Goal: Information Seeking & Learning: Compare options

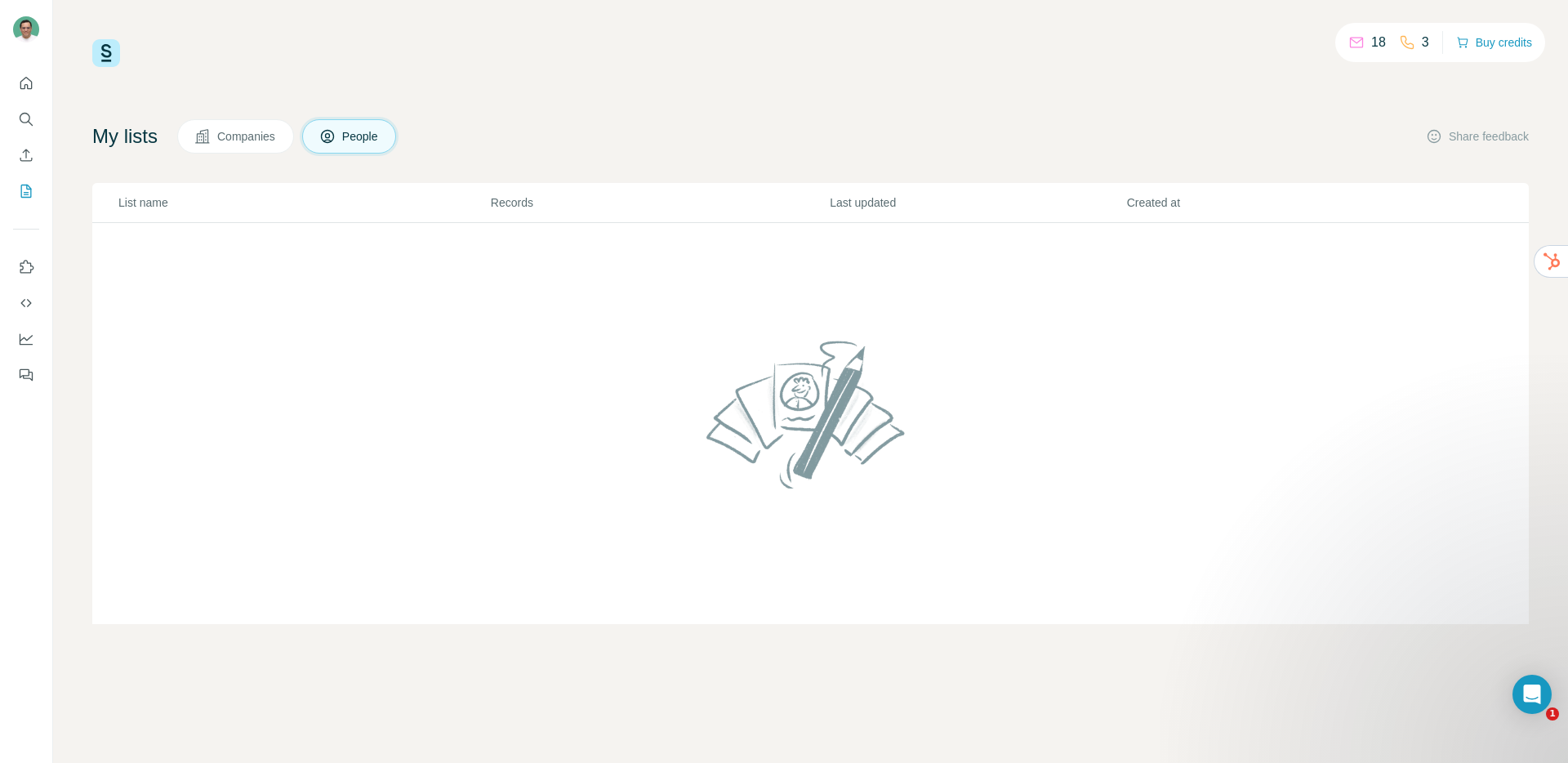
click at [255, 146] on button "Companies" at bounding box center [235, 136] width 117 height 34
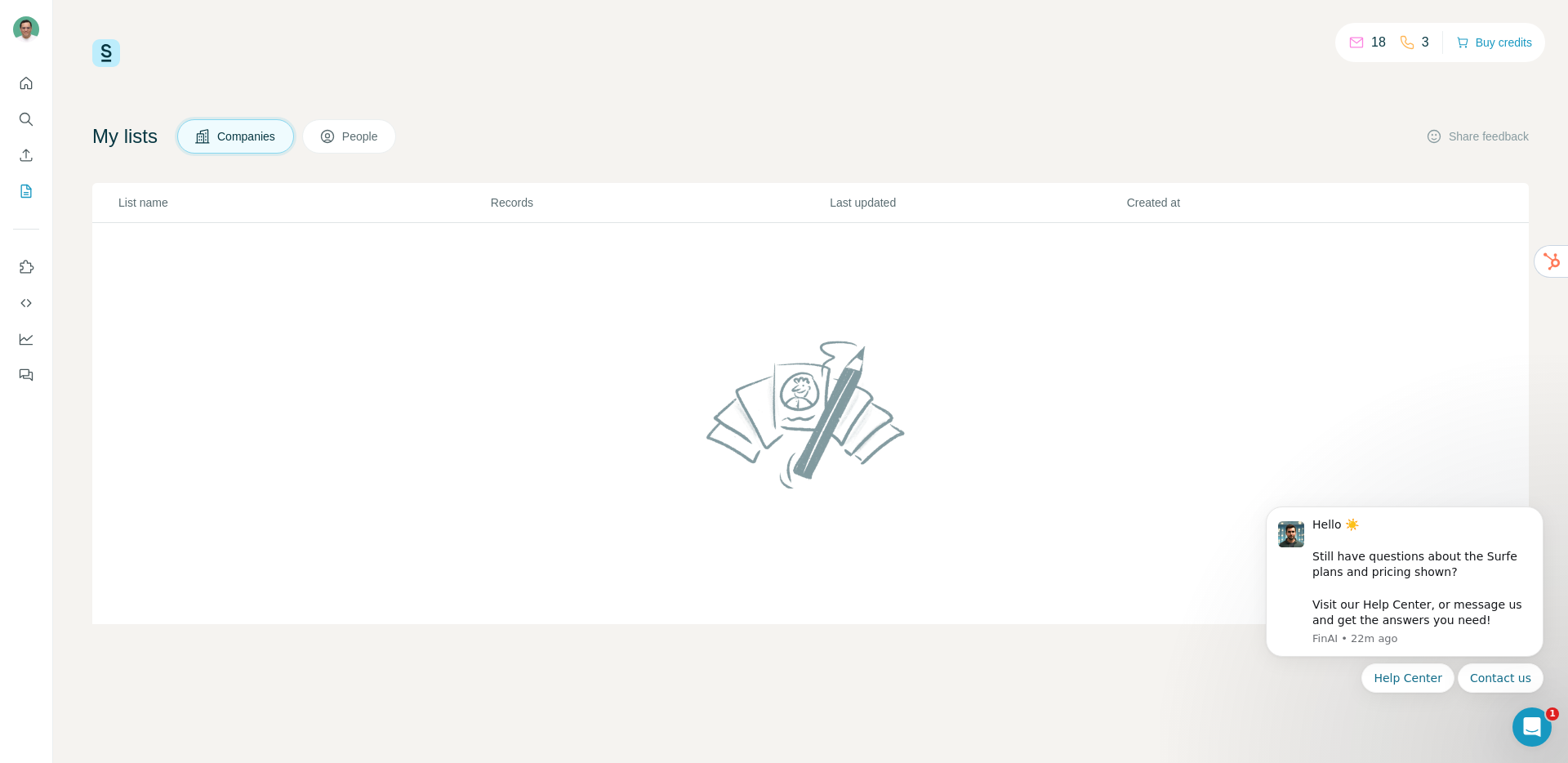
click at [382, 148] on button "People" at bounding box center [349, 136] width 95 height 34
click at [31, 86] on icon "Quick start" at bounding box center [26, 83] width 13 height 13
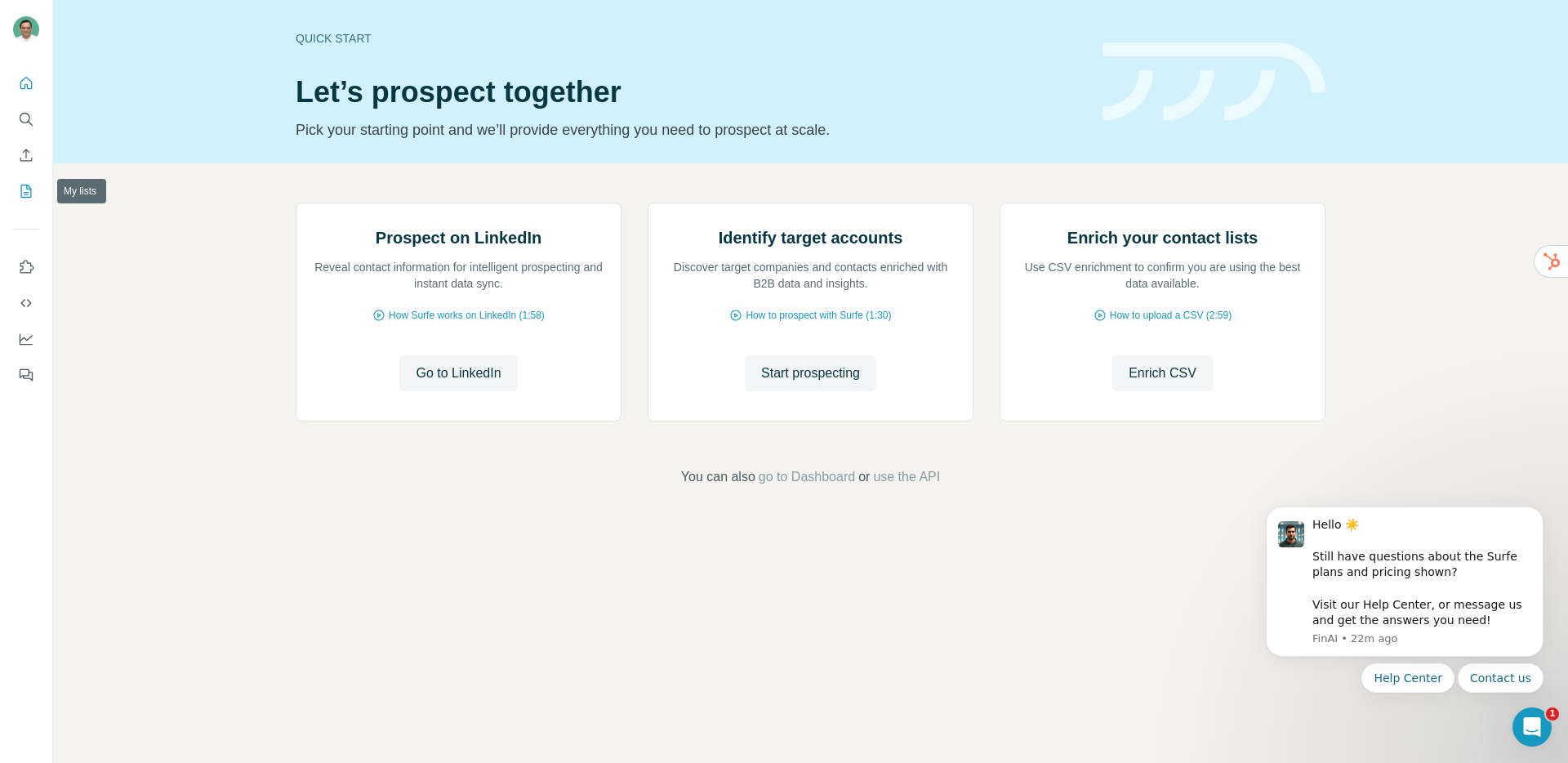
click at [32, 195] on icon "My lists" at bounding box center [25, 190] width 16 height 16
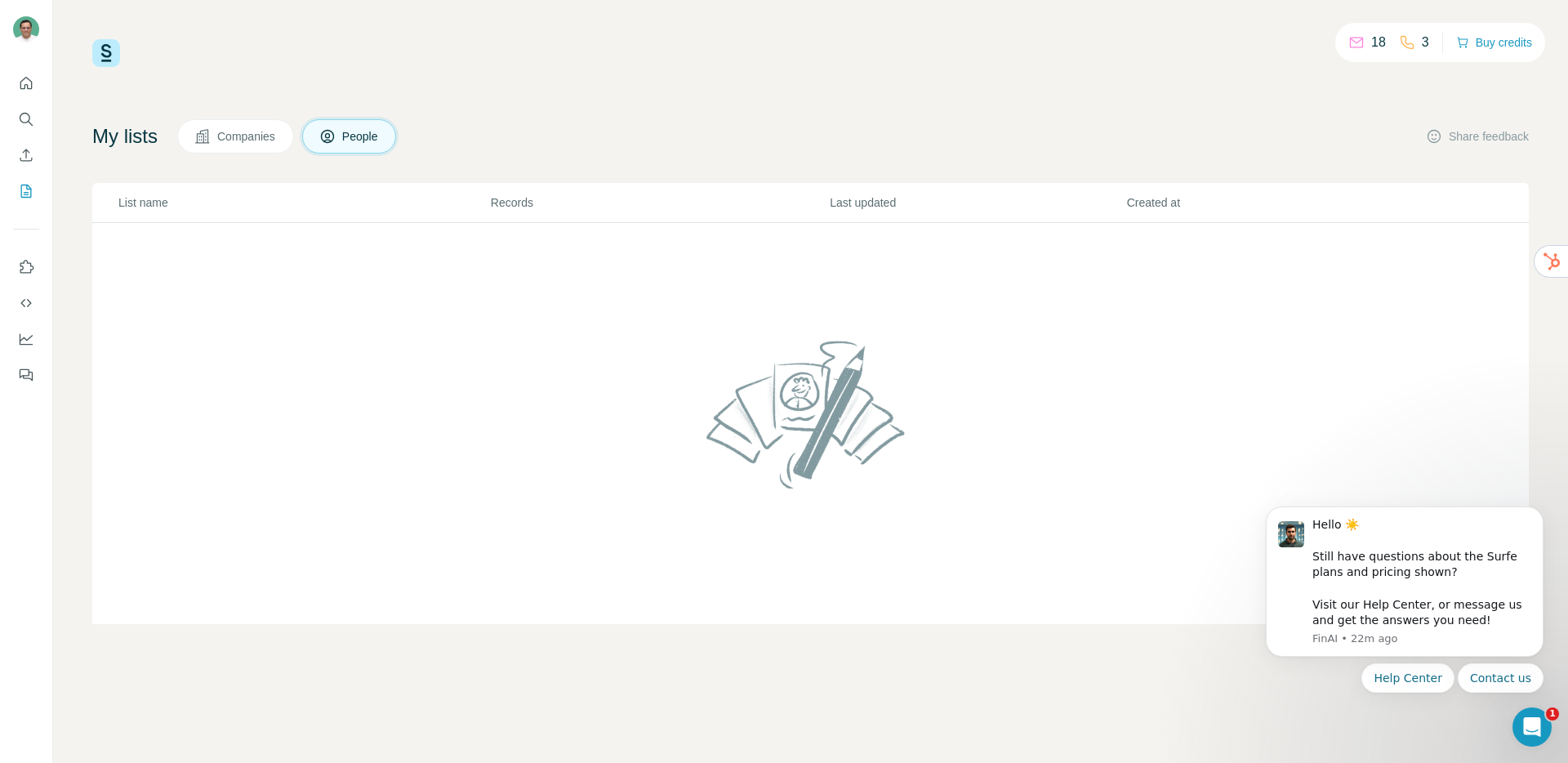
click at [295, 218] on th "List name" at bounding box center [291, 203] width 397 height 40
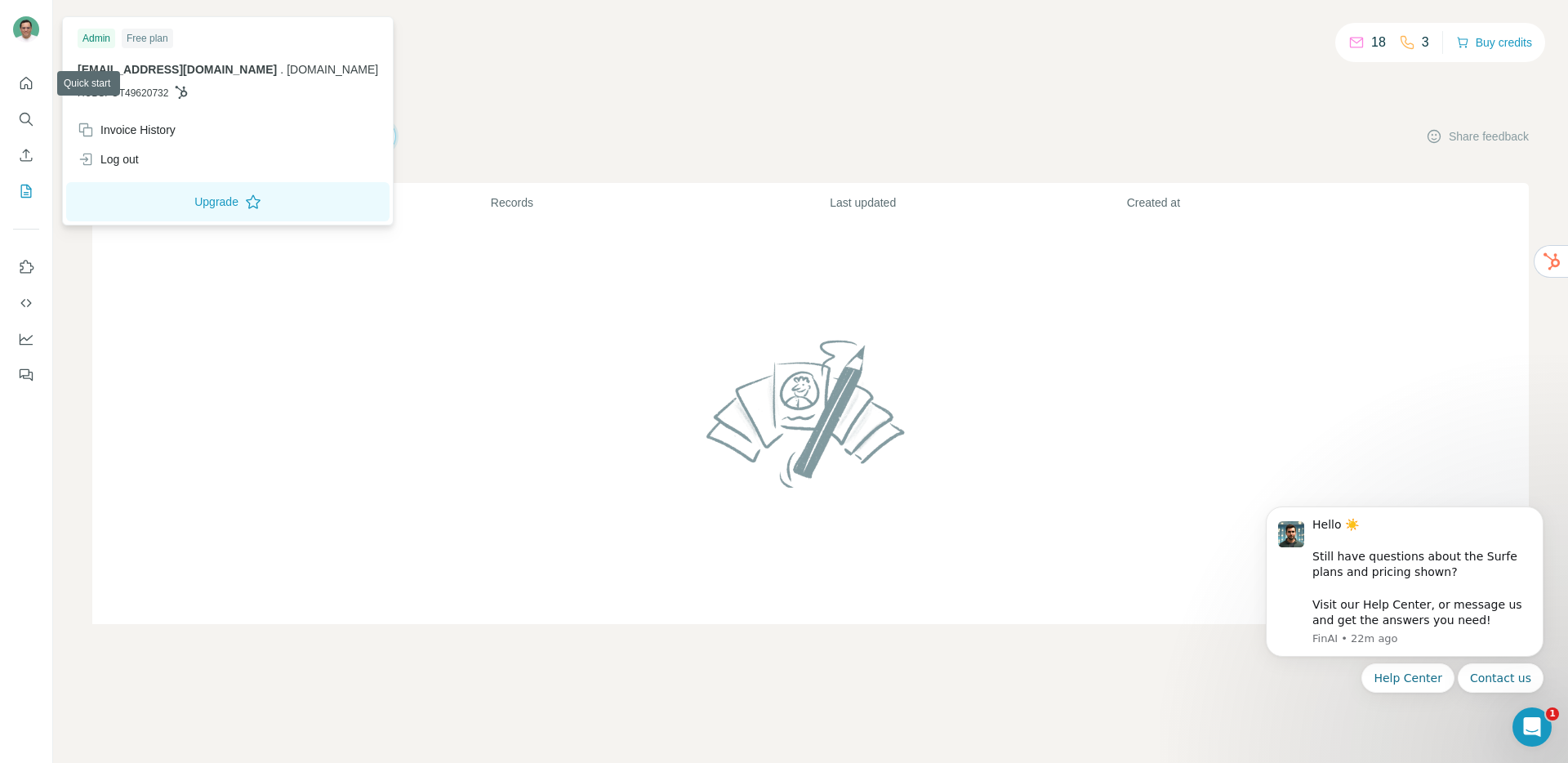
click at [29, 24] on img at bounding box center [26, 29] width 26 height 26
click at [36, 123] on button "Search" at bounding box center [26, 119] width 26 height 29
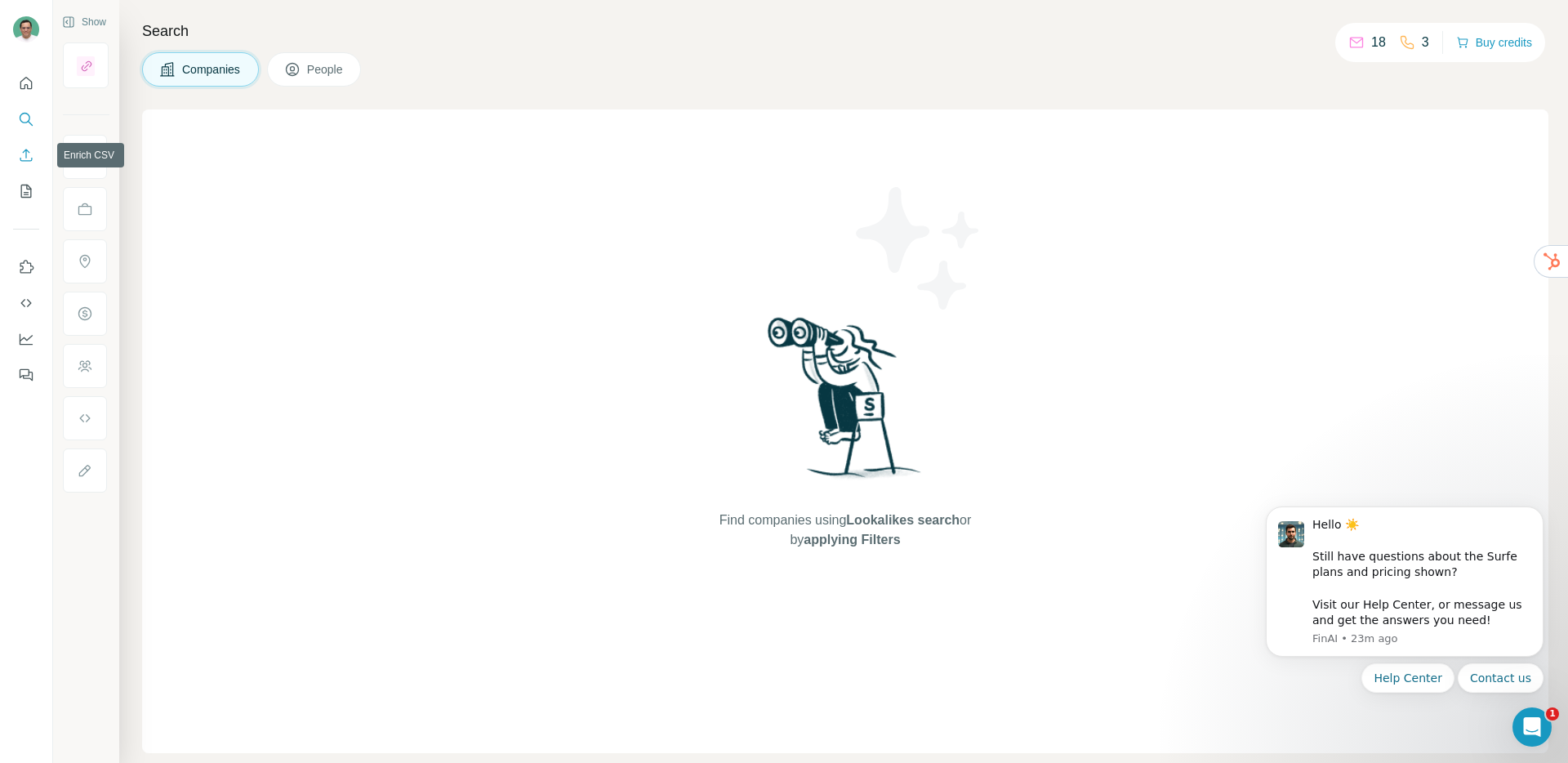
click at [34, 167] on button "Enrich CSV" at bounding box center [26, 155] width 26 height 29
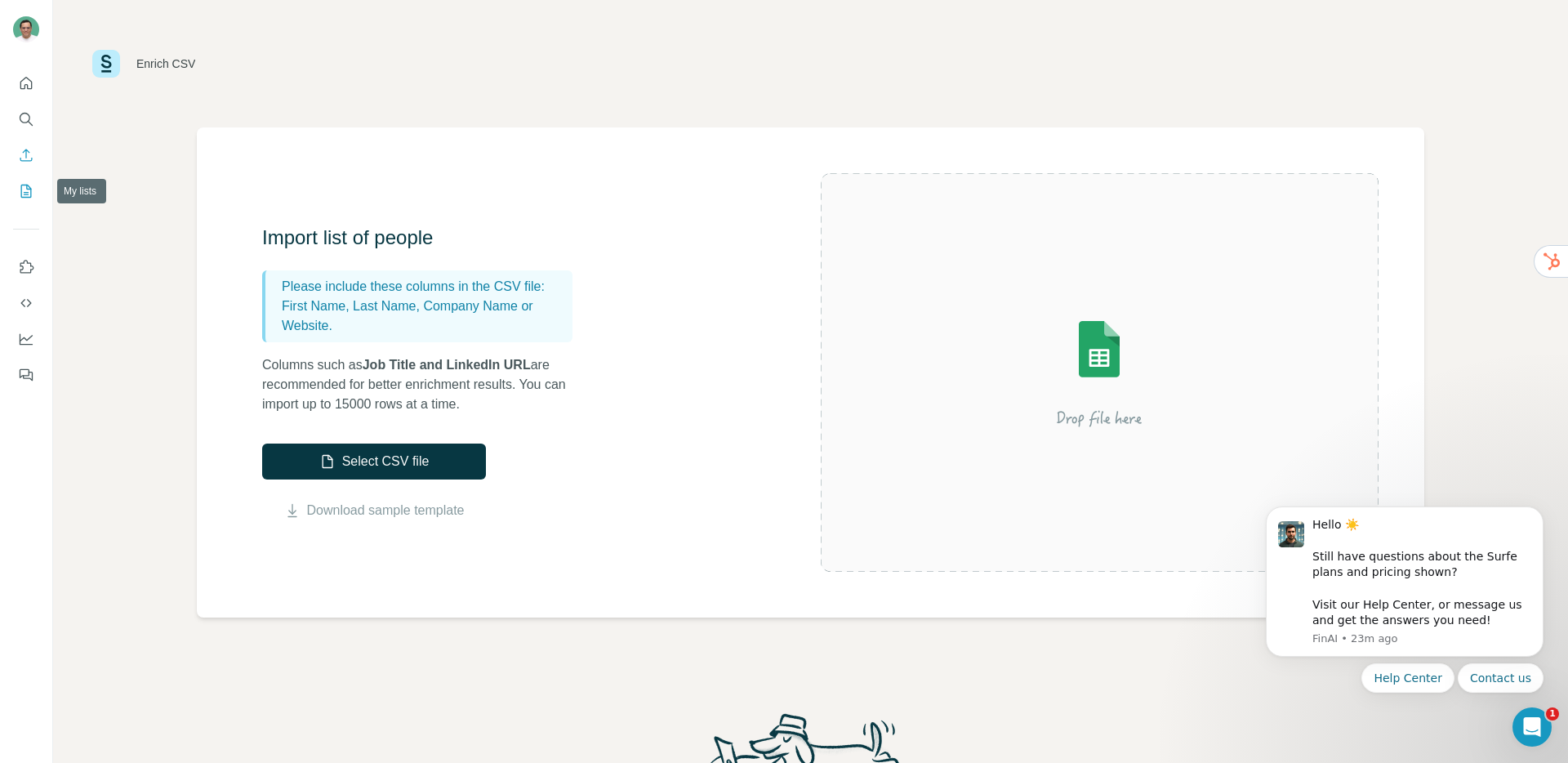
click at [34, 197] on icon "My lists" at bounding box center [25, 190] width 16 height 16
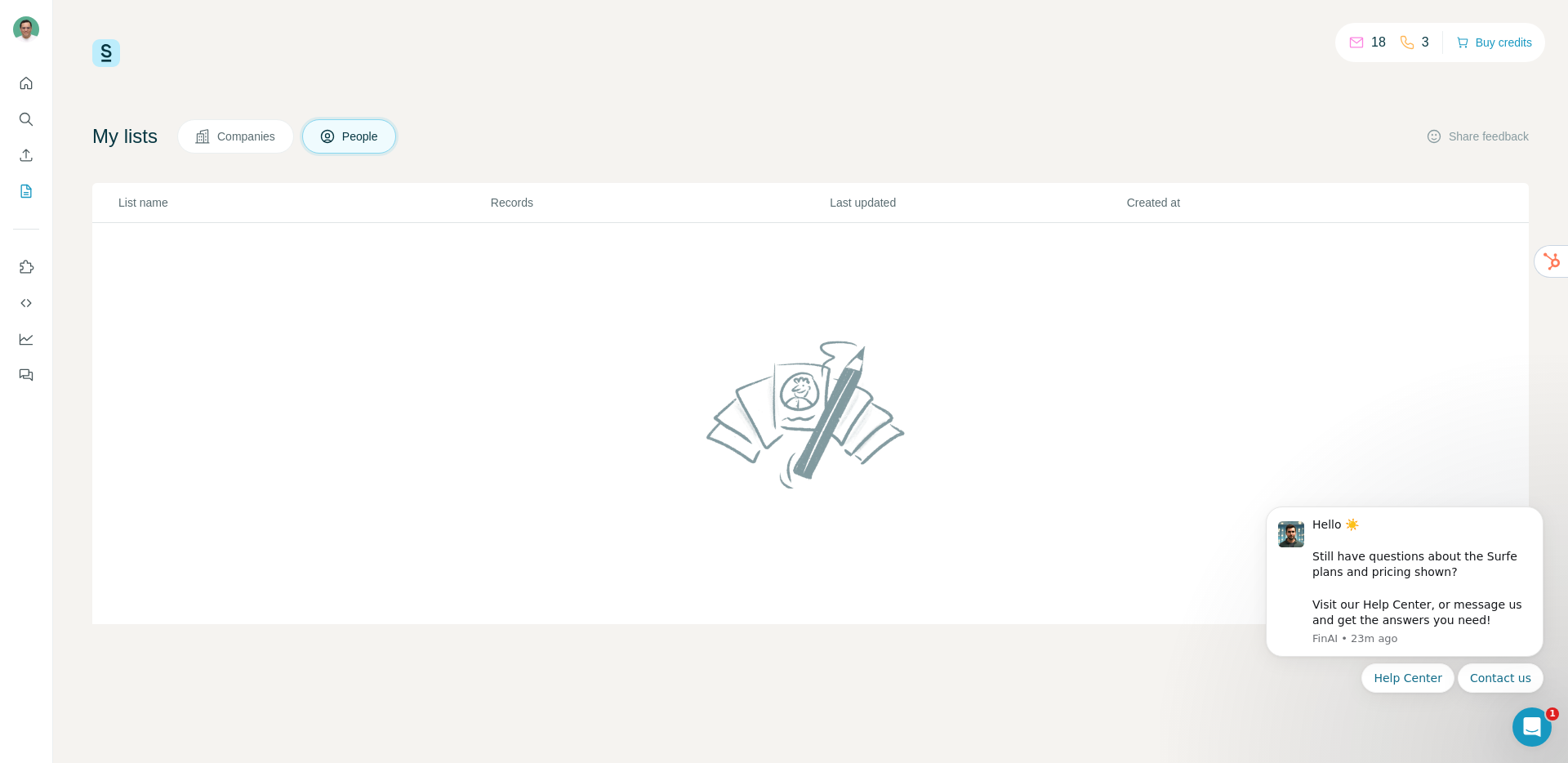
click at [252, 132] on span "Companies" at bounding box center [247, 136] width 60 height 16
click at [391, 136] on button "People" at bounding box center [349, 136] width 95 height 34
click at [20, 270] on icon "Use Surfe on LinkedIn" at bounding box center [27, 267] width 14 height 13
click at [26, 341] on icon "Dashboard" at bounding box center [25, 338] width 16 height 16
click at [23, 259] on icon "Use Surfe on LinkedIn" at bounding box center [25, 267] width 16 height 16
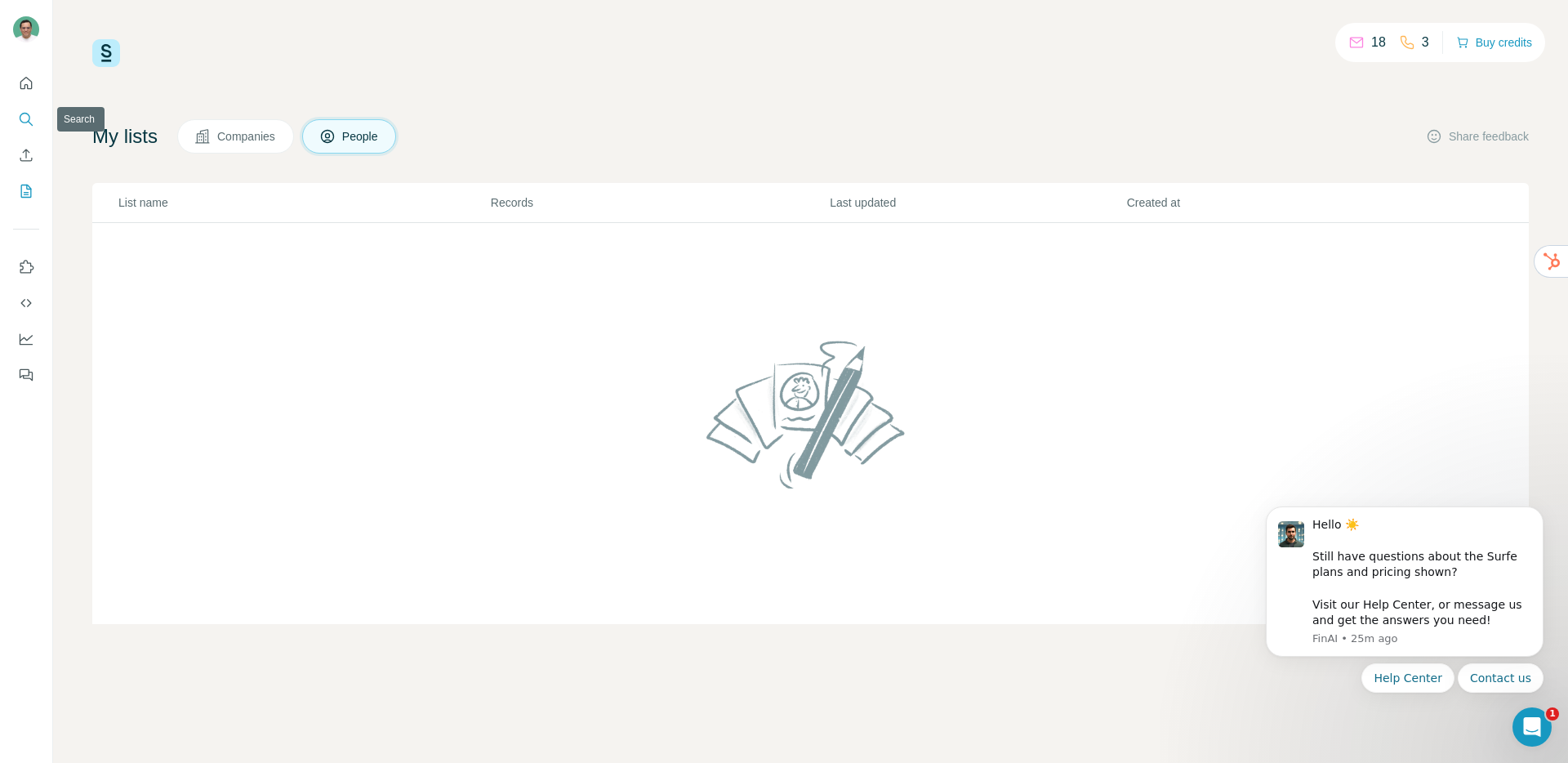
click at [23, 126] on icon "Search" at bounding box center [25, 118] width 16 height 16
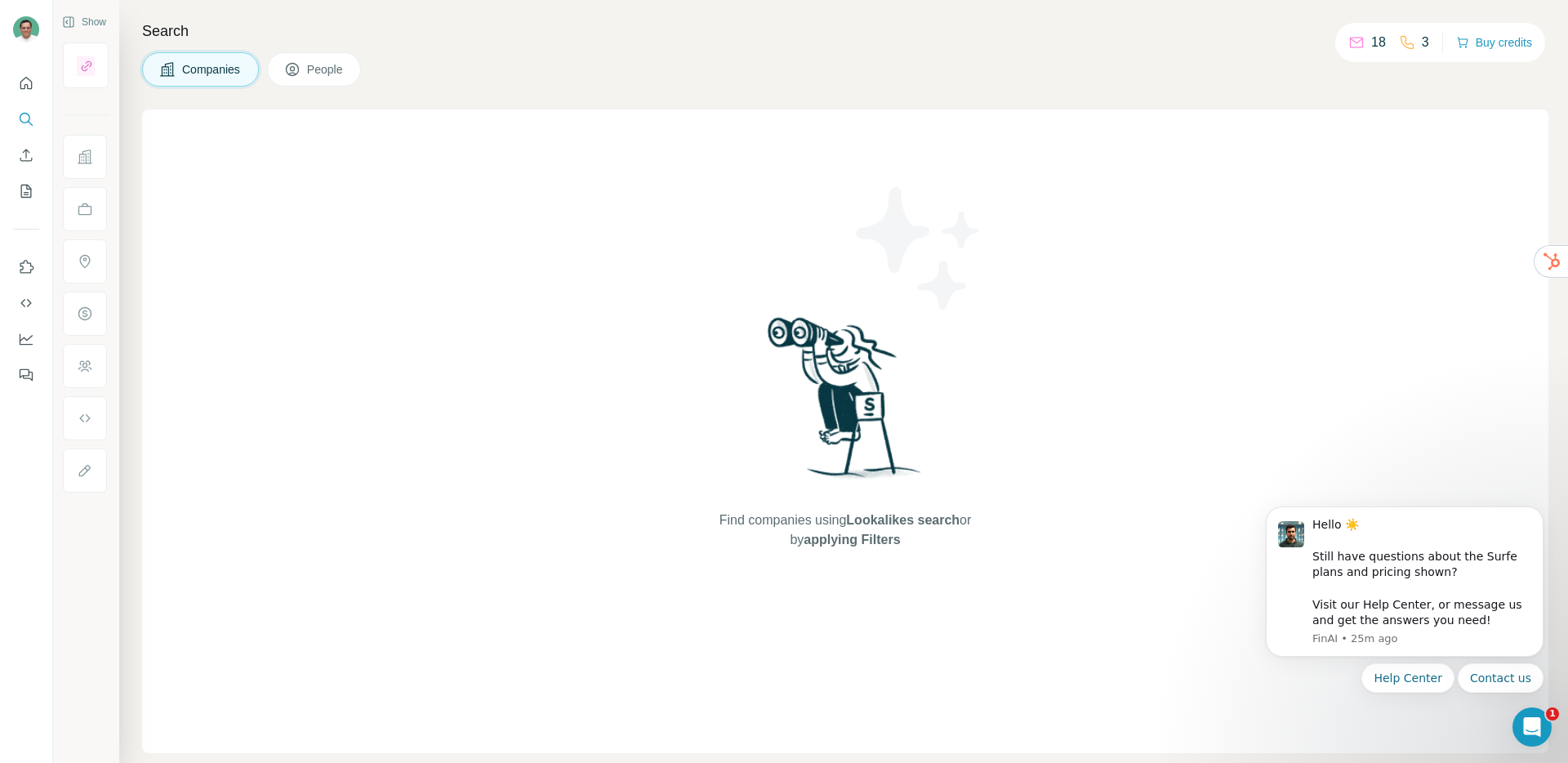
click at [328, 74] on span "People" at bounding box center [325, 69] width 38 height 16
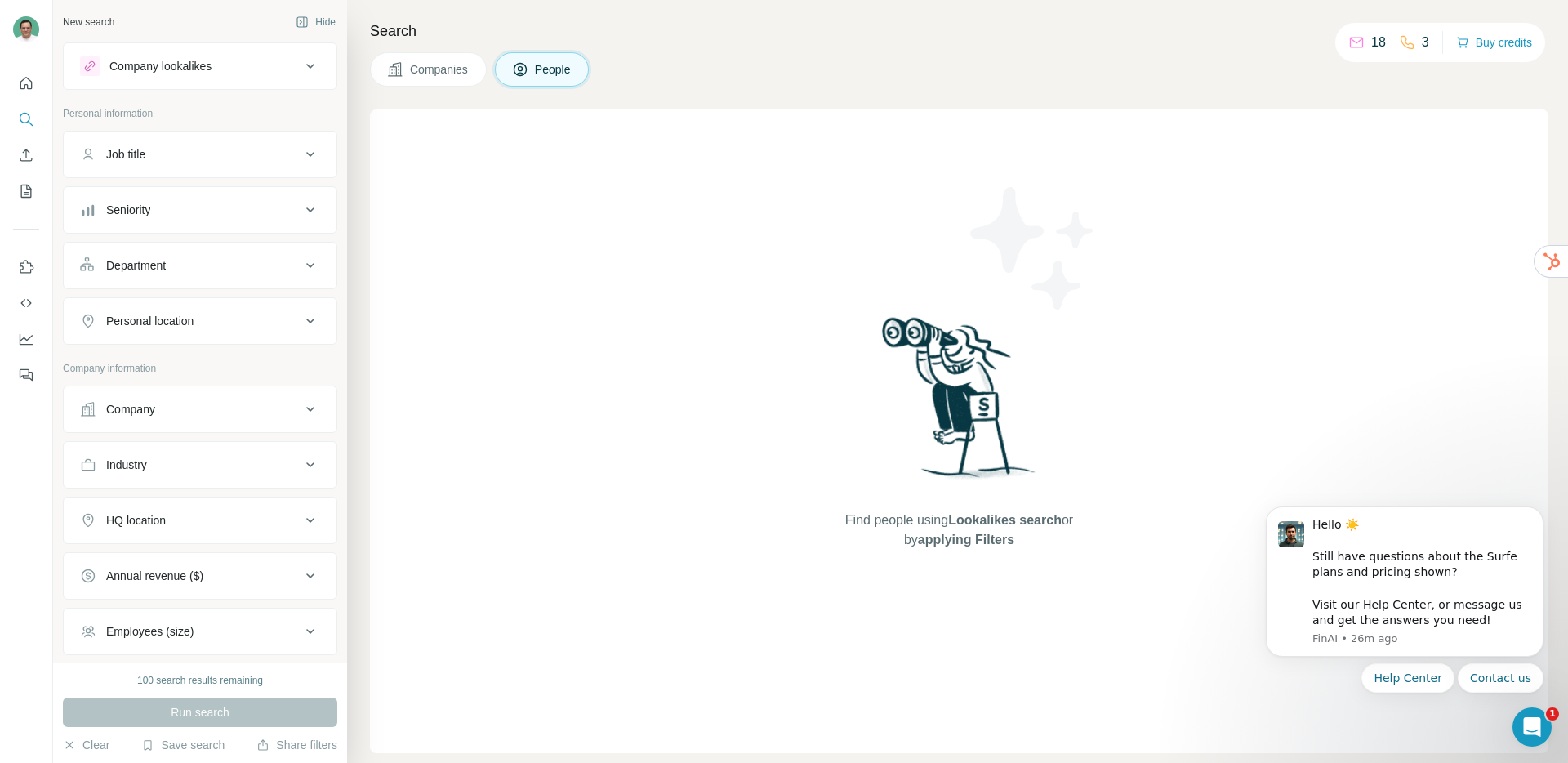
click at [200, 63] on div "Company lookalikes" at bounding box center [160, 65] width 102 height 16
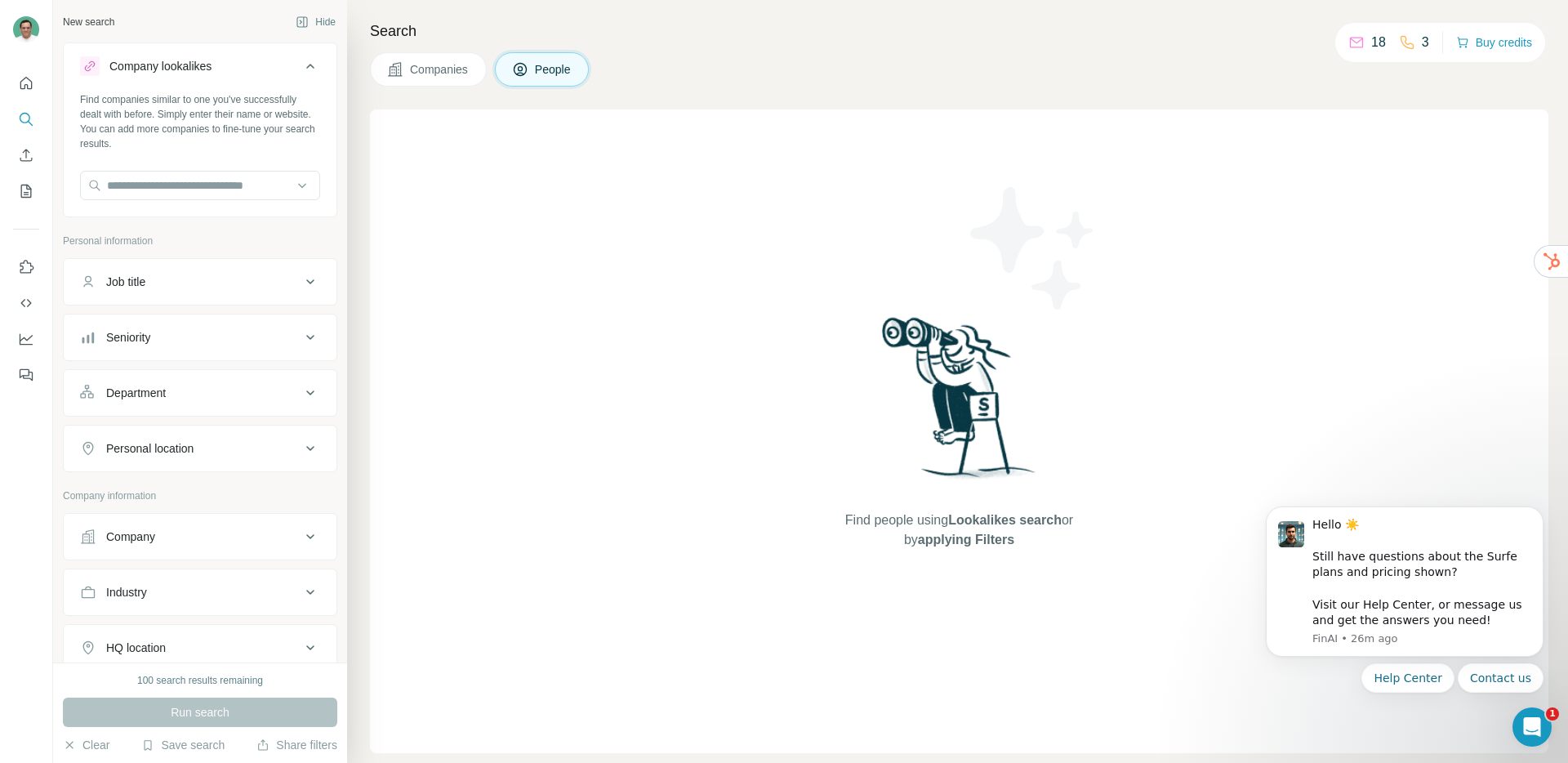
click at [197, 70] on div "Company lookalikes" at bounding box center [160, 65] width 102 height 16
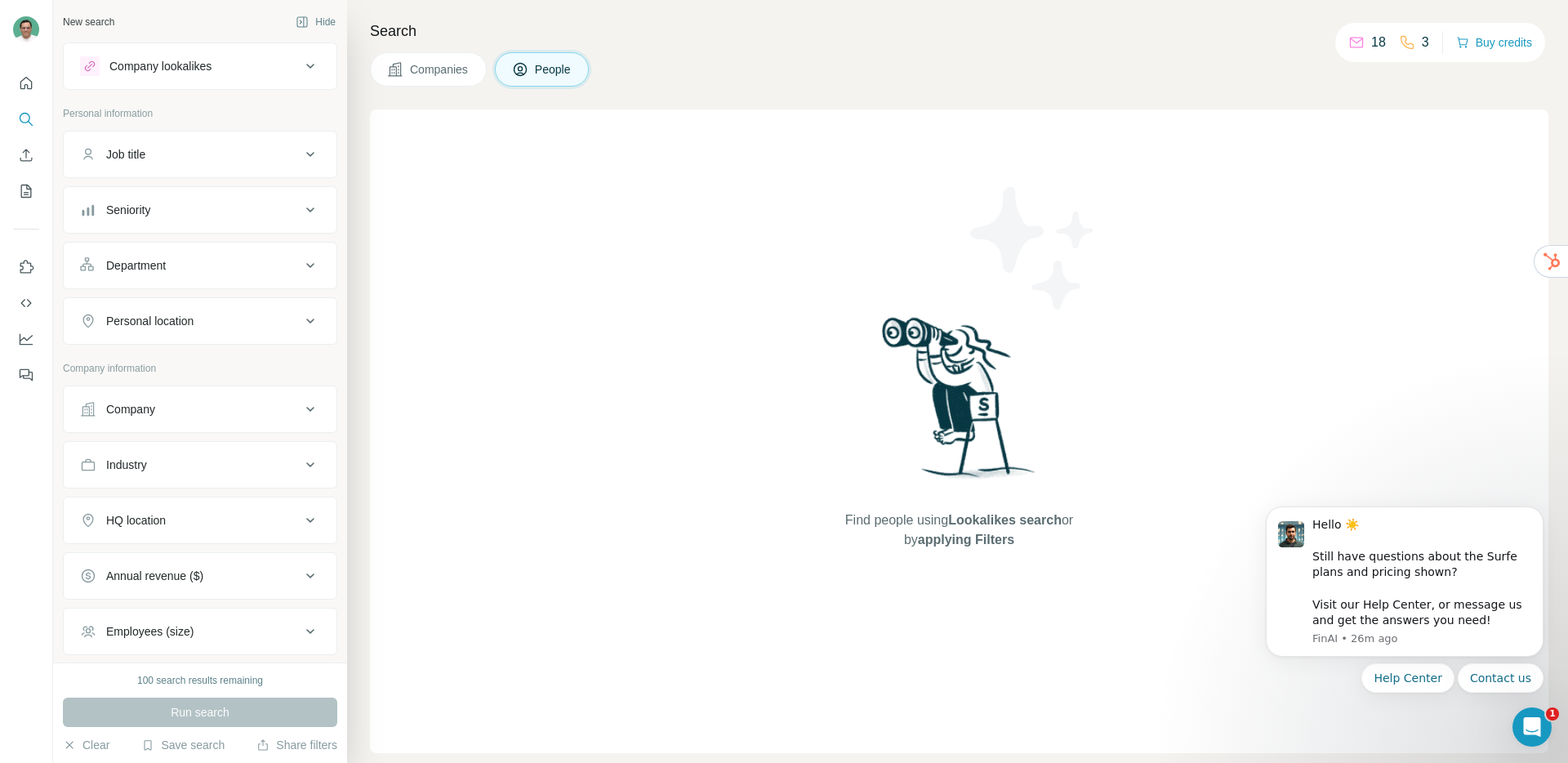
click at [205, 159] on div "Job title" at bounding box center [190, 153] width 221 height 16
click at [152, 73] on div "Company lookalikes" at bounding box center [160, 65] width 102 height 16
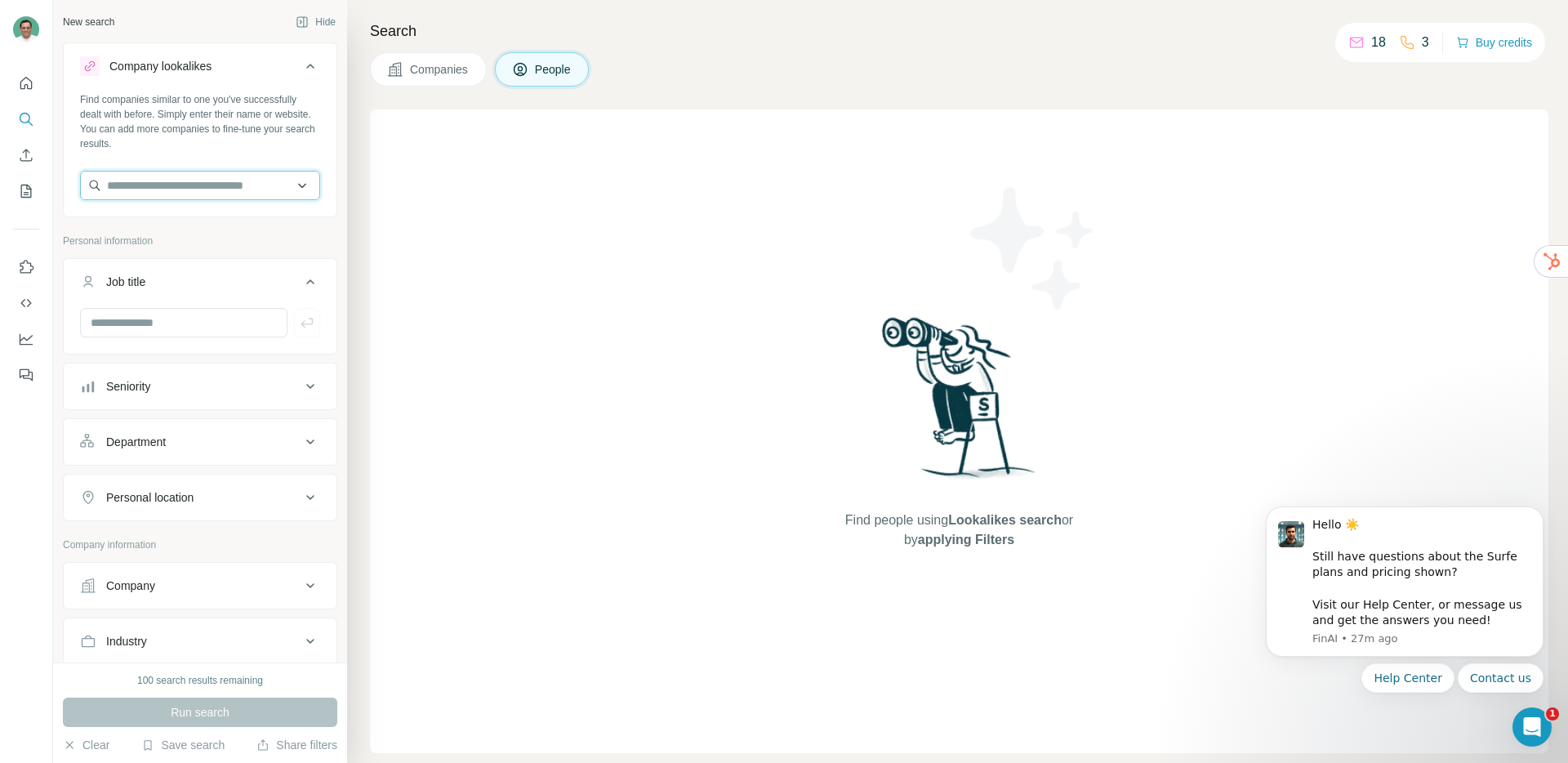
click at [173, 172] on input "text" at bounding box center [200, 185] width 240 height 29
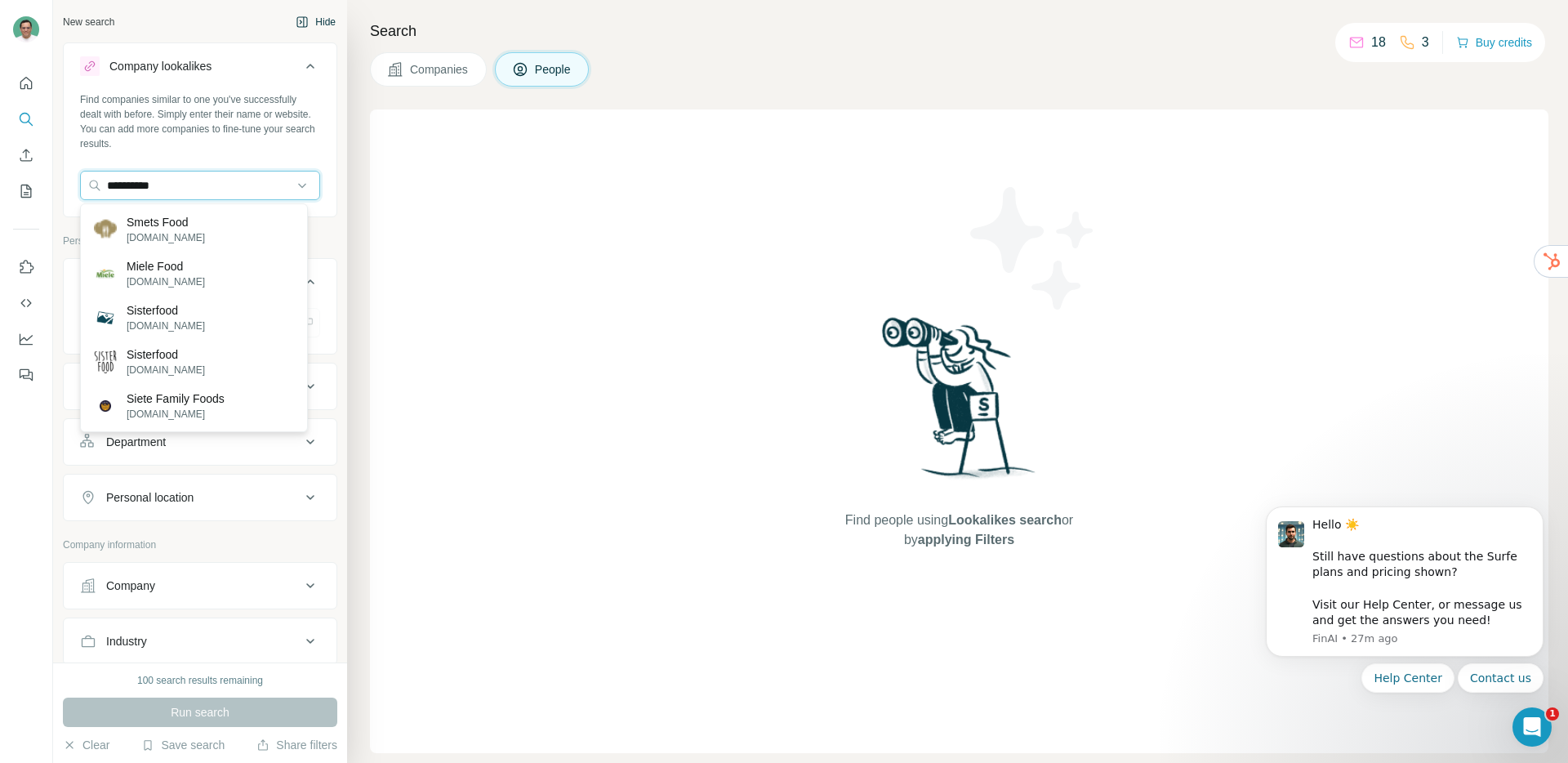
type input "**********"
click at [293, 182] on input "**********" at bounding box center [200, 185] width 240 height 29
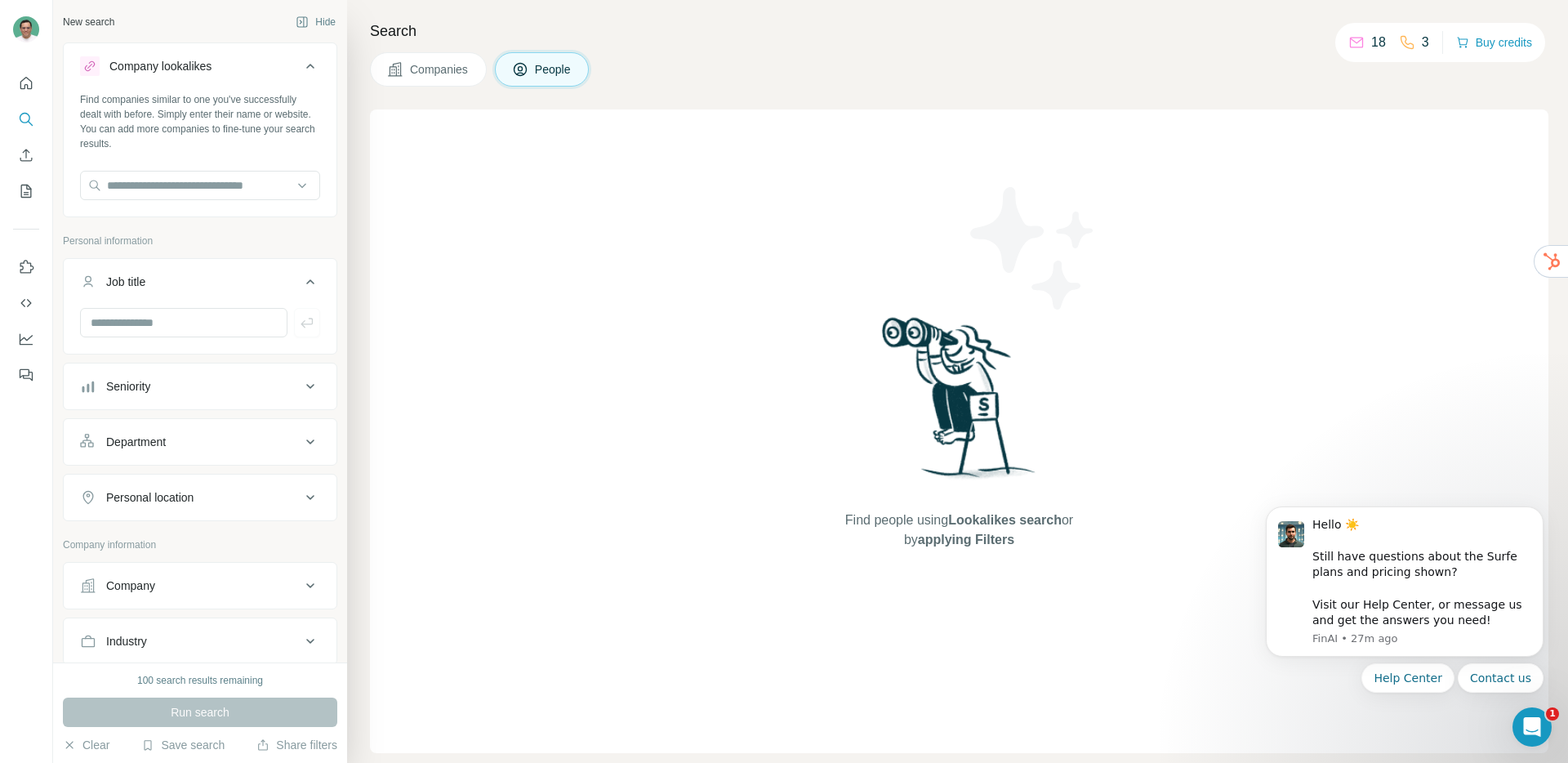
click at [422, 253] on div "Find people using Lookalikes search or by applying Filters" at bounding box center [958, 430] width 1178 height 643
click at [103, 14] on div "New search" at bounding box center [88, 16] width 51 height 15
click at [300, 59] on icon at bounding box center [309, 59] width 19 height 19
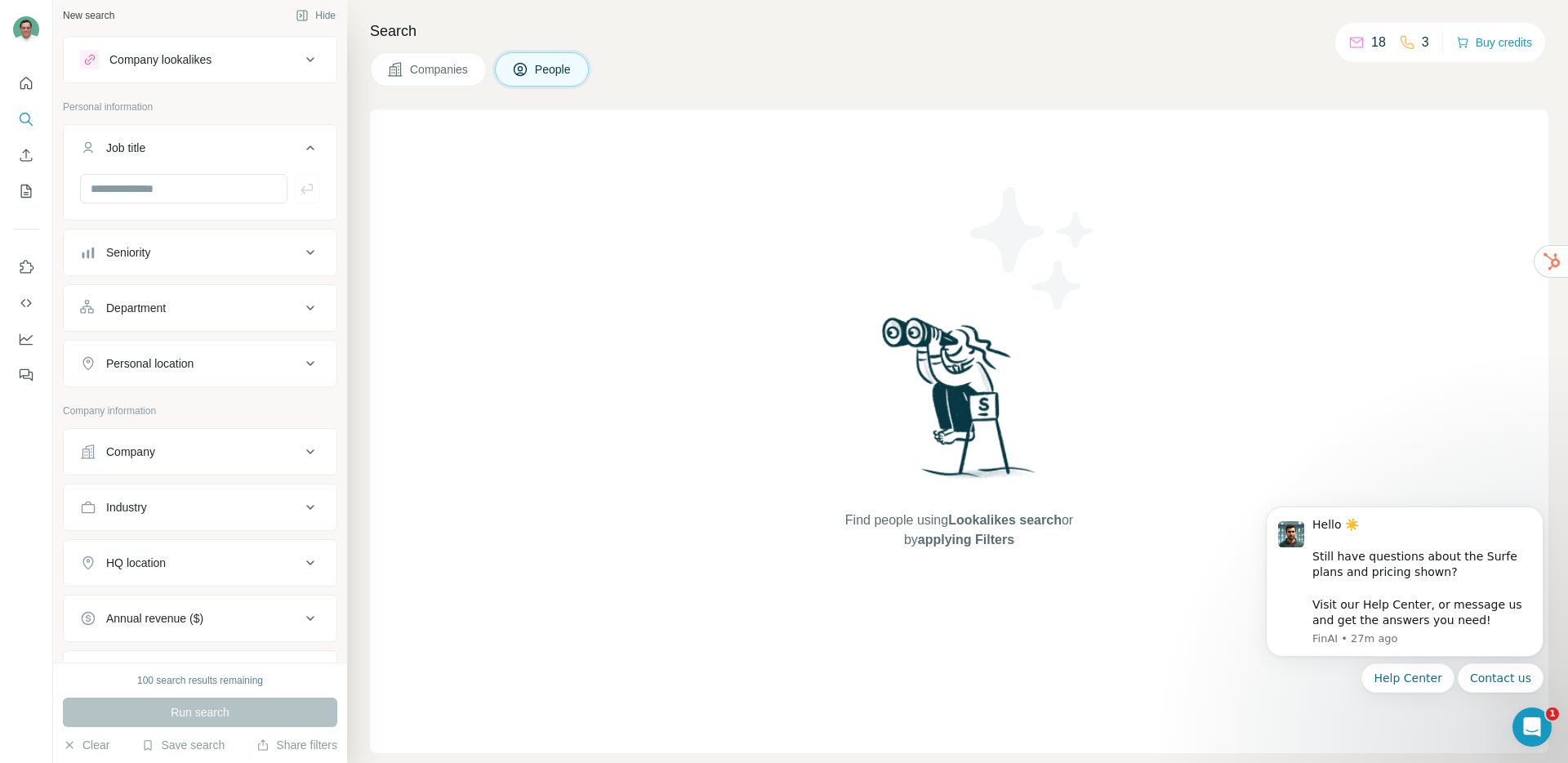
click at [221, 155] on div "Job title" at bounding box center [190, 148] width 221 height 16
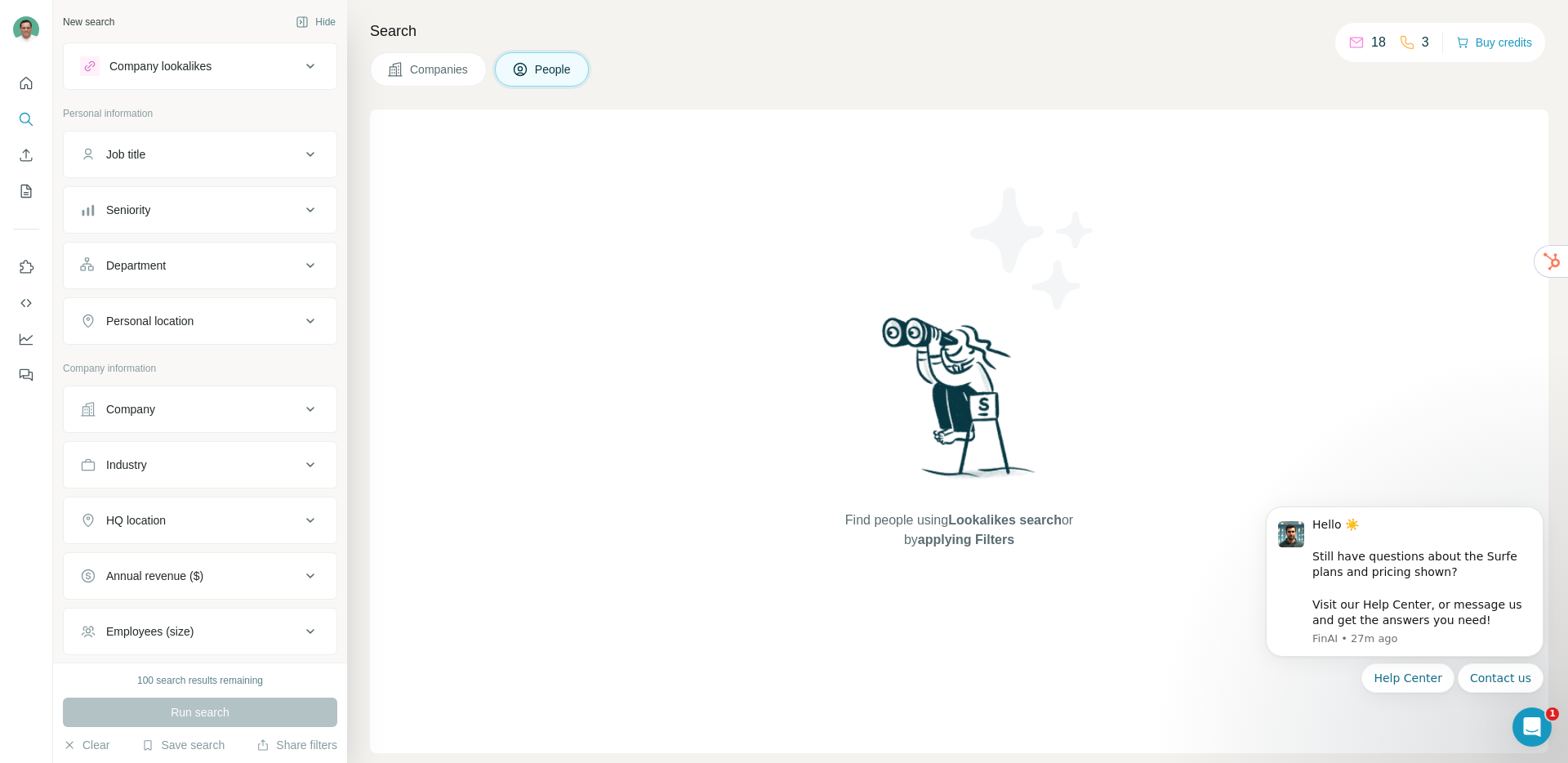
click at [187, 64] on div "Company lookalikes" at bounding box center [160, 65] width 102 height 16
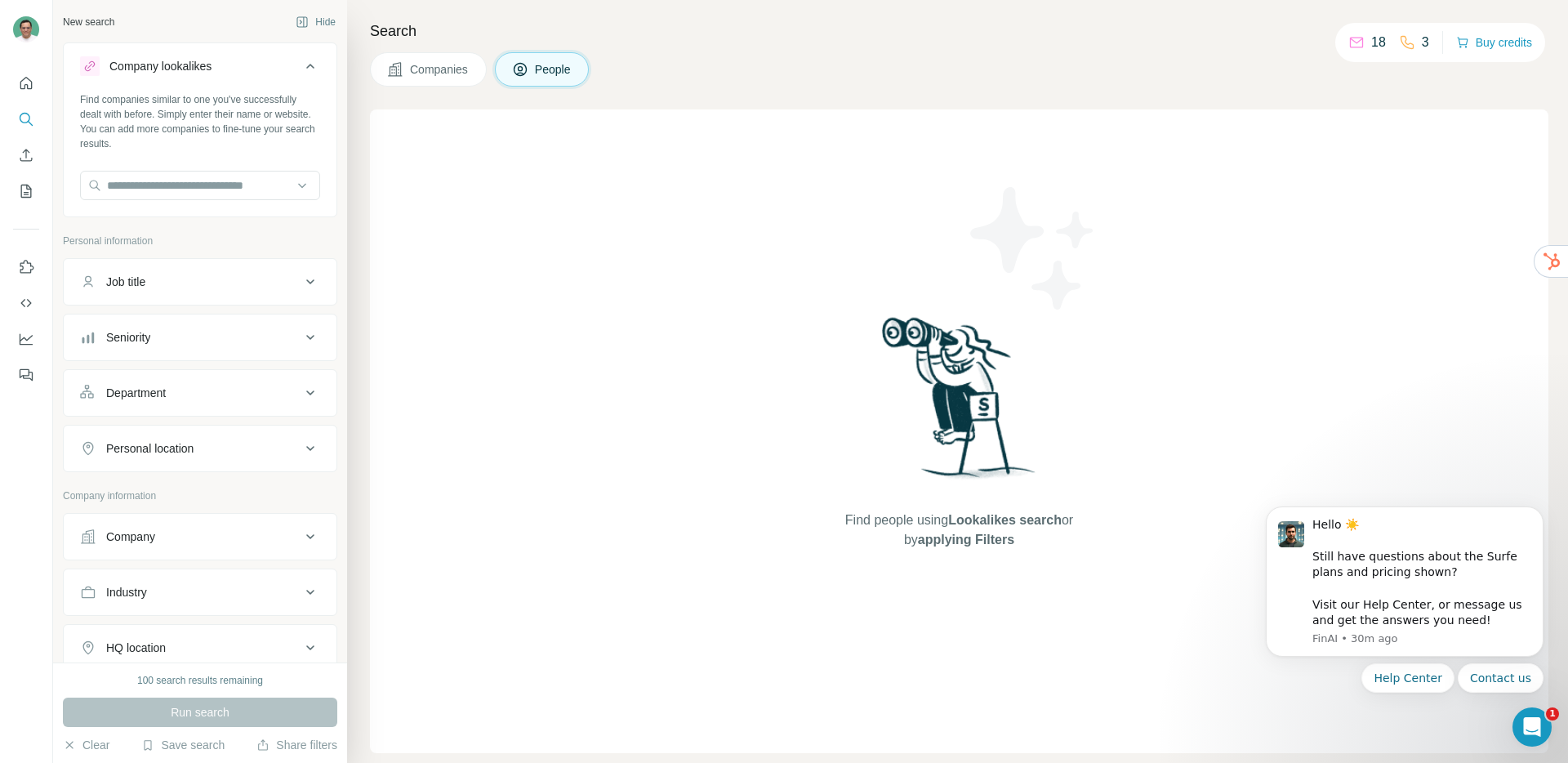
click at [185, 450] on div "Personal location" at bounding box center [150, 448] width 87 height 16
click at [178, 184] on input "text" at bounding box center [200, 185] width 240 height 29
click at [304, 62] on icon at bounding box center [309, 65] width 19 height 19
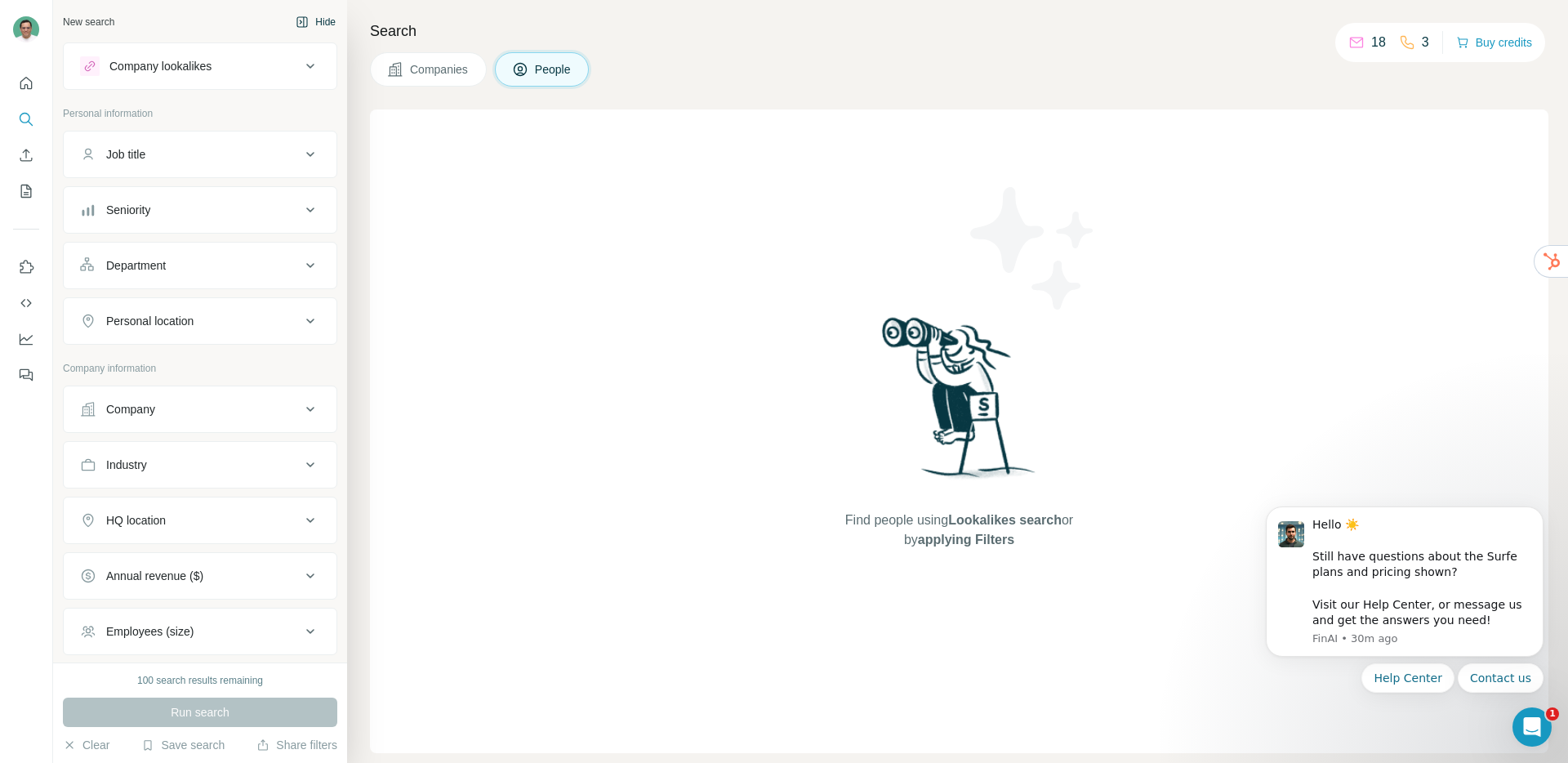
click at [311, 24] on button "Hide" at bounding box center [315, 22] width 63 height 24
click at [158, 76] on button "Company lookalikes" at bounding box center [200, 66] width 273 height 39
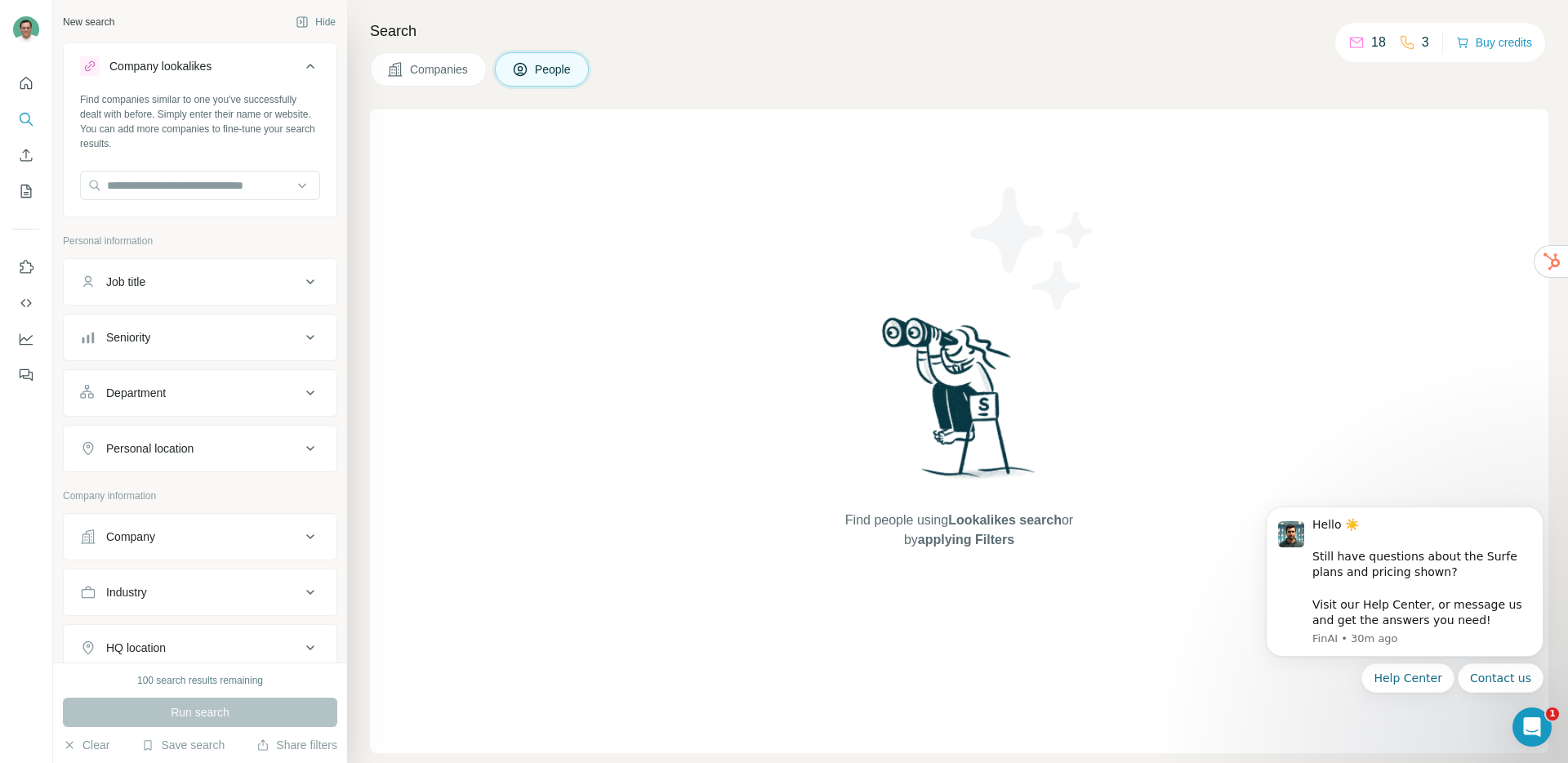
click at [86, 66] on icon at bounding box center [90, 66] width 10 height 10
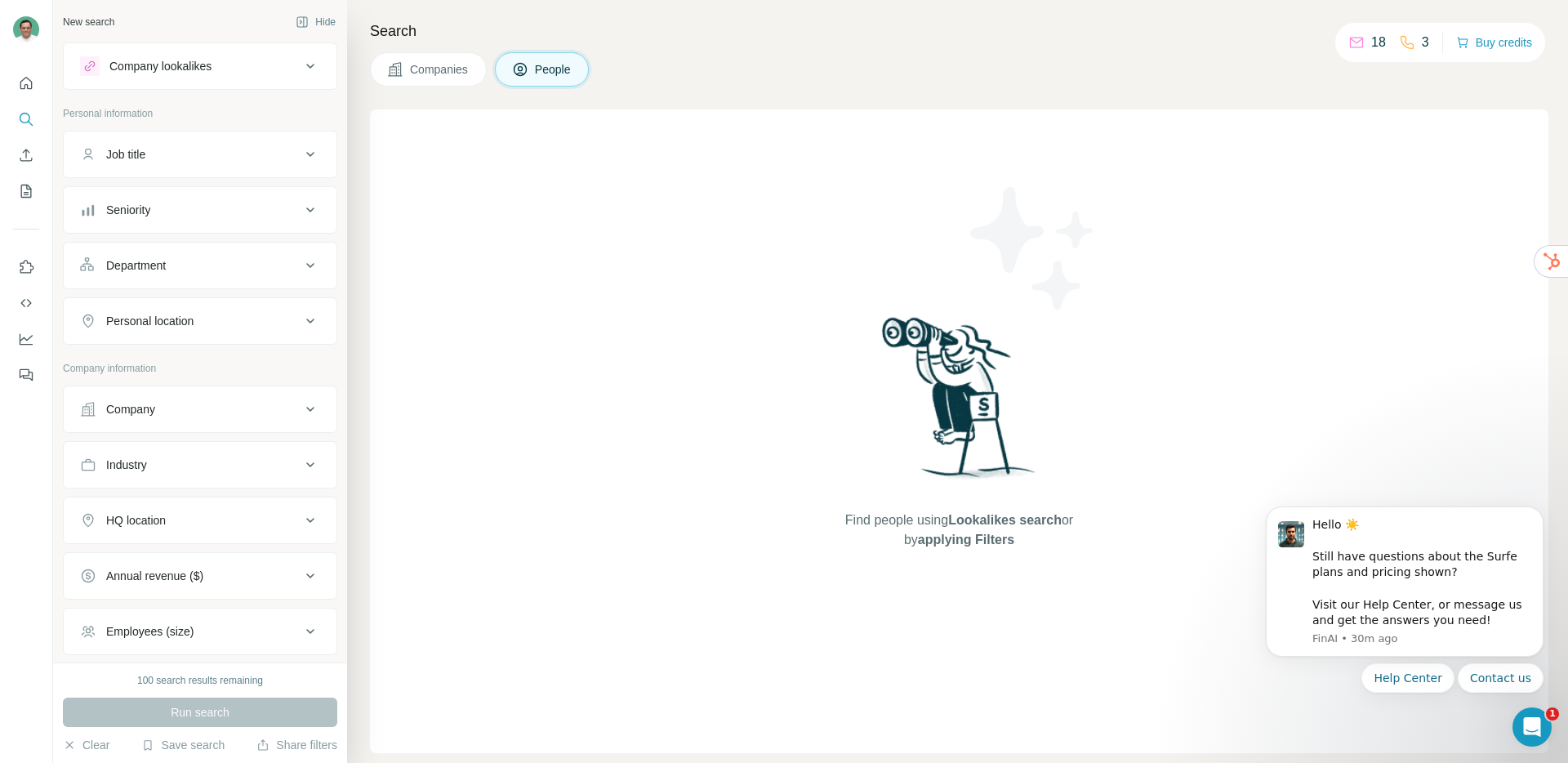
click at [117, 62] on div "Company lookalikes" at bounding box center [160, 65] width 102 height 16
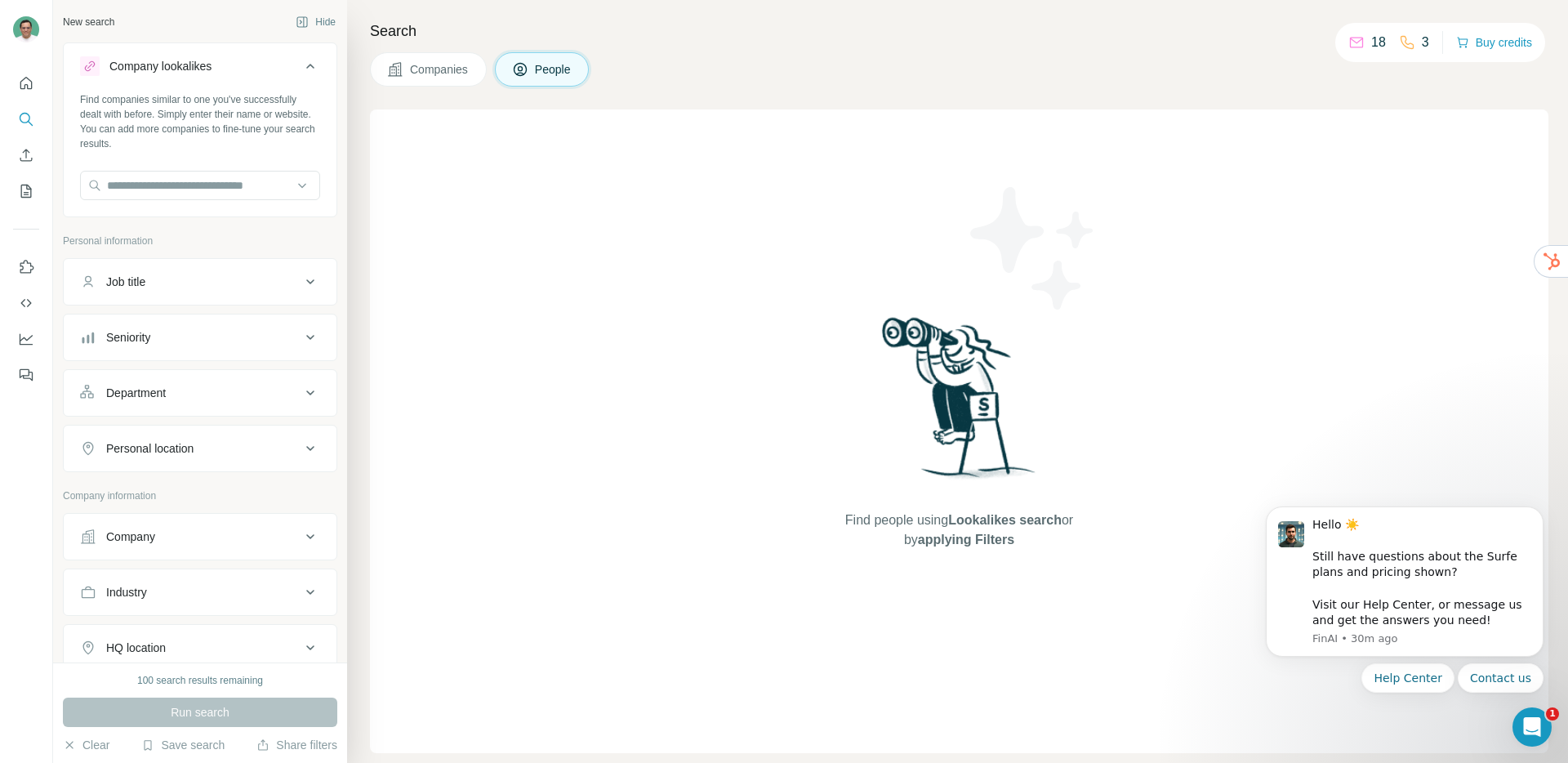
click at [465, 78] on button "Companies" at bounding box center [428, 69] width 117 height 34
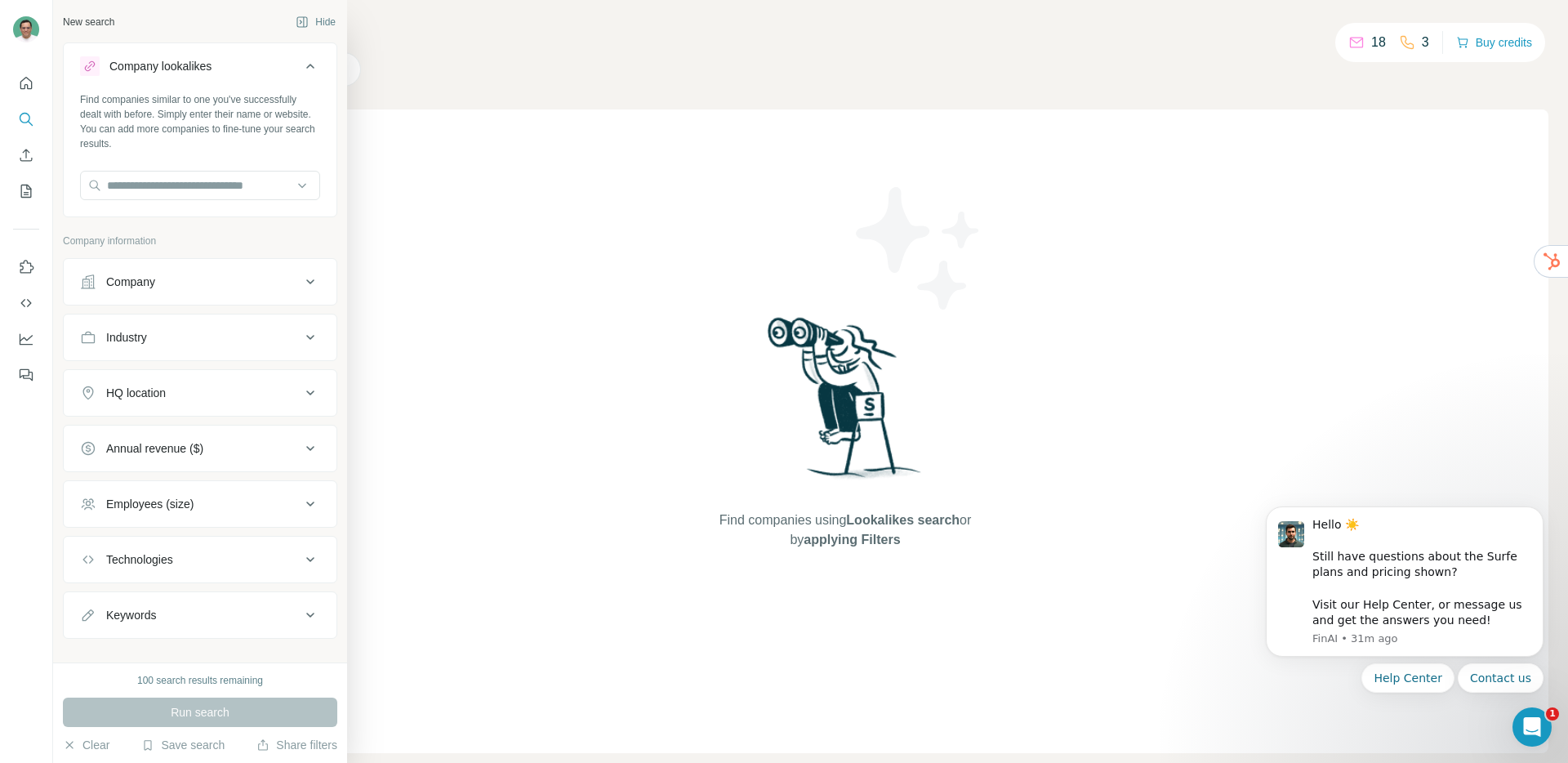
click at [95, 62] on icon at bounding box center [90, 66] width 13 height 13
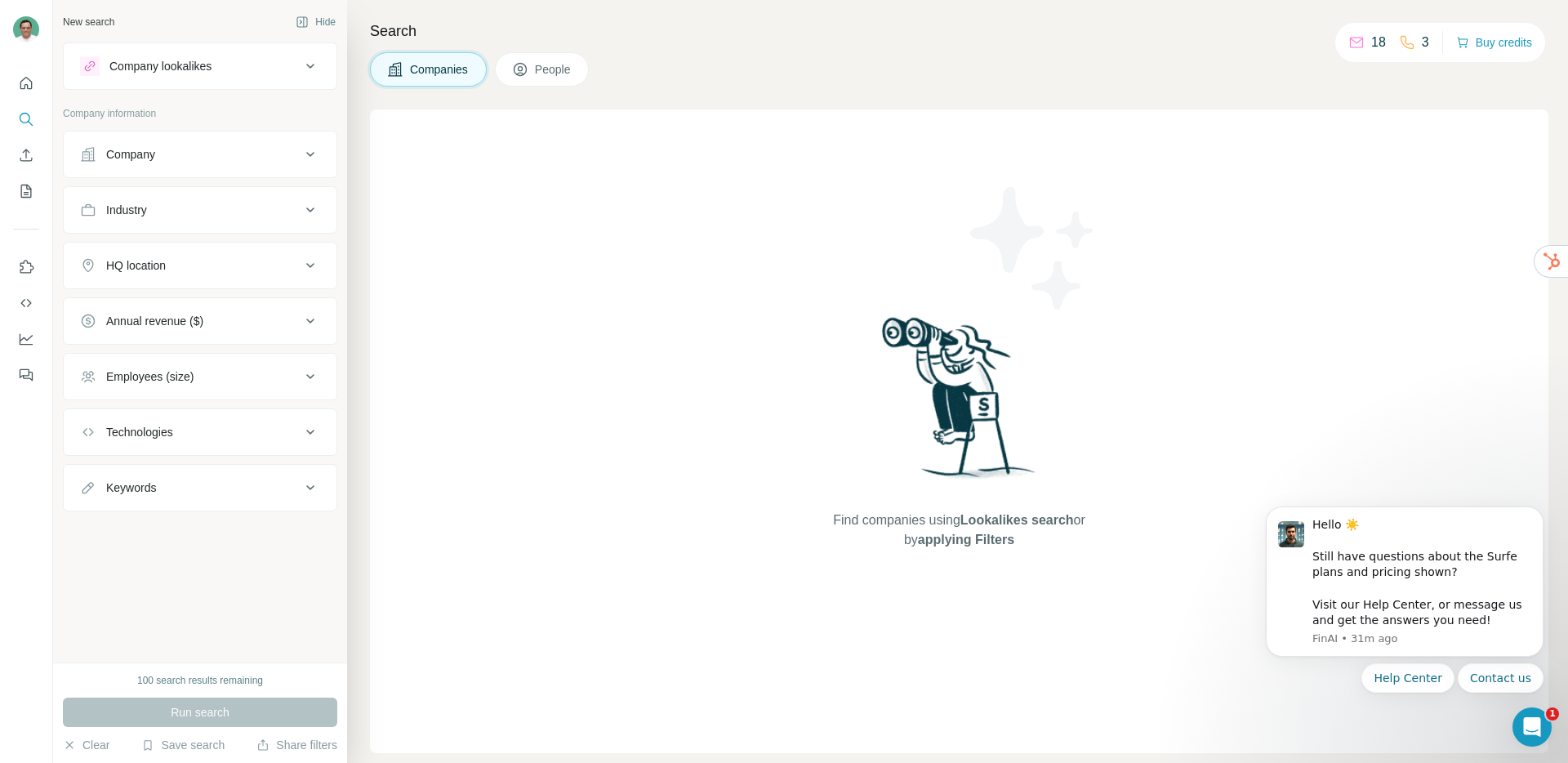
click at [95, 62] on icon at bounding box center [90, 66] width 13 height 13
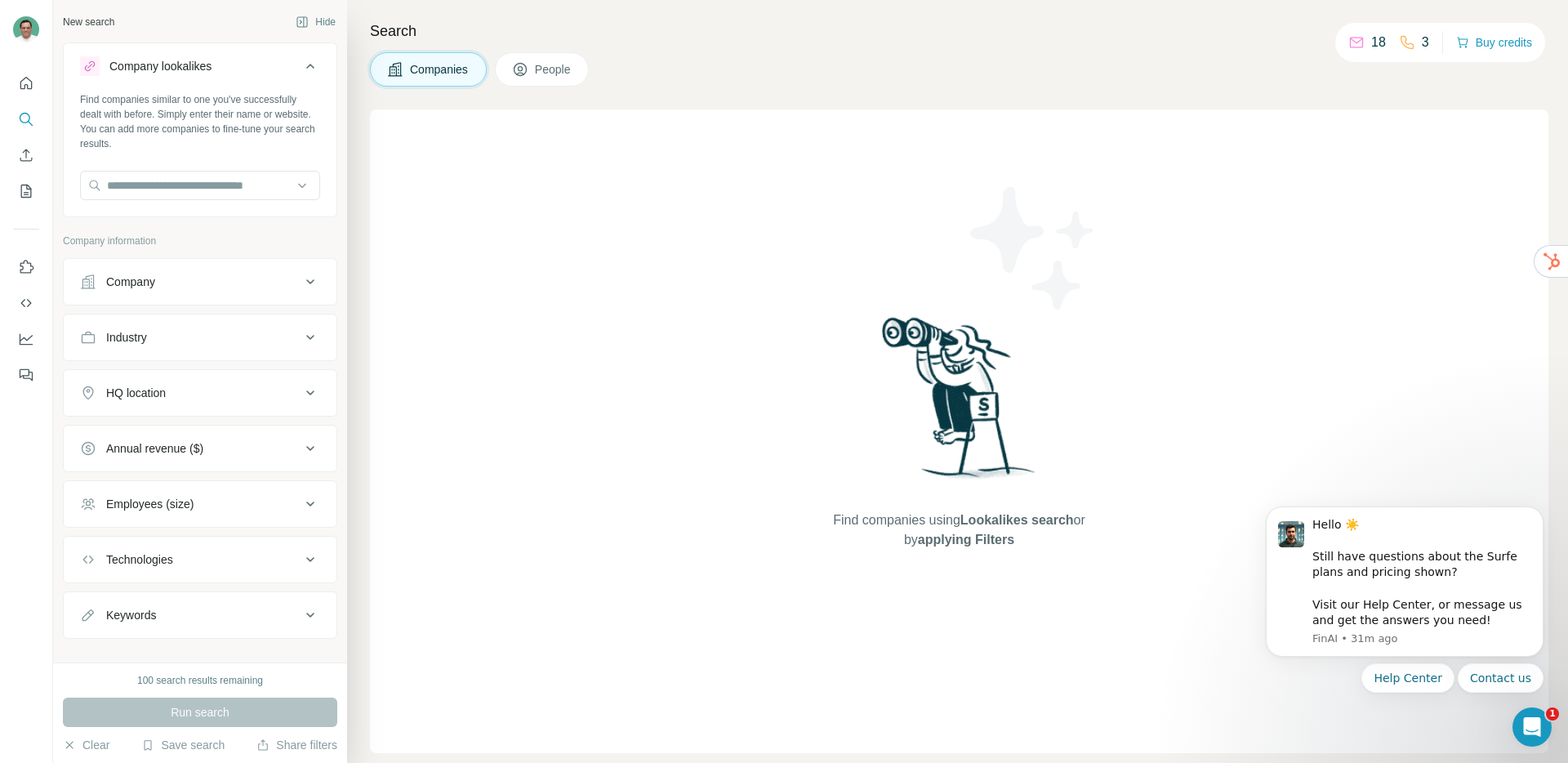
click at [542, 75] on span "People" at bounding box center [553, 69] width 38 height 16
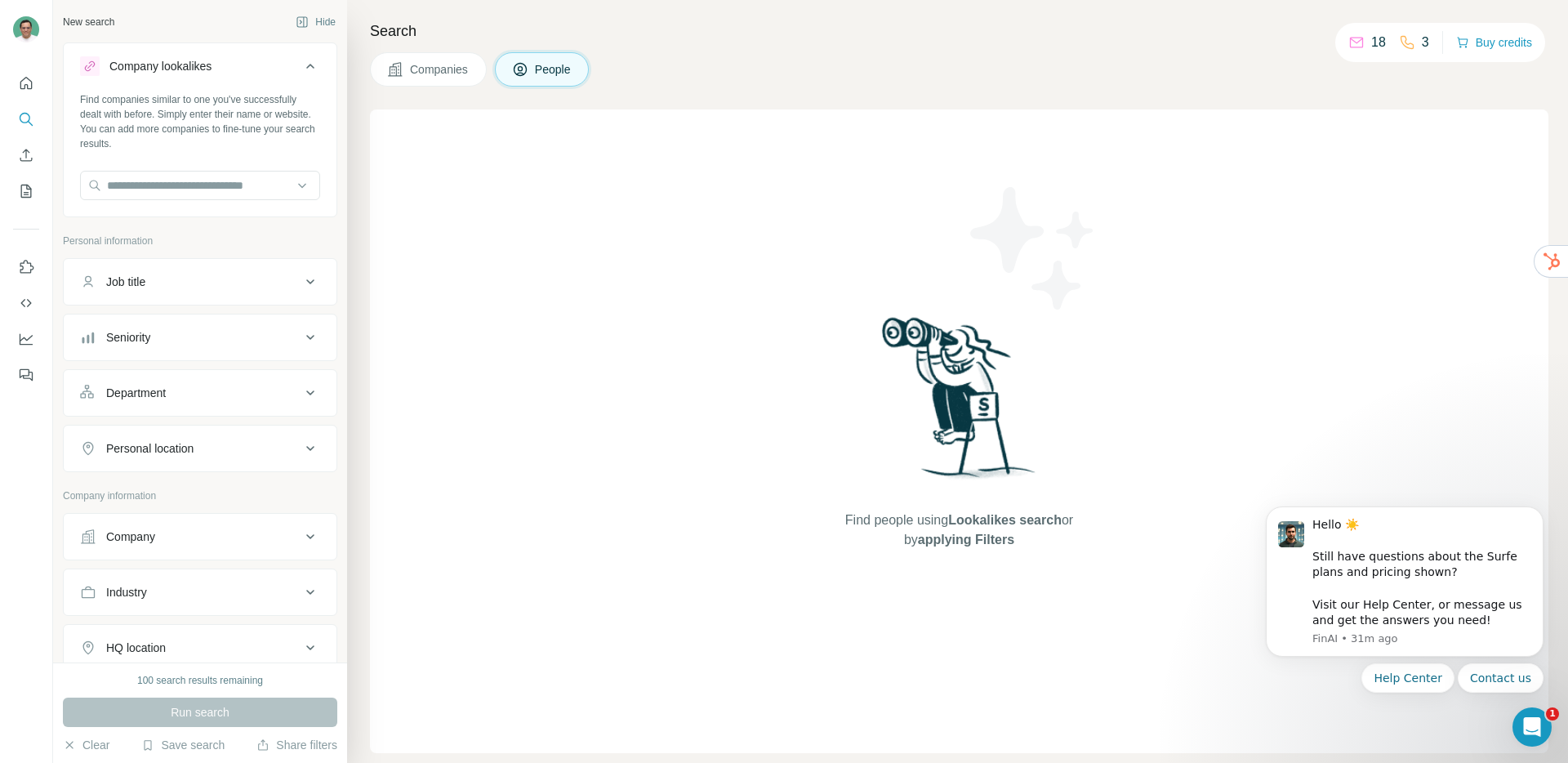
click at [162, 74] on div "Company lookalikes" at bounding box center [160, 65] width 102 height 16
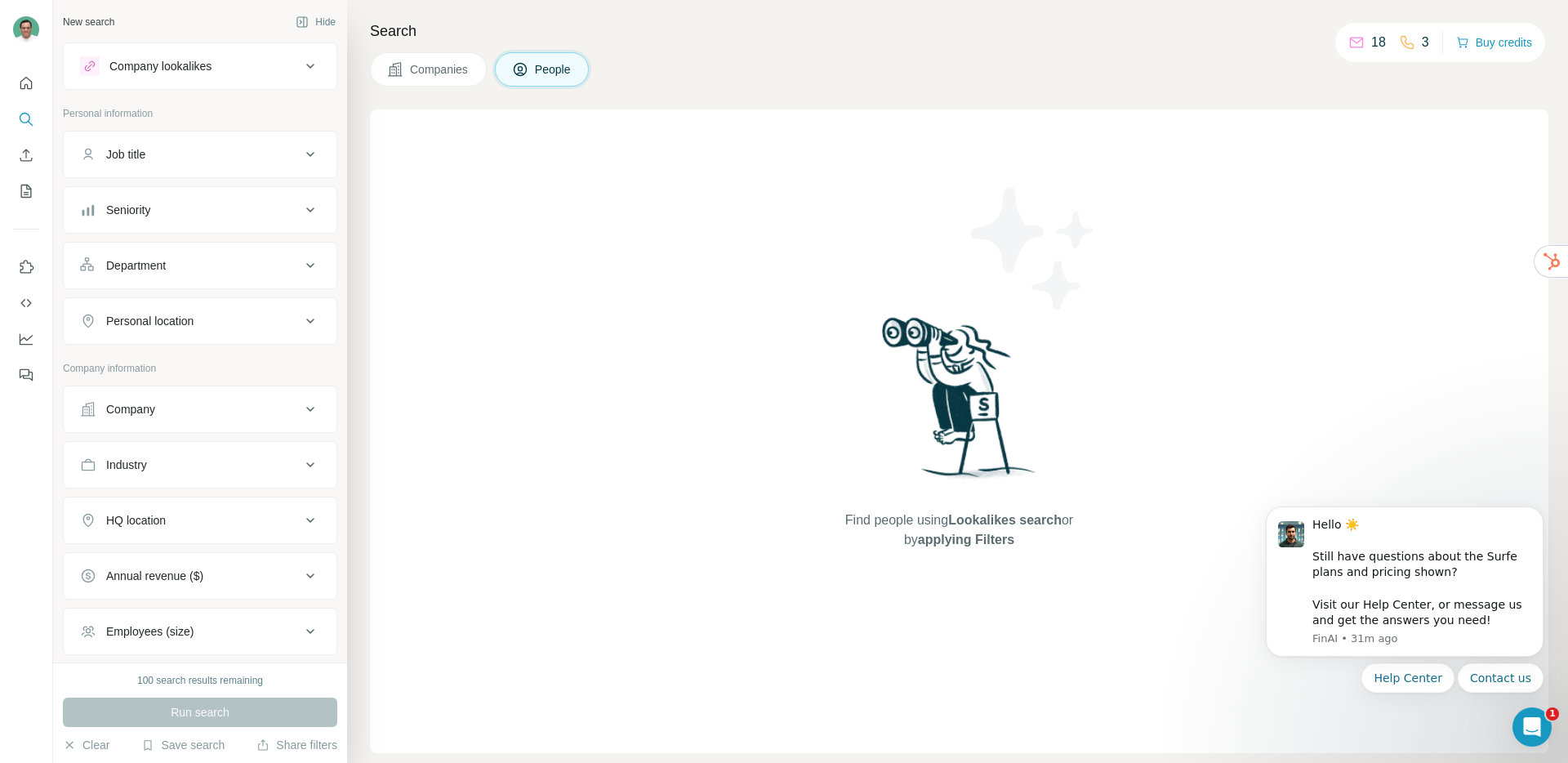
click at [162, 74] on div "Company lookalikes" at bounding box center [160, 65] width 102 height 16
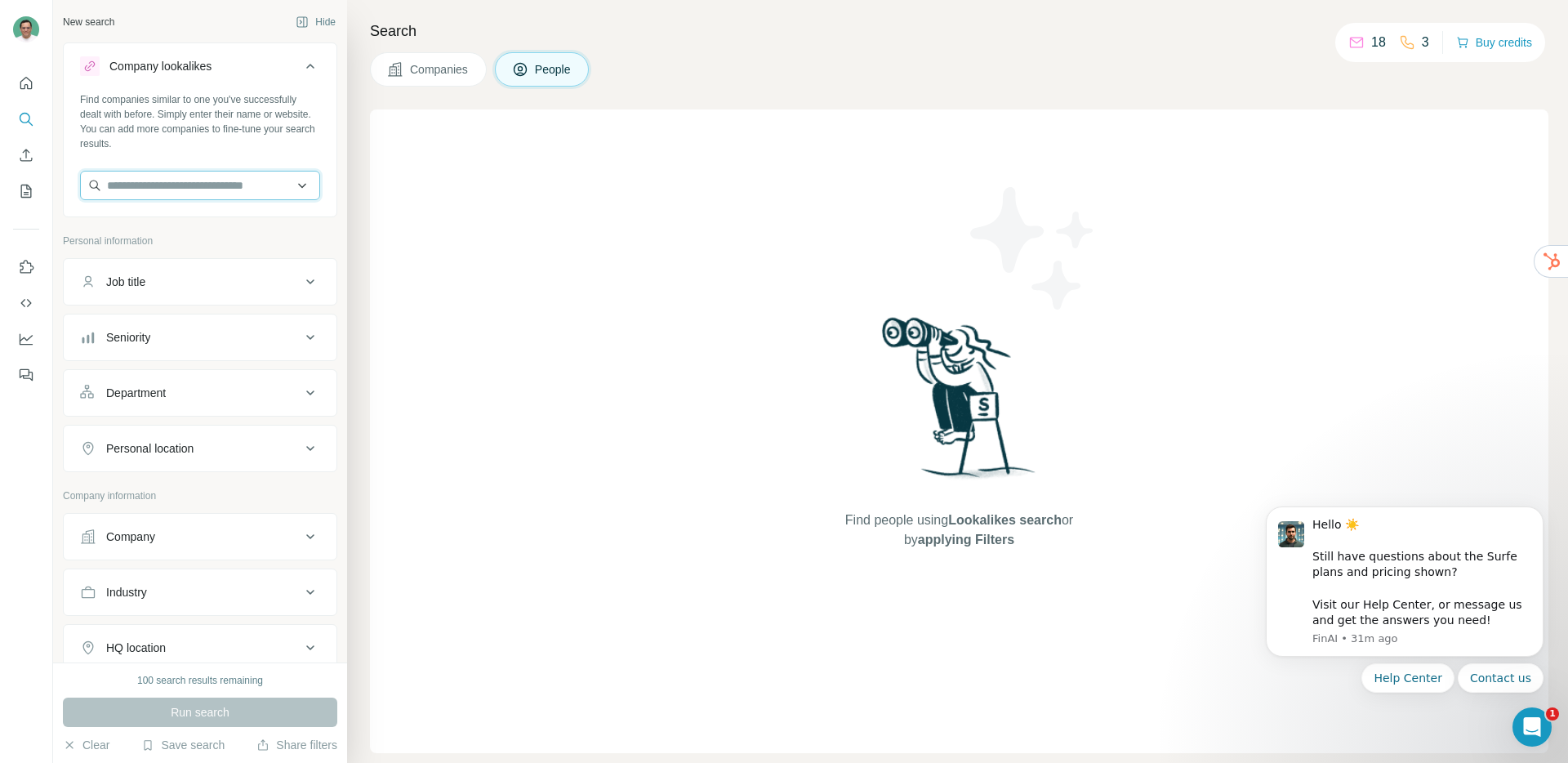
click at [169, 191] on input "text" at bounding box center [200, 185] width 240 height 29
click at [31, 193] on icon "My lists" at bounding box center [26, 191] width 11 height 13
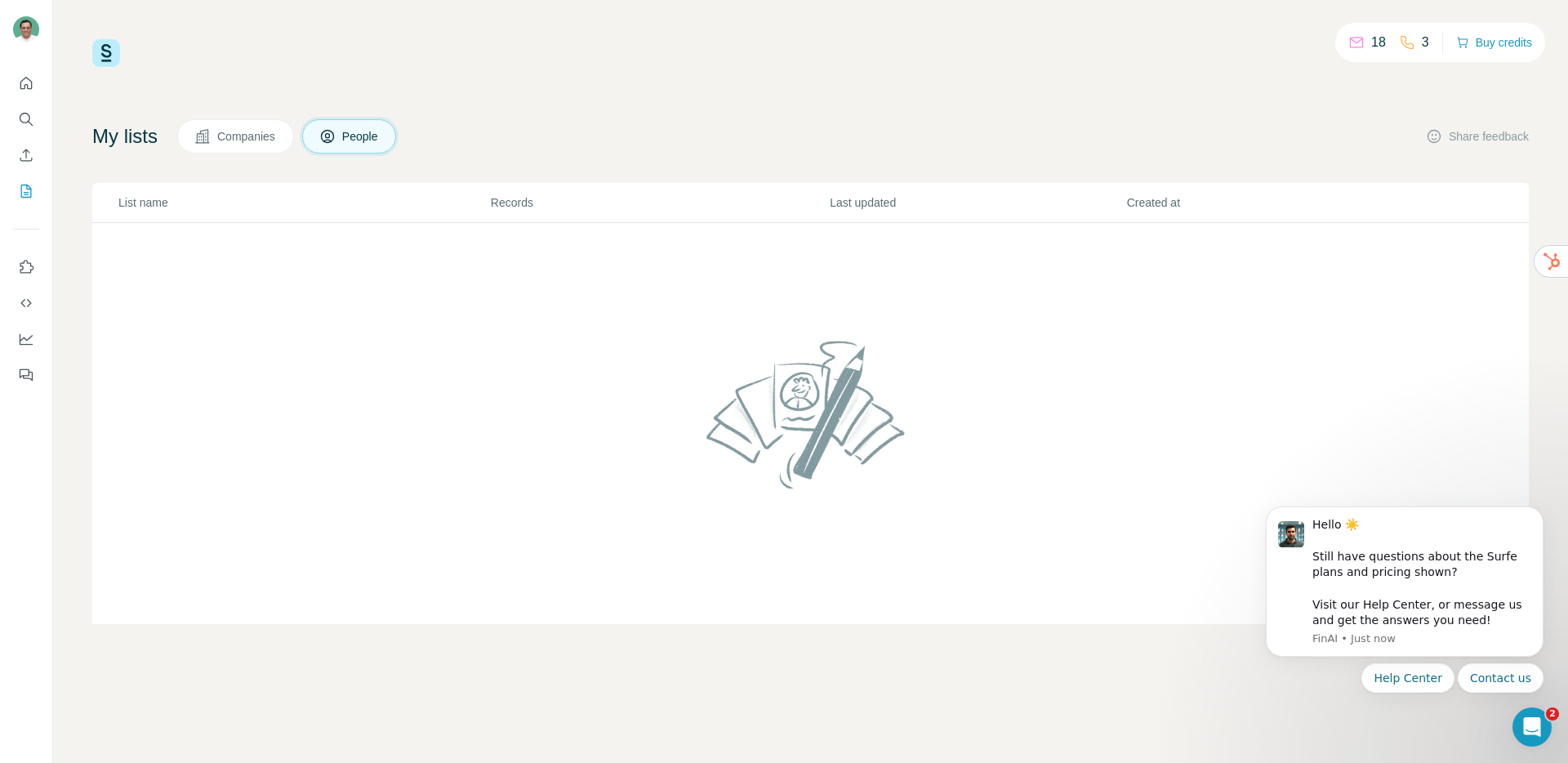
click at [374, 308] on td at bounding box center [810, 423] width 1436 height 402
click at [136, 141] on h4 "My lists" at bounding box center [125, 136] width 65 height 26
click at [232, 128] on span "Companies" at bounding box center [247, 136] width 60 height 16
click at [357, 128] on span "People" at bounding box center [361, 136] width 38 height 16
click at [35, 121] on button "Search" at bounding box center [26, 119] width 26 height 29
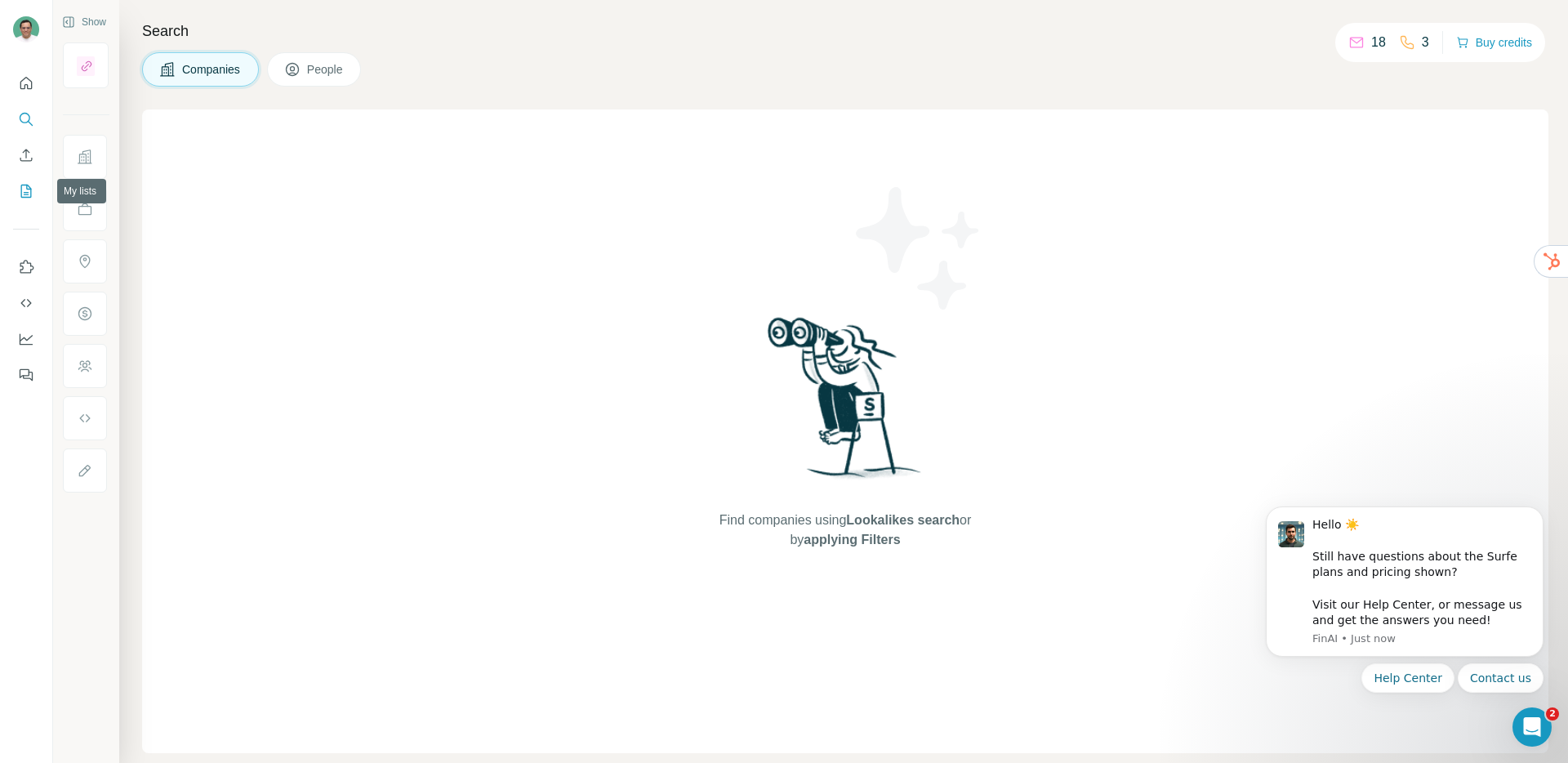
click at [25, 191] on icon "My lists" at bounding box center [25, 190] width 16 height 16
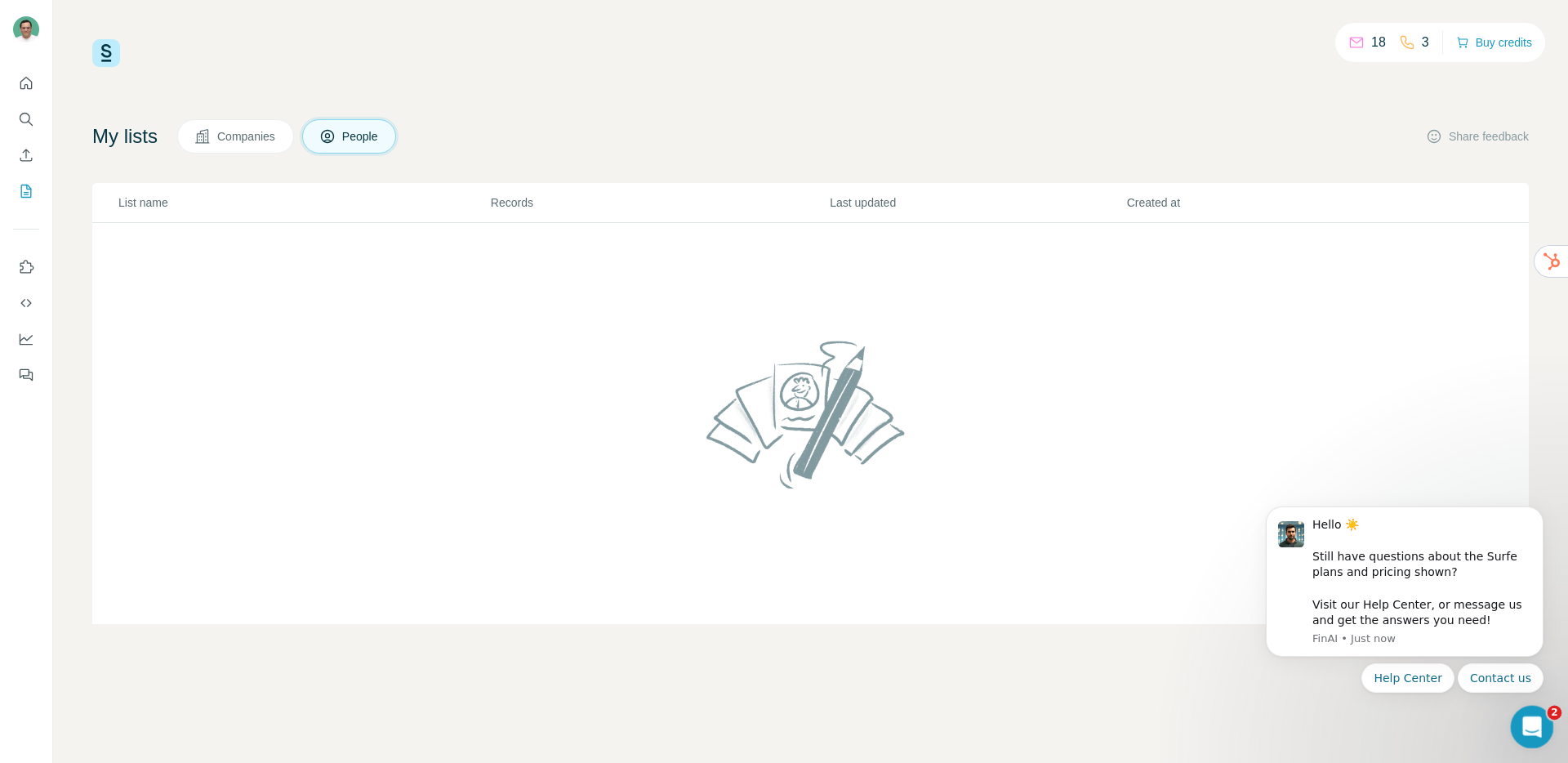
click at [1534, 722] on icon "Open Intercom Messenger" at bounding box center [1529, 724] width 27 height 27
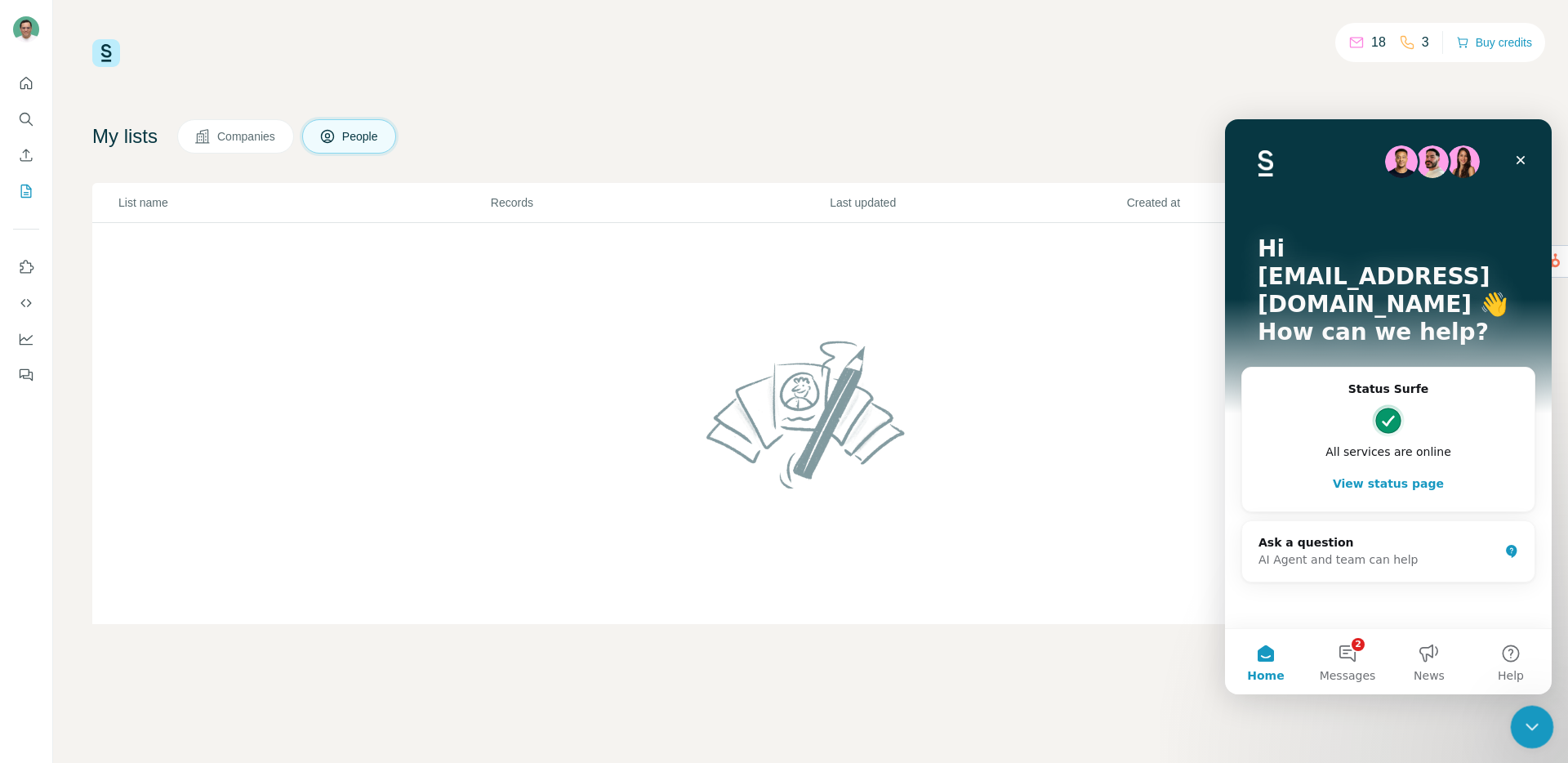
click at [1529, 719] on icon "Close Intercom Messenger" at bounding box center [1529, 724] width 19 height 19
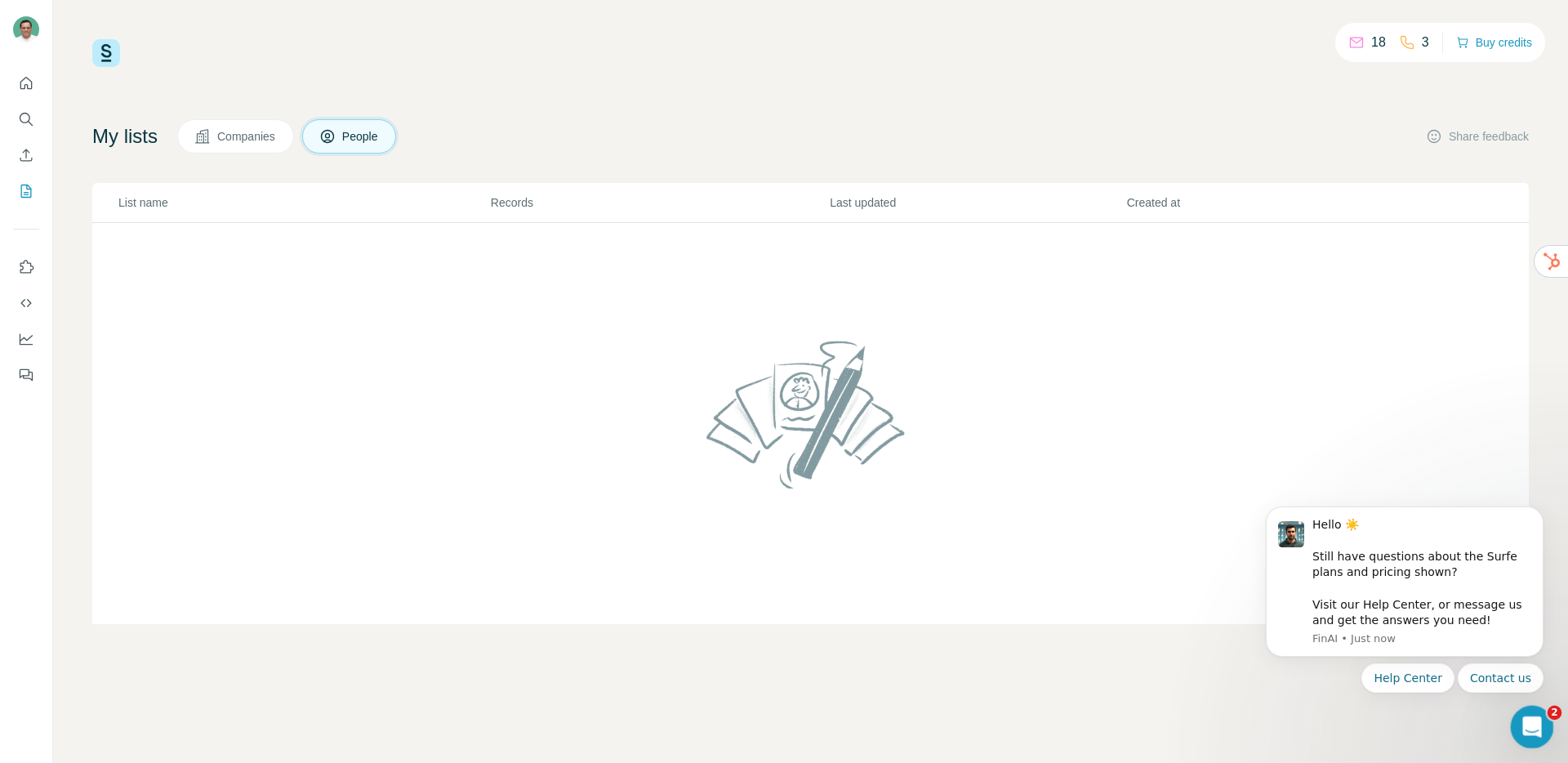
click at [1524, 711] on icon "Open Intercom Messenger" at bounding box center [1529, 724] width 27 height 27
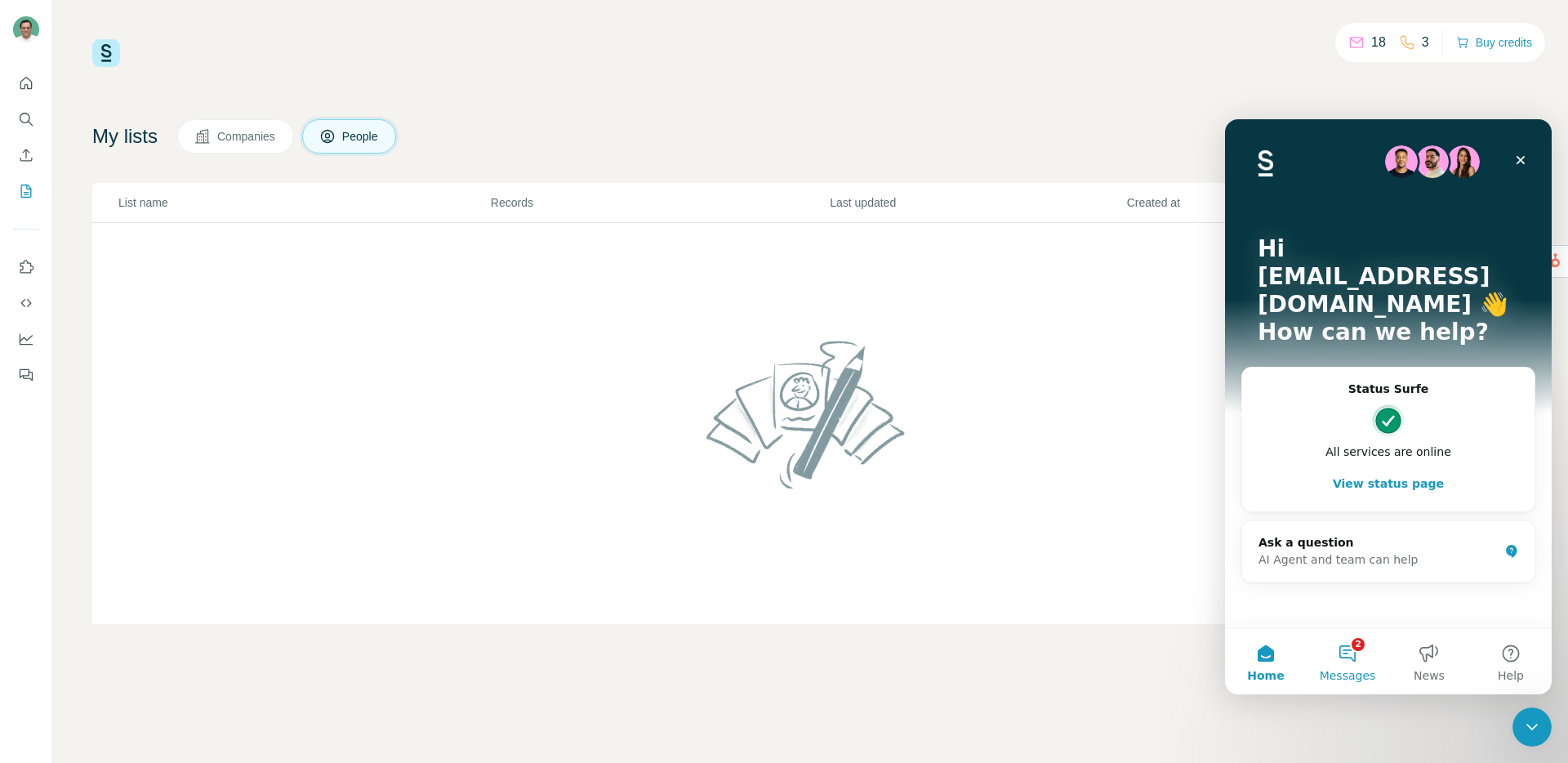
click at [1354, 651] on button "2 Messages" at bounding box center [1347, 662] width 81 height 65
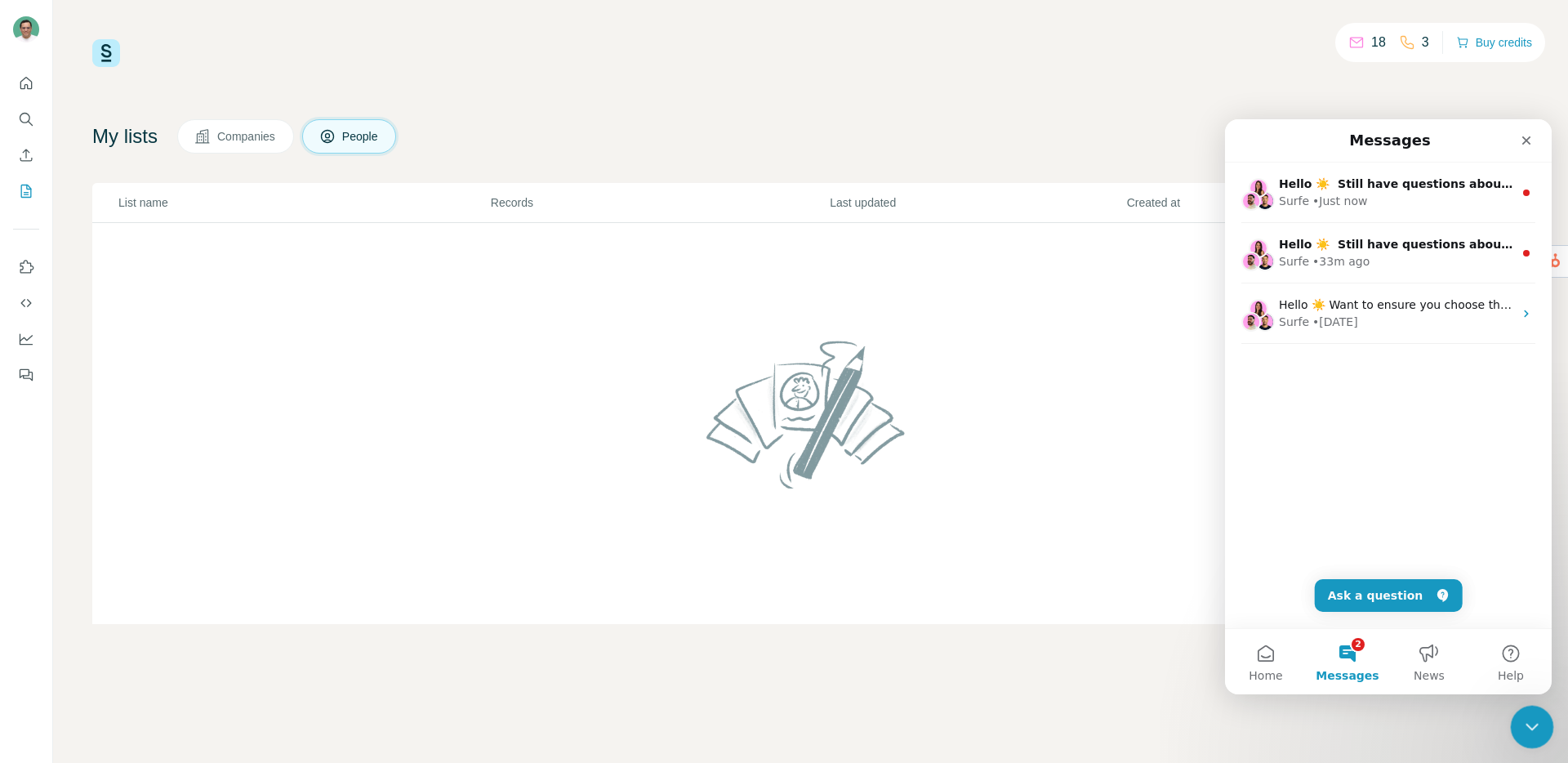
drag, startPoint x: 1542, startPoint y: 726, endPoint x: 2139, endPoint y: 731, distance: 597.0
click at [1544, 726] on div "Close Intercom Messenger" at bounding box center [1529, 724] width 39 height 39
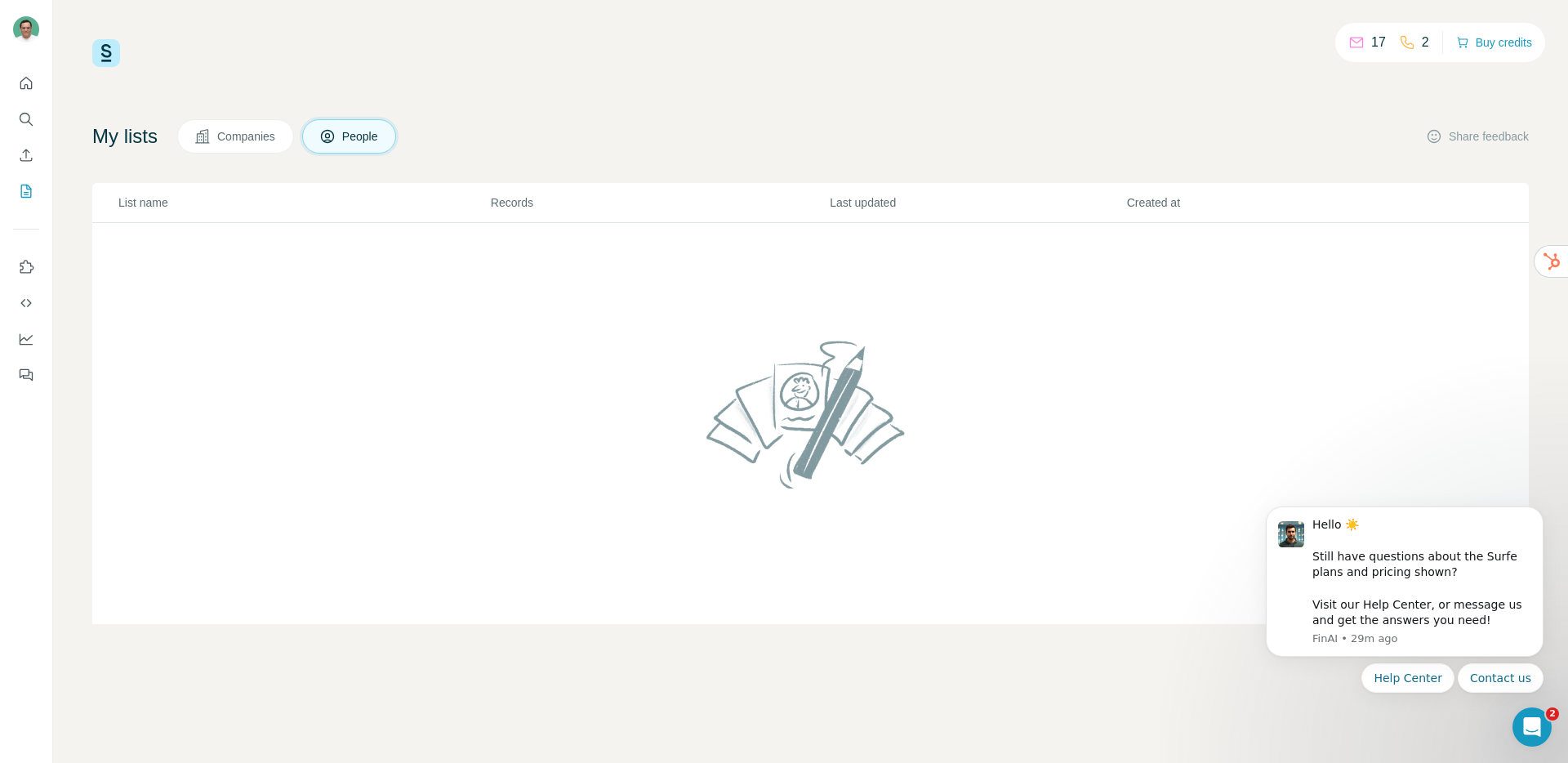
click at [109, 56] on img at bounding box center [106, 53] width 28 height 28
click at [109, 49] on img at bounding box center [106, 53] width 28 height 28
click at [248, 253] on td at bounding box center [810, 423] width 1436 height 402
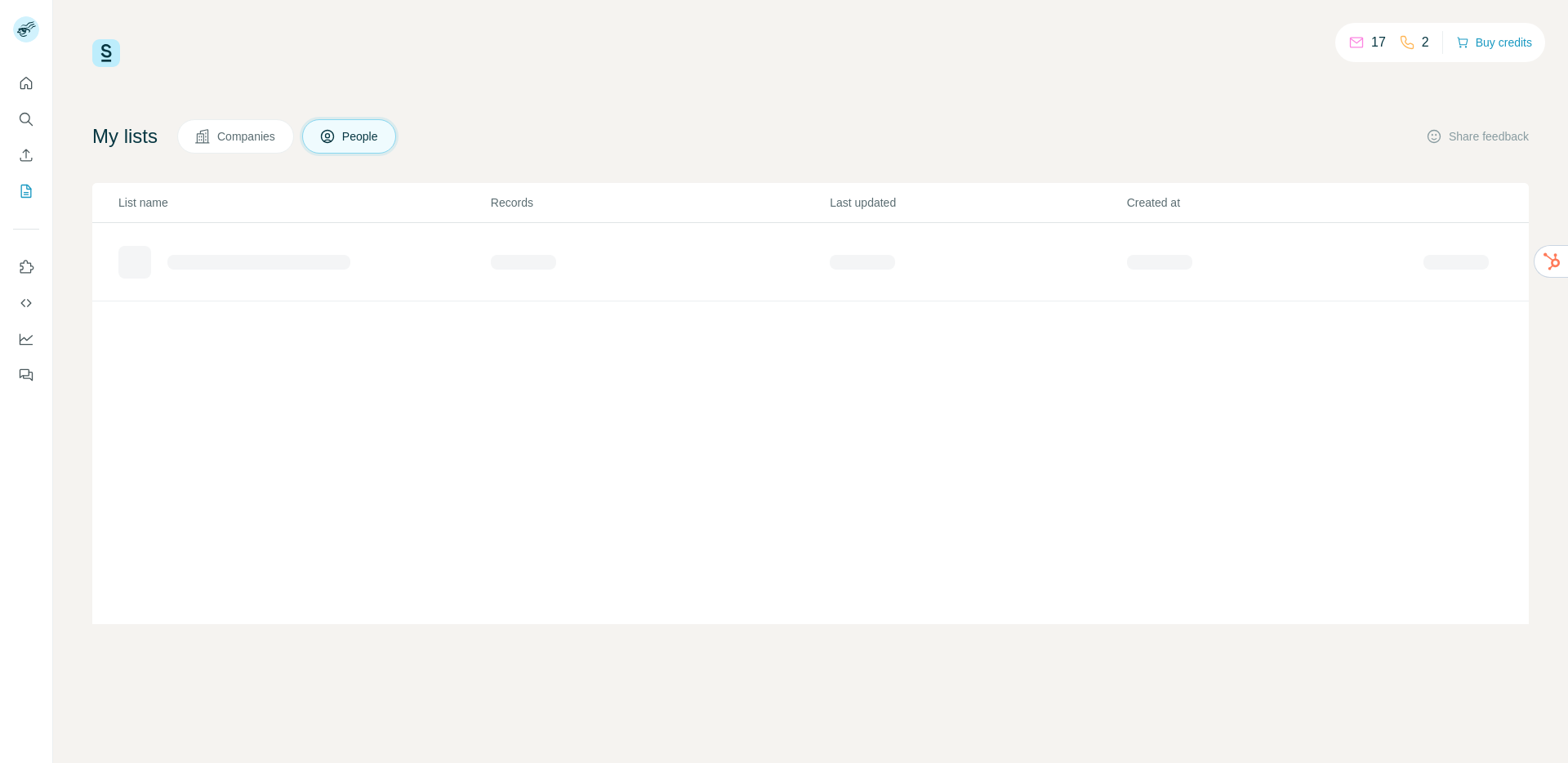
click at [252, 136] on span "Companies" at bounding box center [247, 136] width 60 height 16
click at [352, 134] on span "People" at bounding box center [361, 136] width 38 height 16
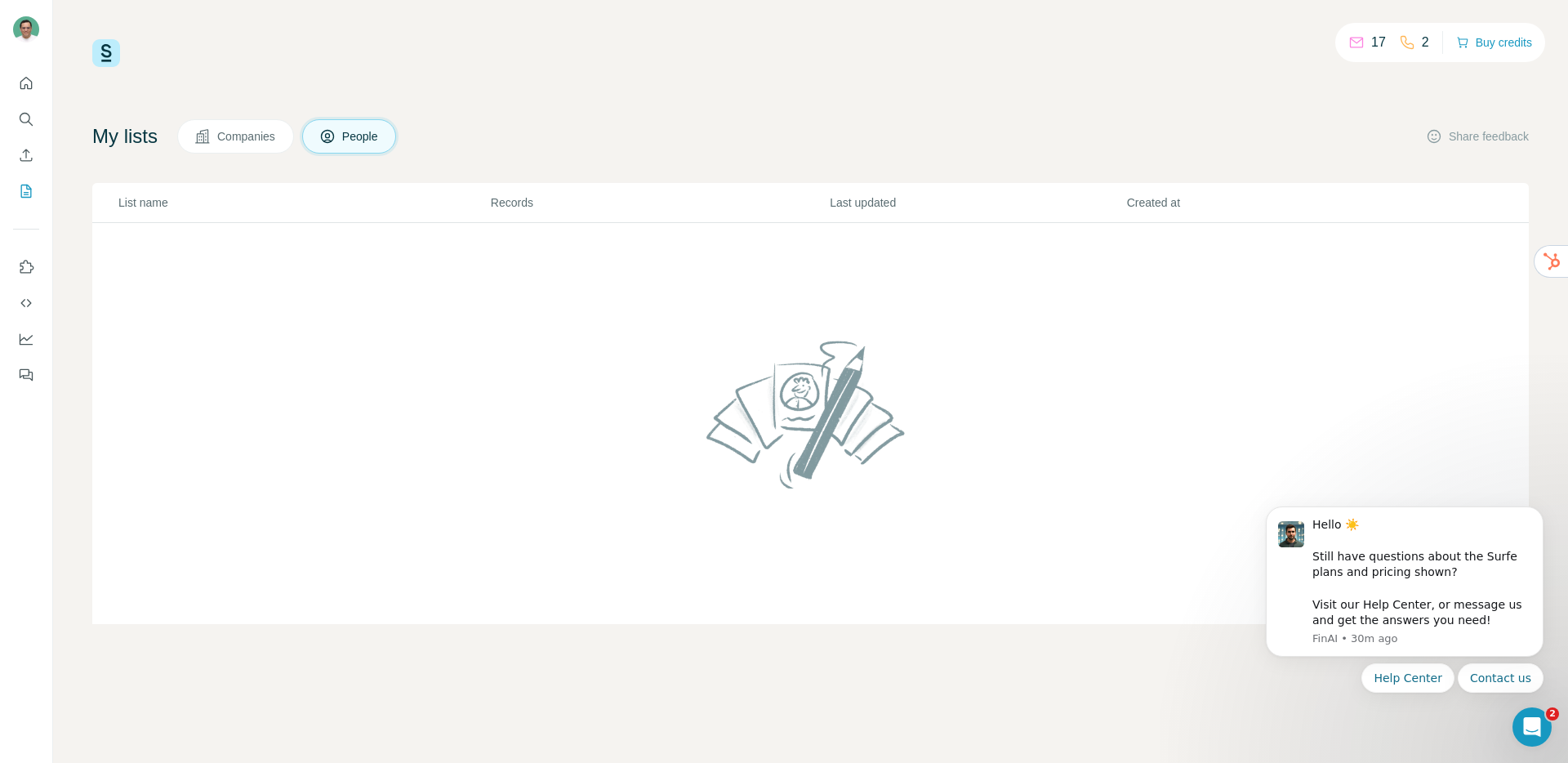
scroll to position [1, 0]
click at [1412, 675] on button "Help Center" at bounding box center [1407, 677] width 93 height 29
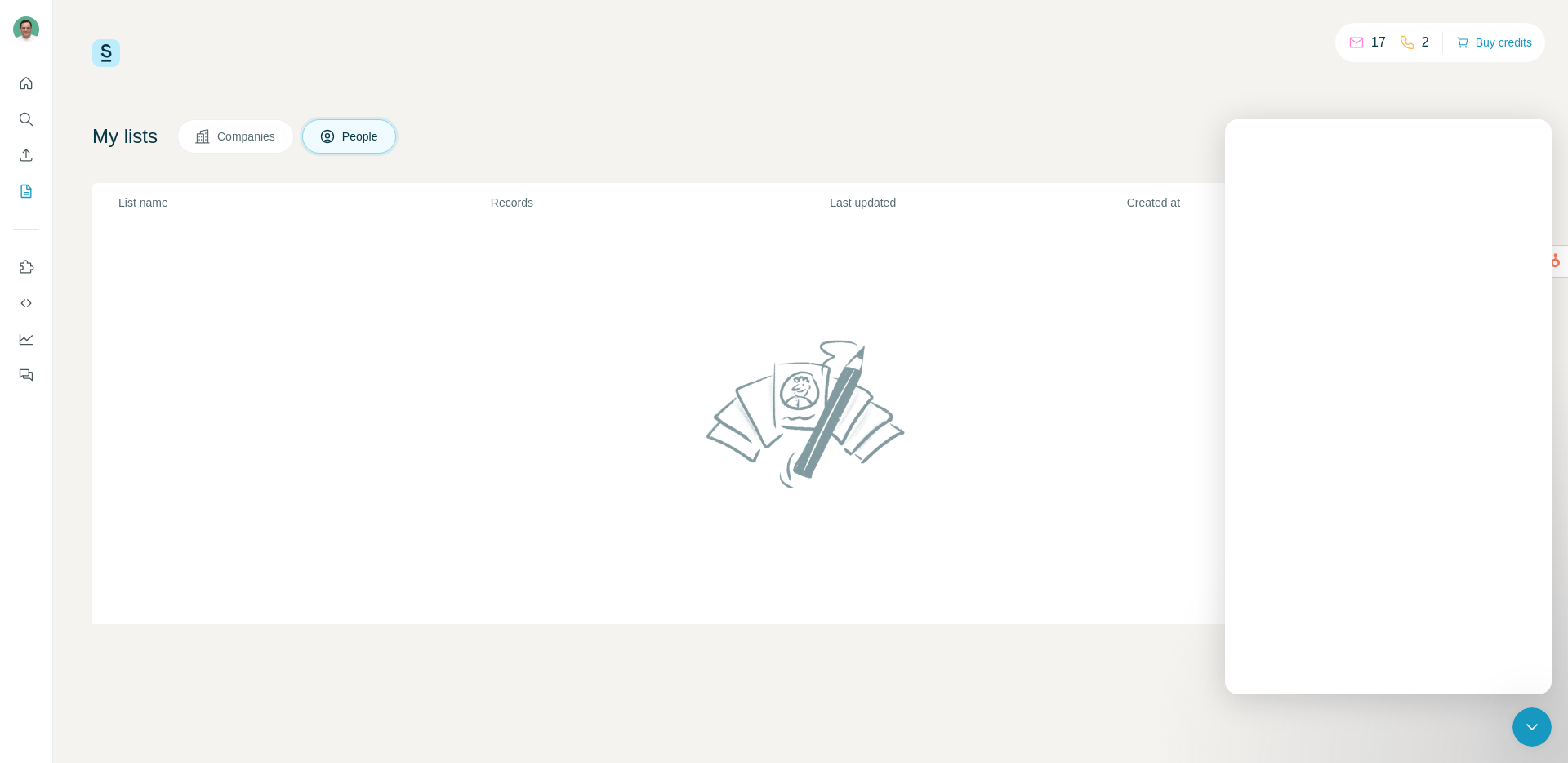
scroll to position [0, 0]
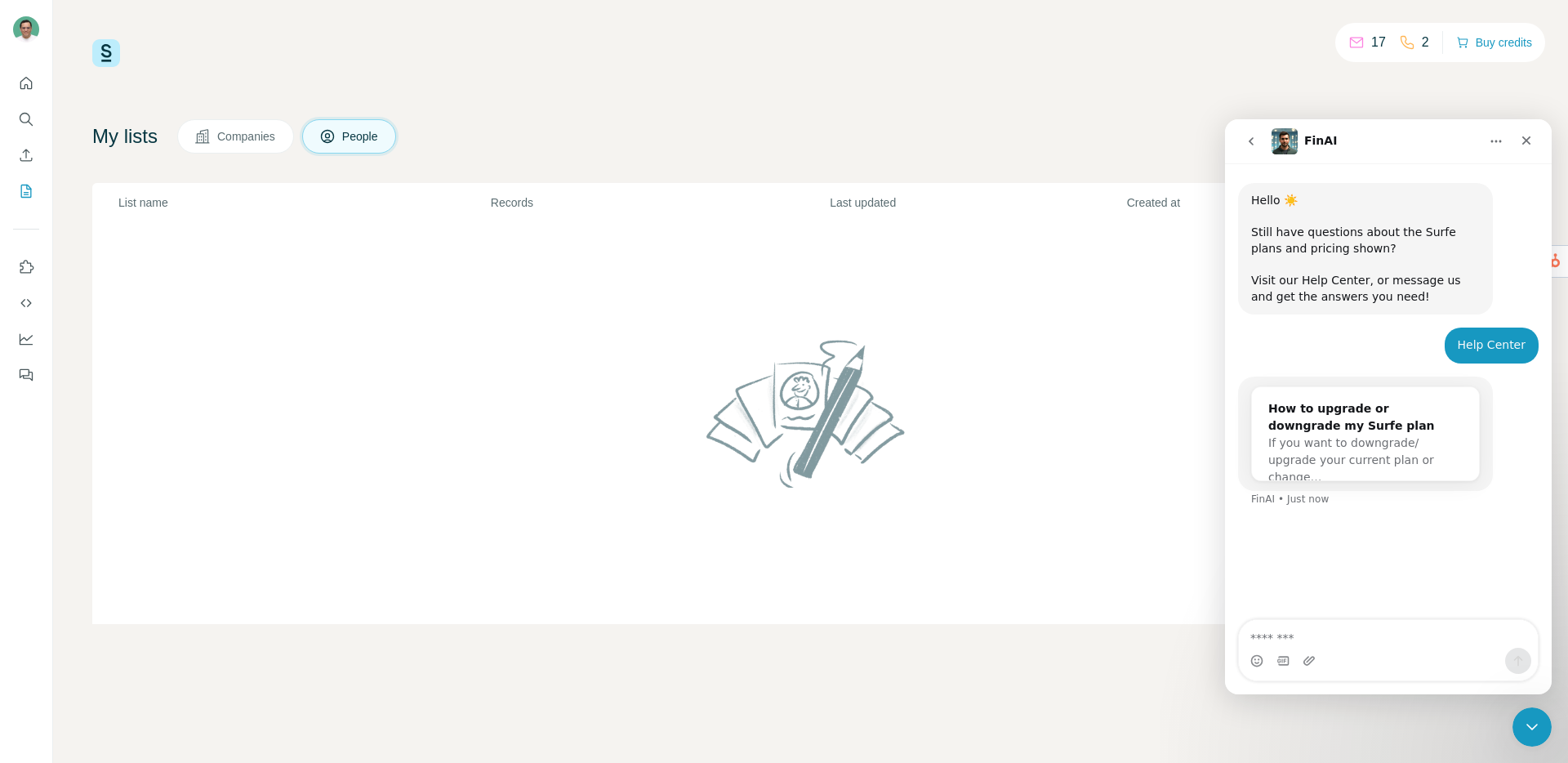
click at [1335, 644] on textarea "Message…" at bounding box center [1388, 633] width 299 height 28
type textarea "*"
type textarea "**********"
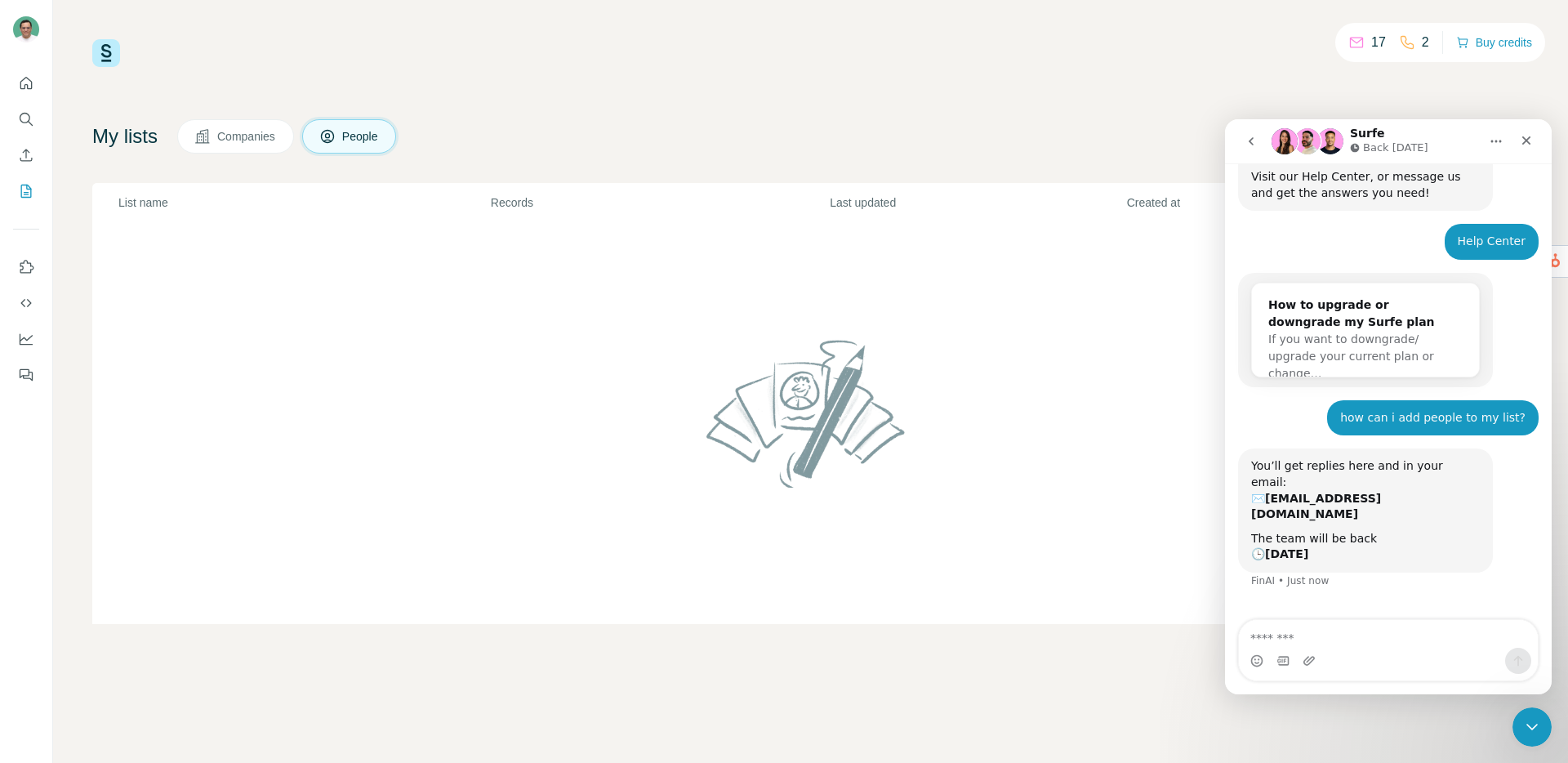
scroll to position [105, 0]
click at [1250, 148] on button "go back" at bounding box center [1250, 141] width 31 height 31
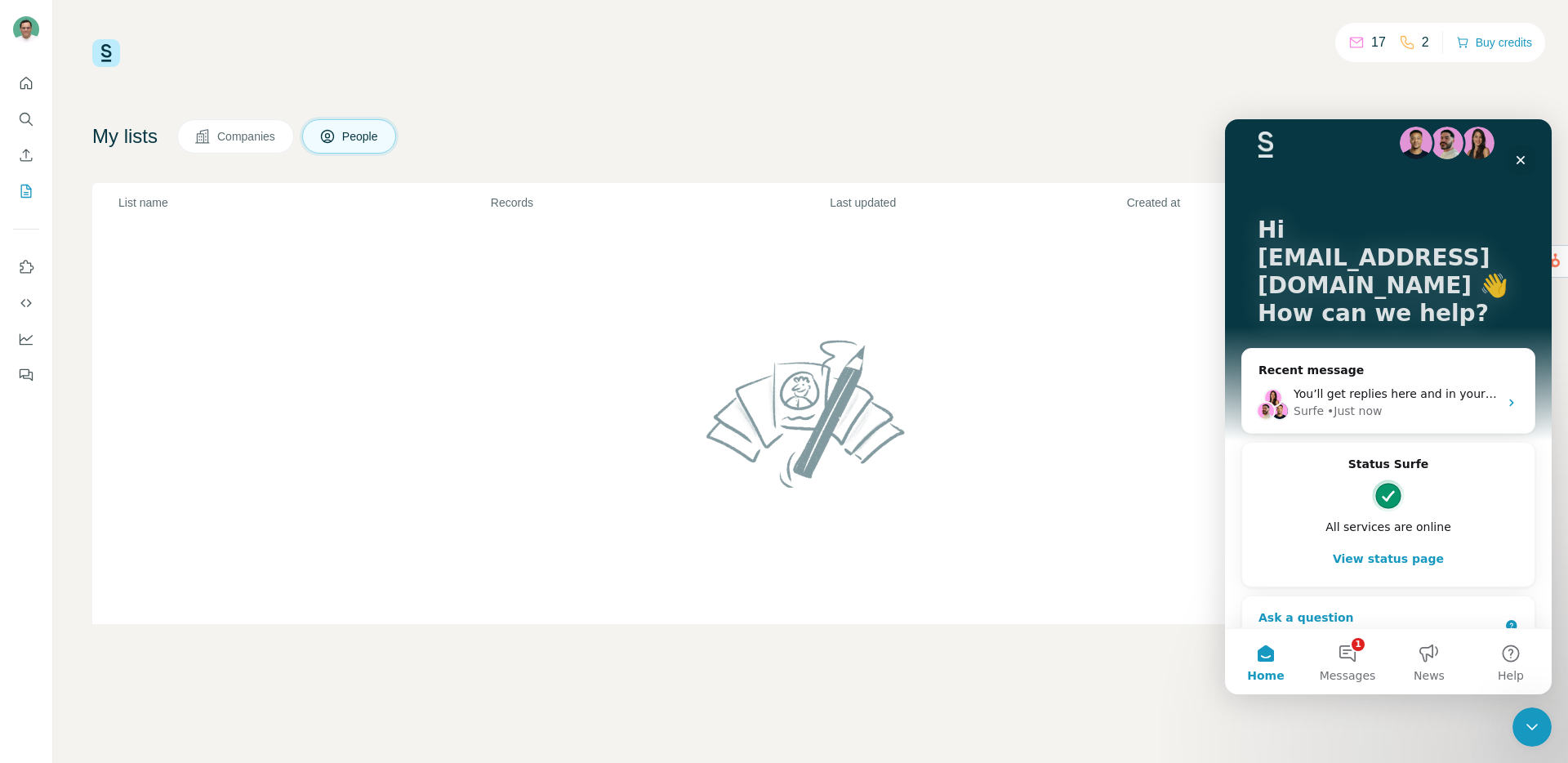
scroll to position [29, 0]
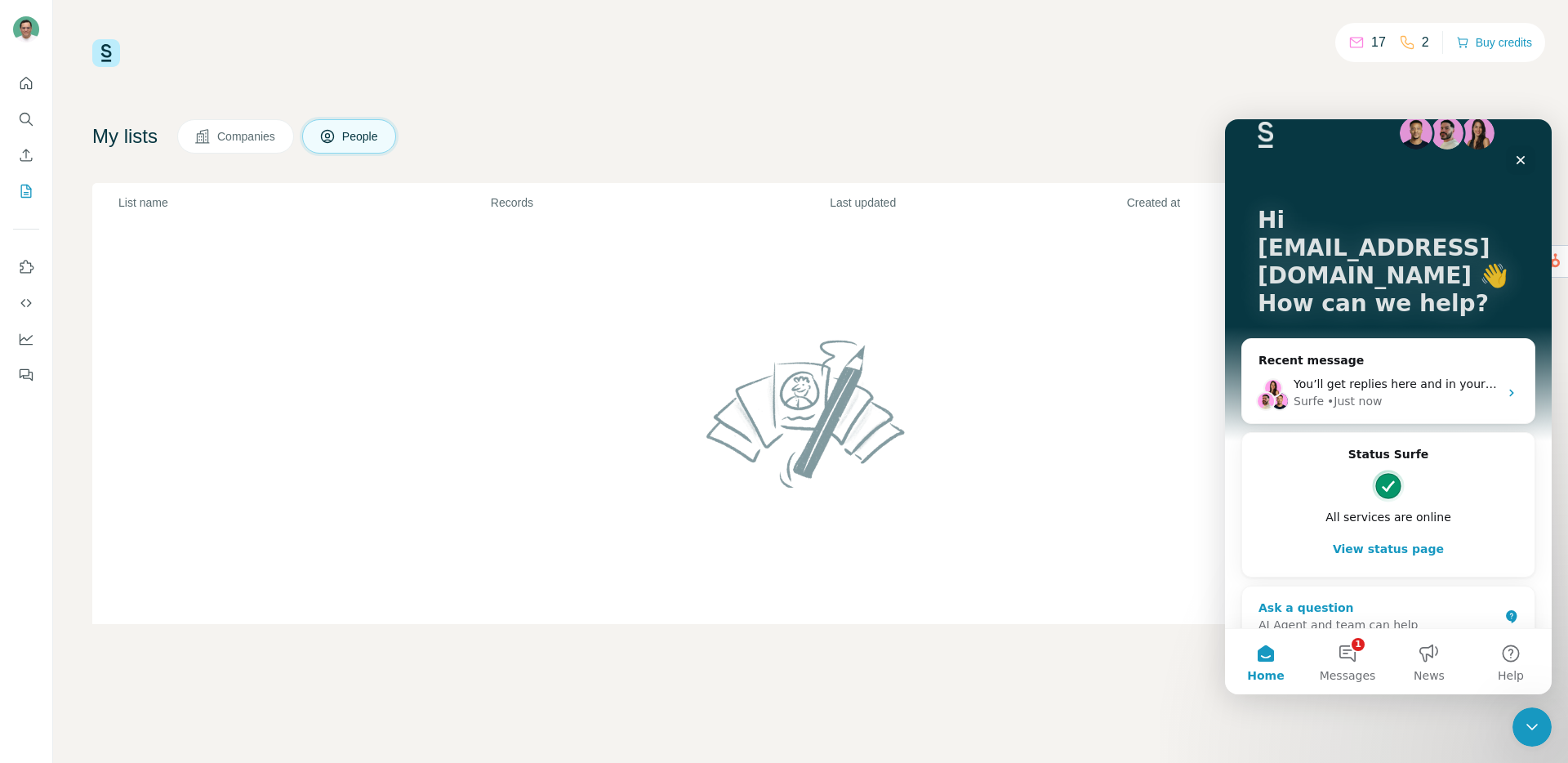
click at [1332, 600] on div "Ask a question" at bounding box center [1378, 608] width 240 height 17
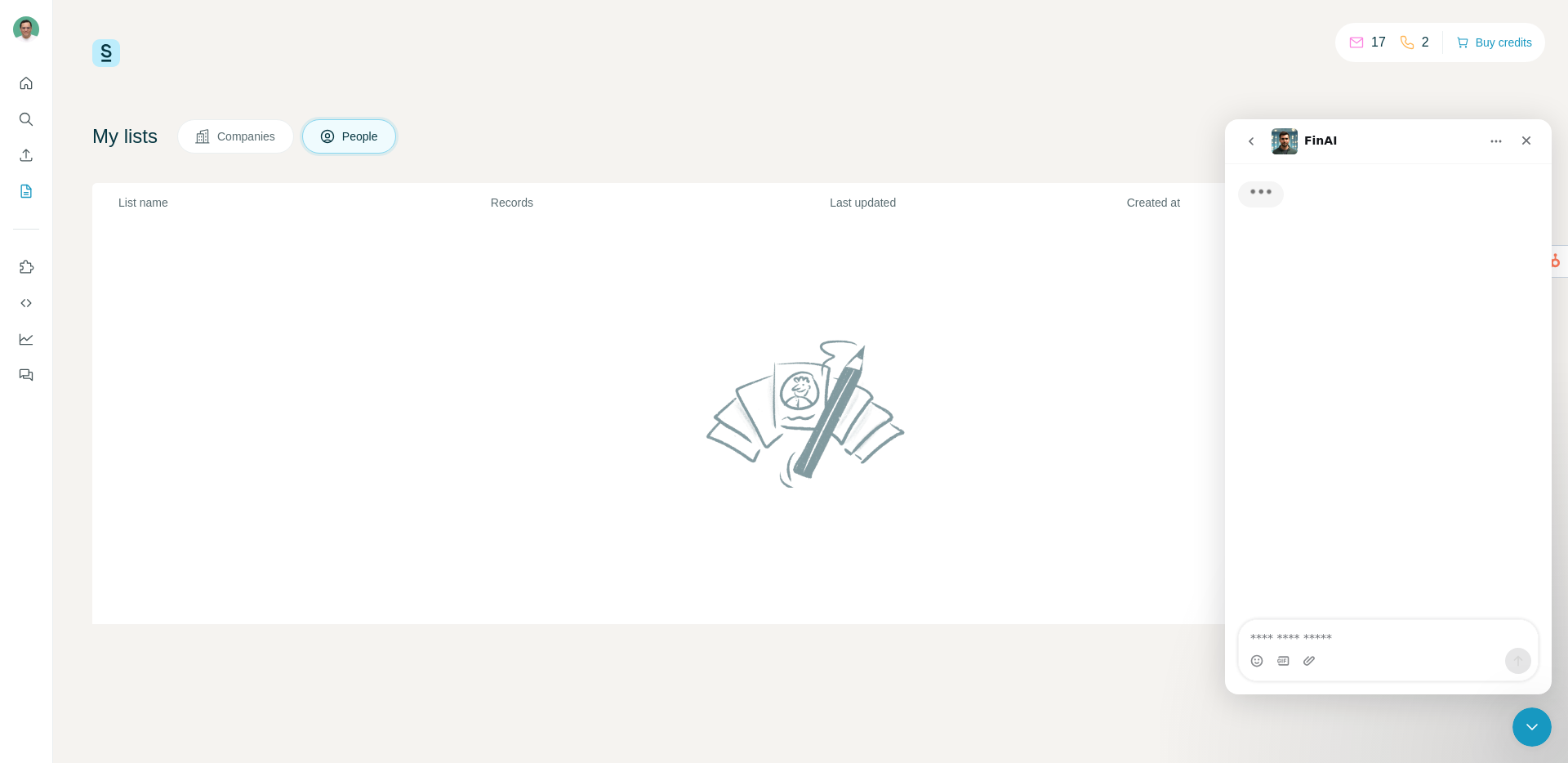
scroll to position [0, 0]
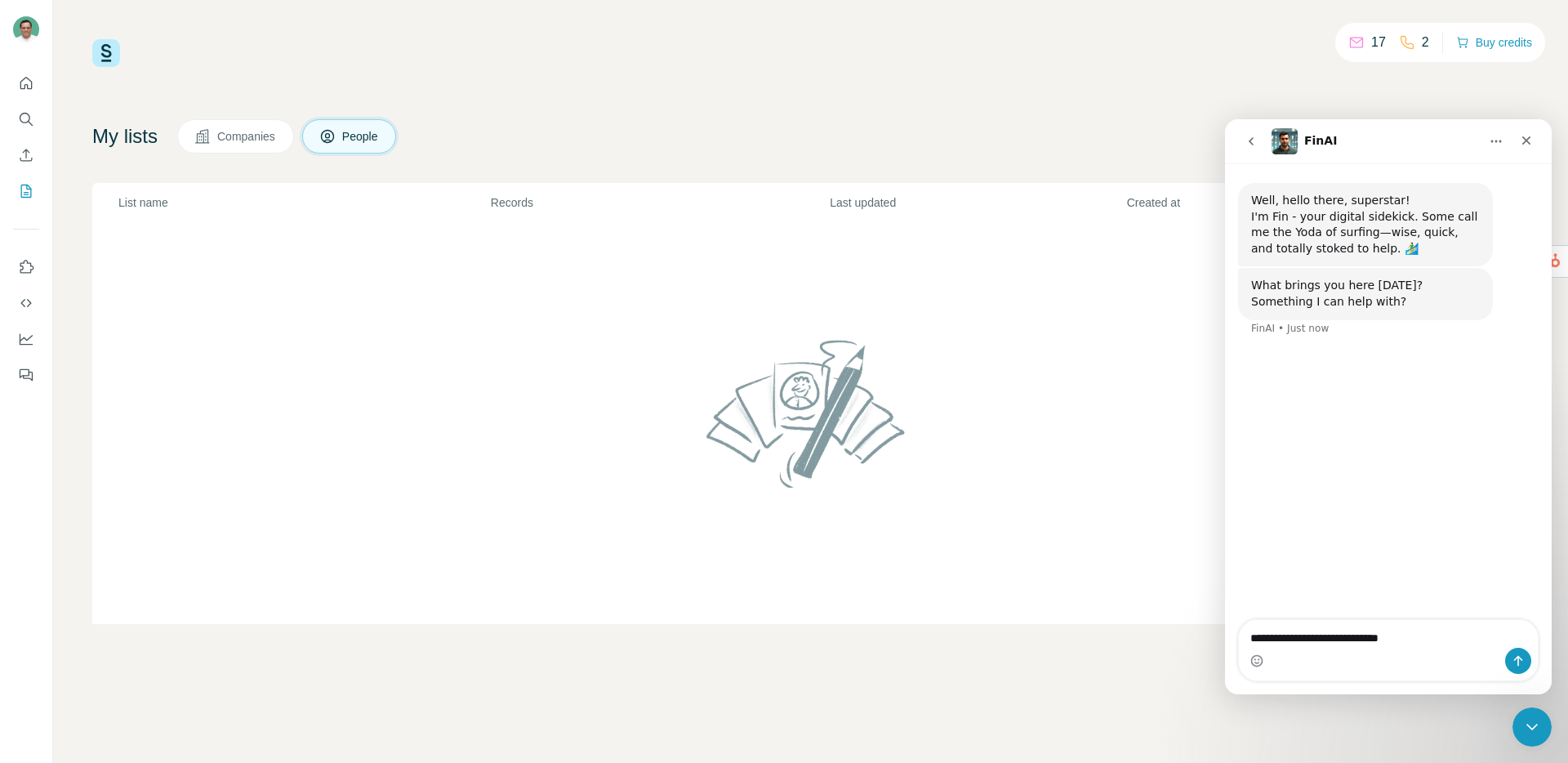
type textarea "**********"
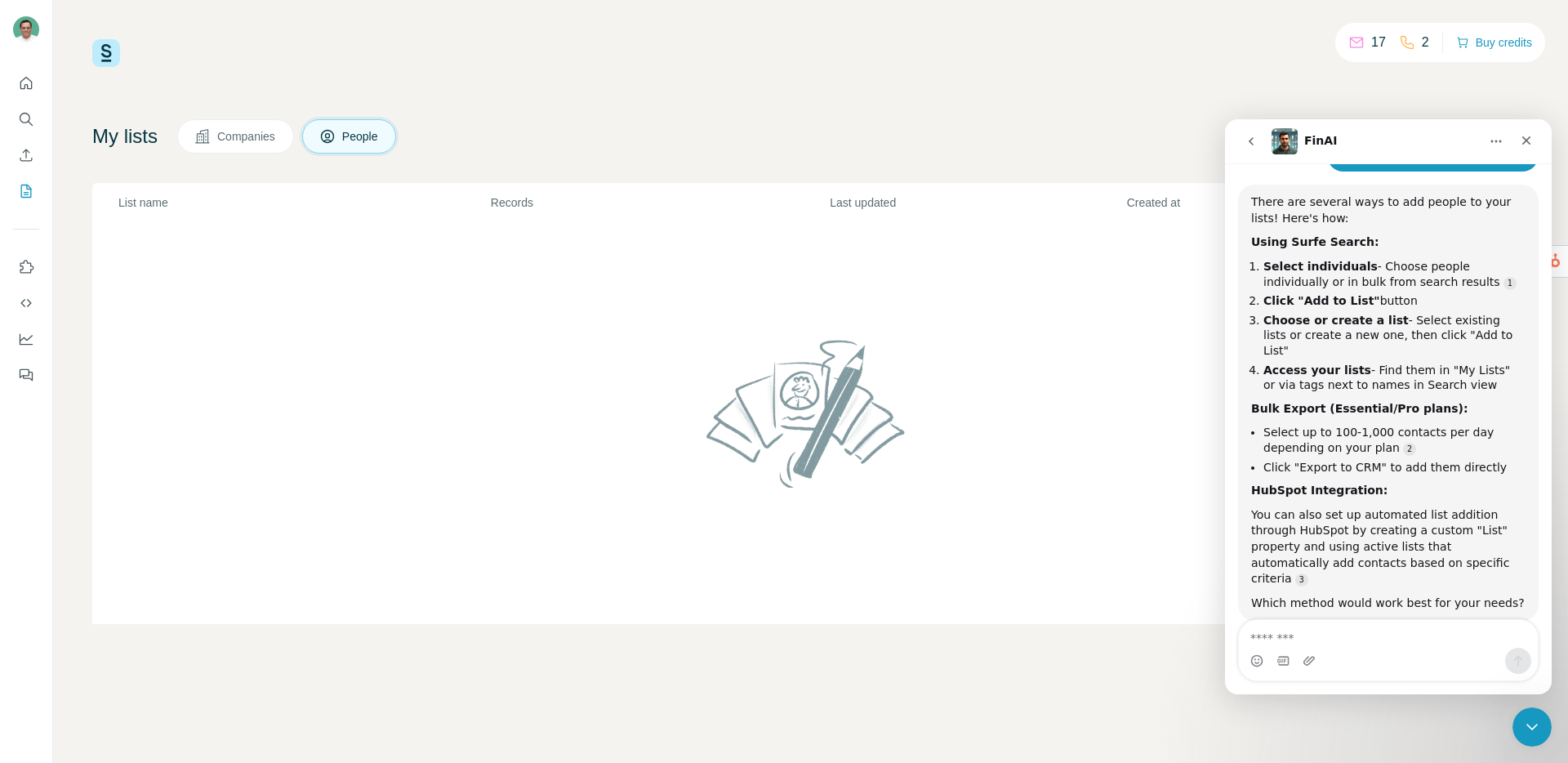
scroll to position [201, 0]
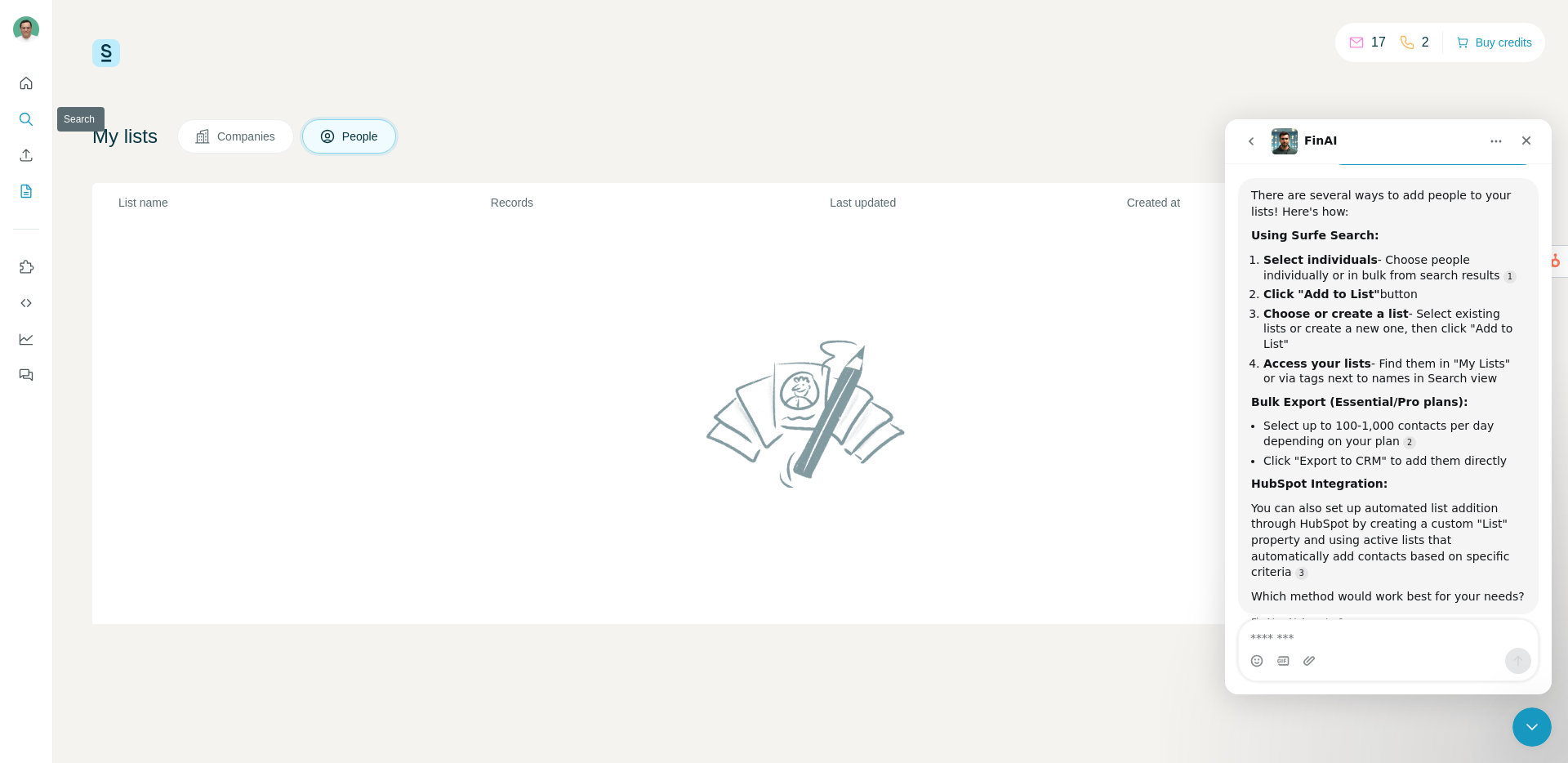
click at [33, 115] on icon "Search" at bounding box center [25, 118] width 16 height 16
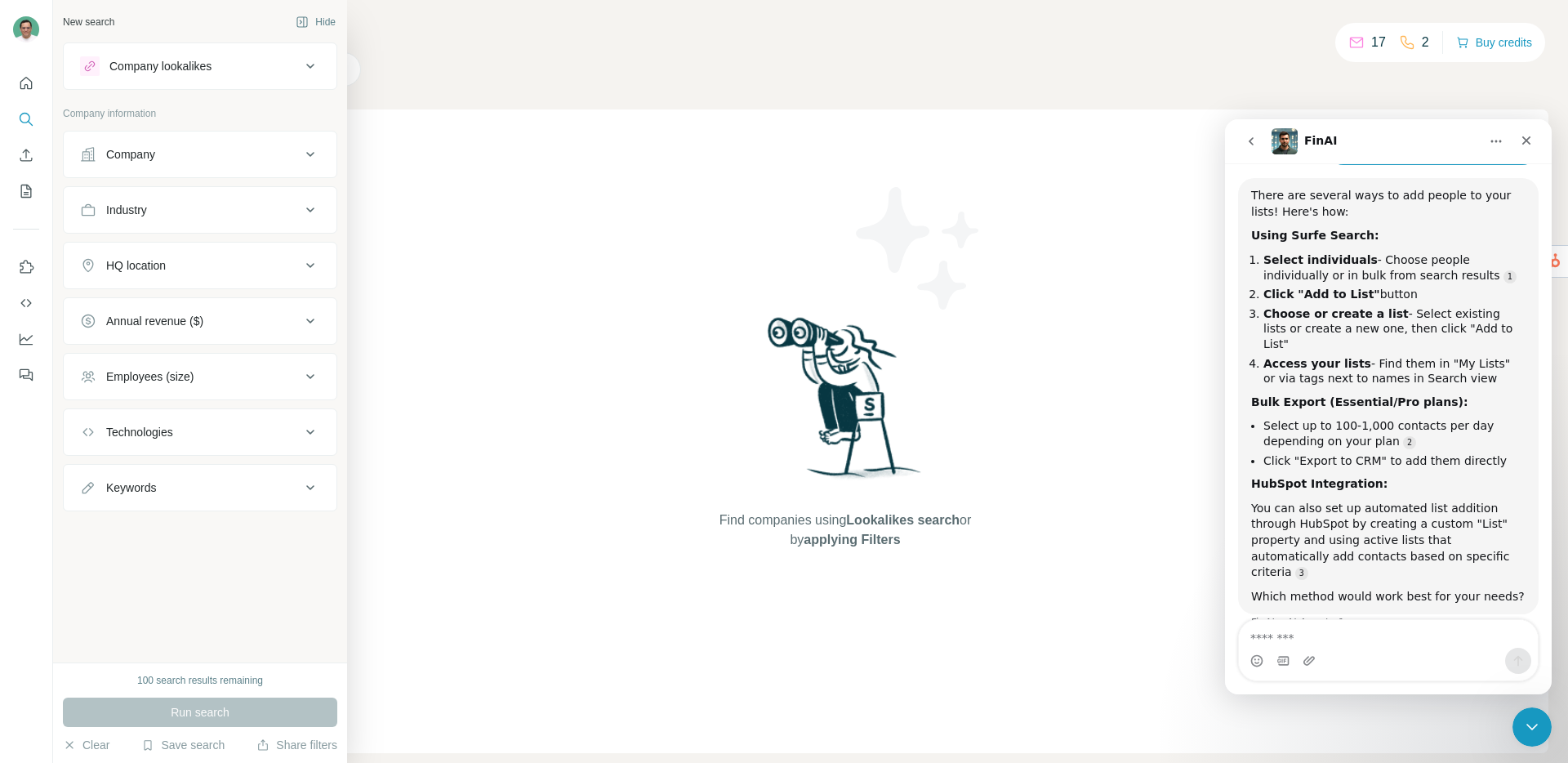
click at [227, 72] on div "Company lookalikes" at bounding box center [190, 65] width 221 height 19
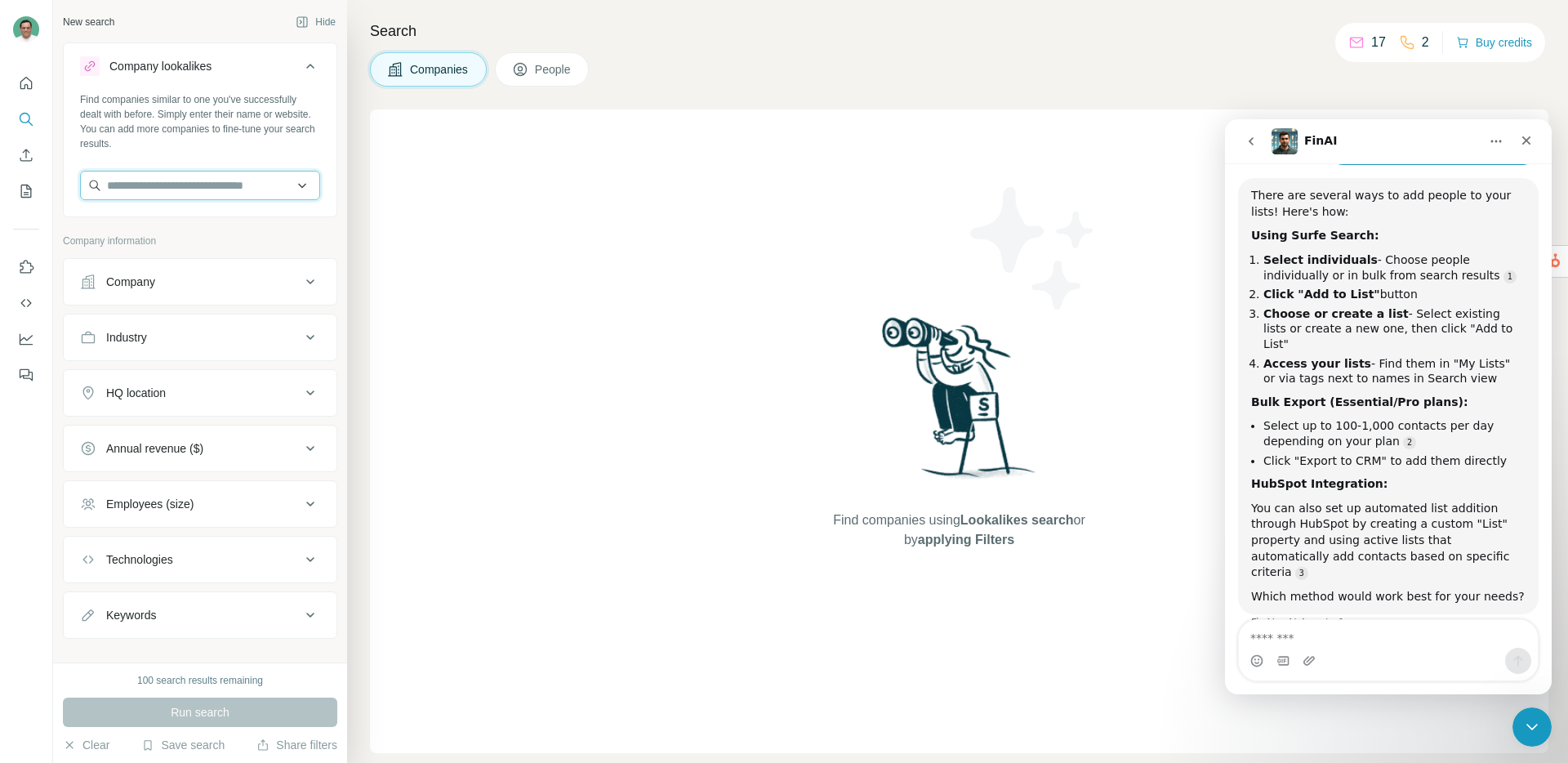
click at [190, 192] on input "text" at bounding box center [200, 185] width 240 height 29
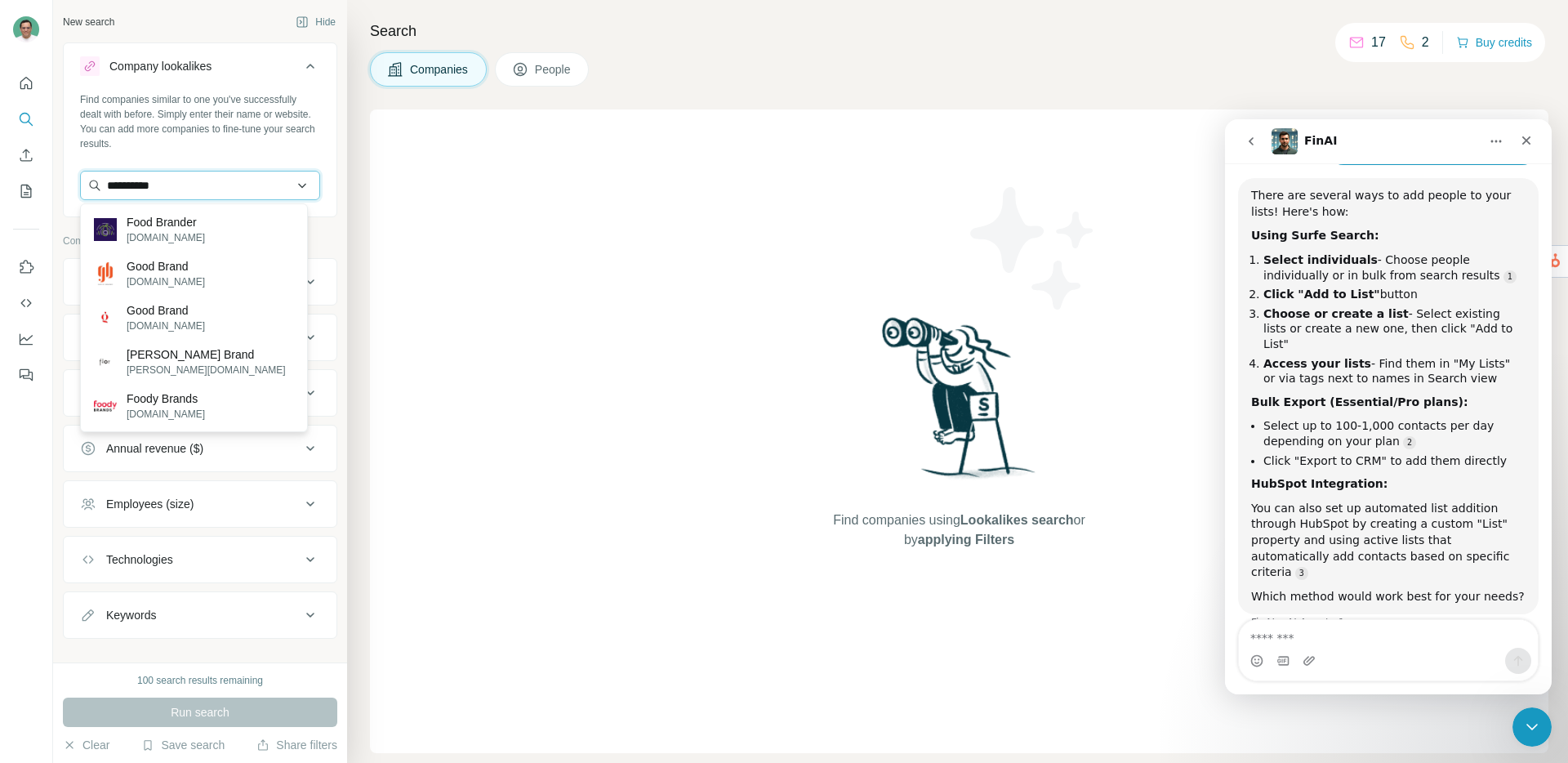
drag, startPoint x: 179, startPoint y: 190, endPoint x: 103, endPoint y: 181, distance: 76.5
click at [103, 181] on input "**********" at bounding box center [200, 185] width 240 height 29
paste input "**********"
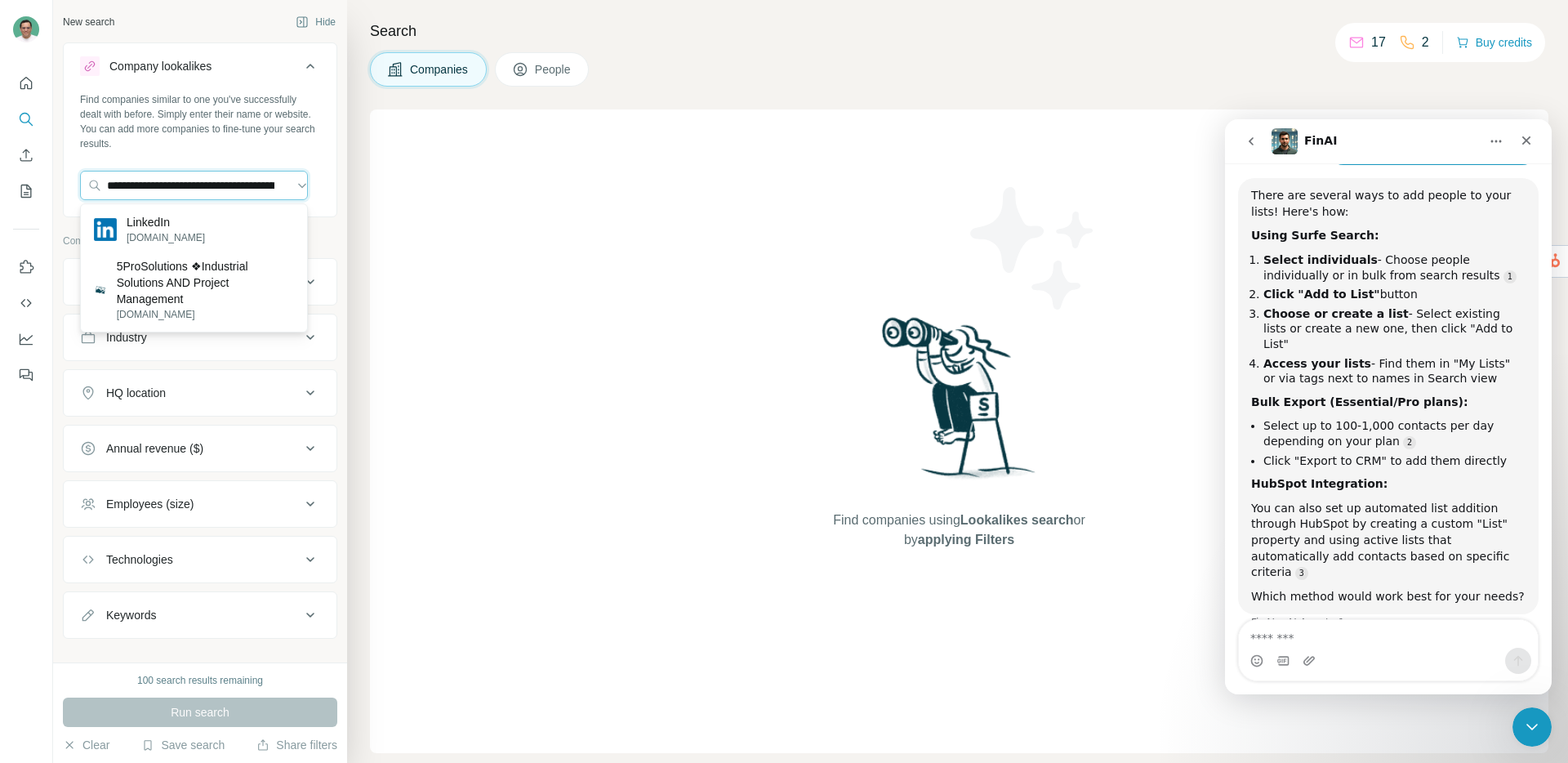
drag, startPoint x: 182, startPoint y: 186, endPoint x: 65, endPoint y: 182, distance: 117.1
click at [65, 182] on div "**********" at bounding box center [200, 153] width 273 height 121
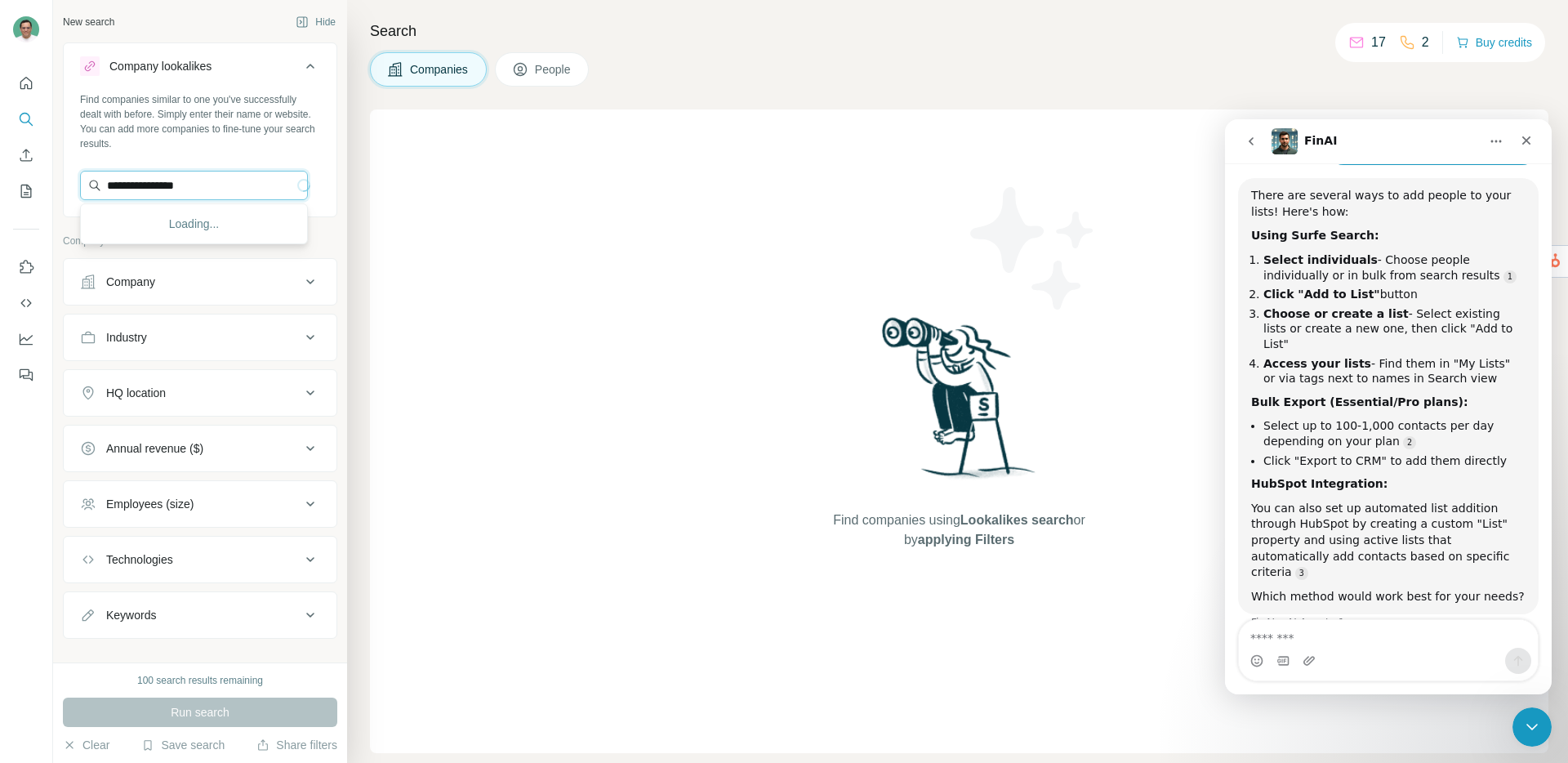
click at [220, 191] on input "**********" at bounding box center [194, 185] width 228 height 29
click at [112, 189] on input "**********" at bounding box center [194, 185] width 228 height 29
click at [133, 187] on input "**********" at bounding box center [194, 185] width 228 height 29
type input "**********"
click at [162, 223] on p "I Eat My Greens" at bounding box center [168, 221] width 82 height 16
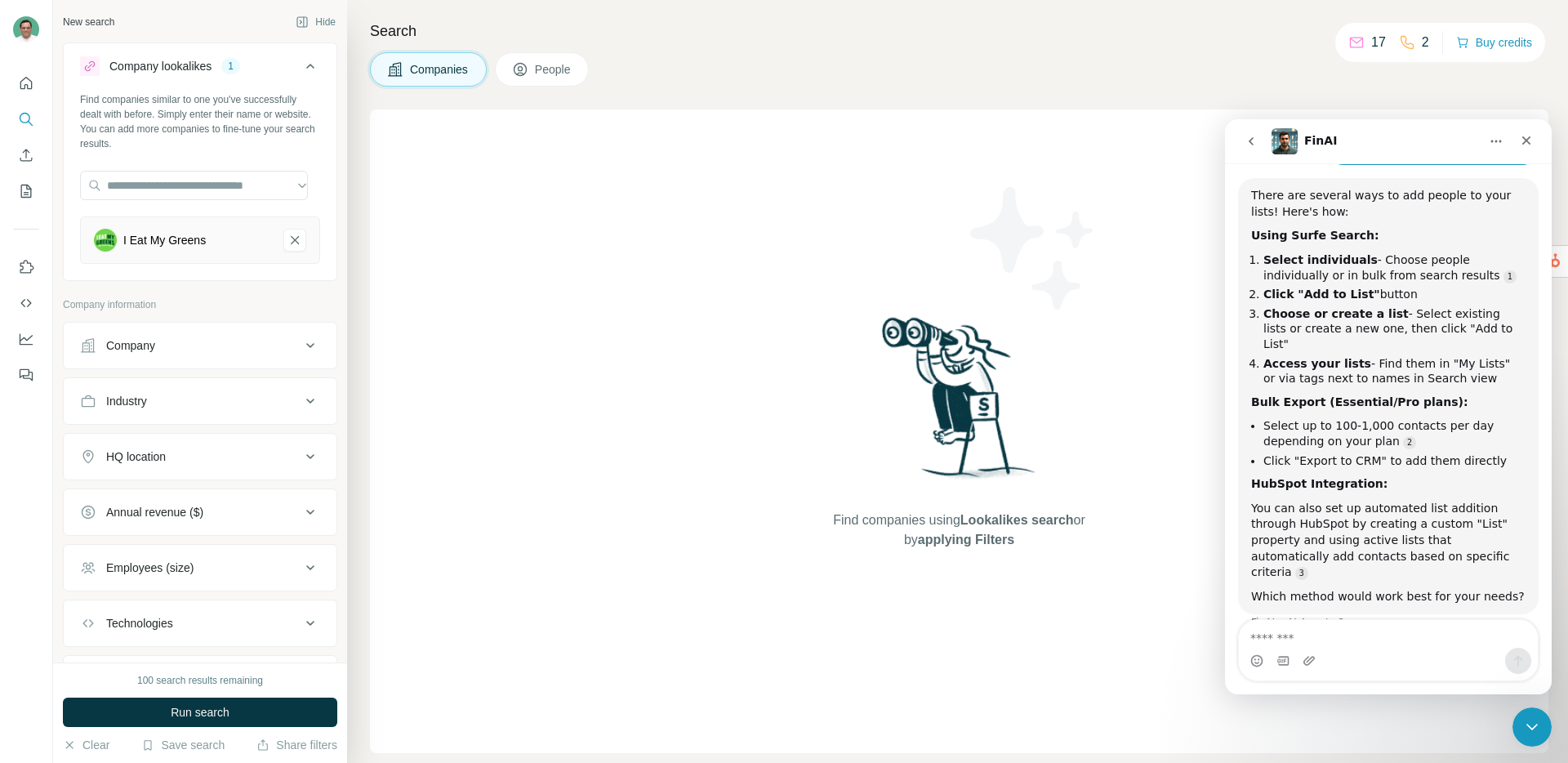
click at [219, 346] on div "Company" at bounding box center [190, 345] width 221 height 16
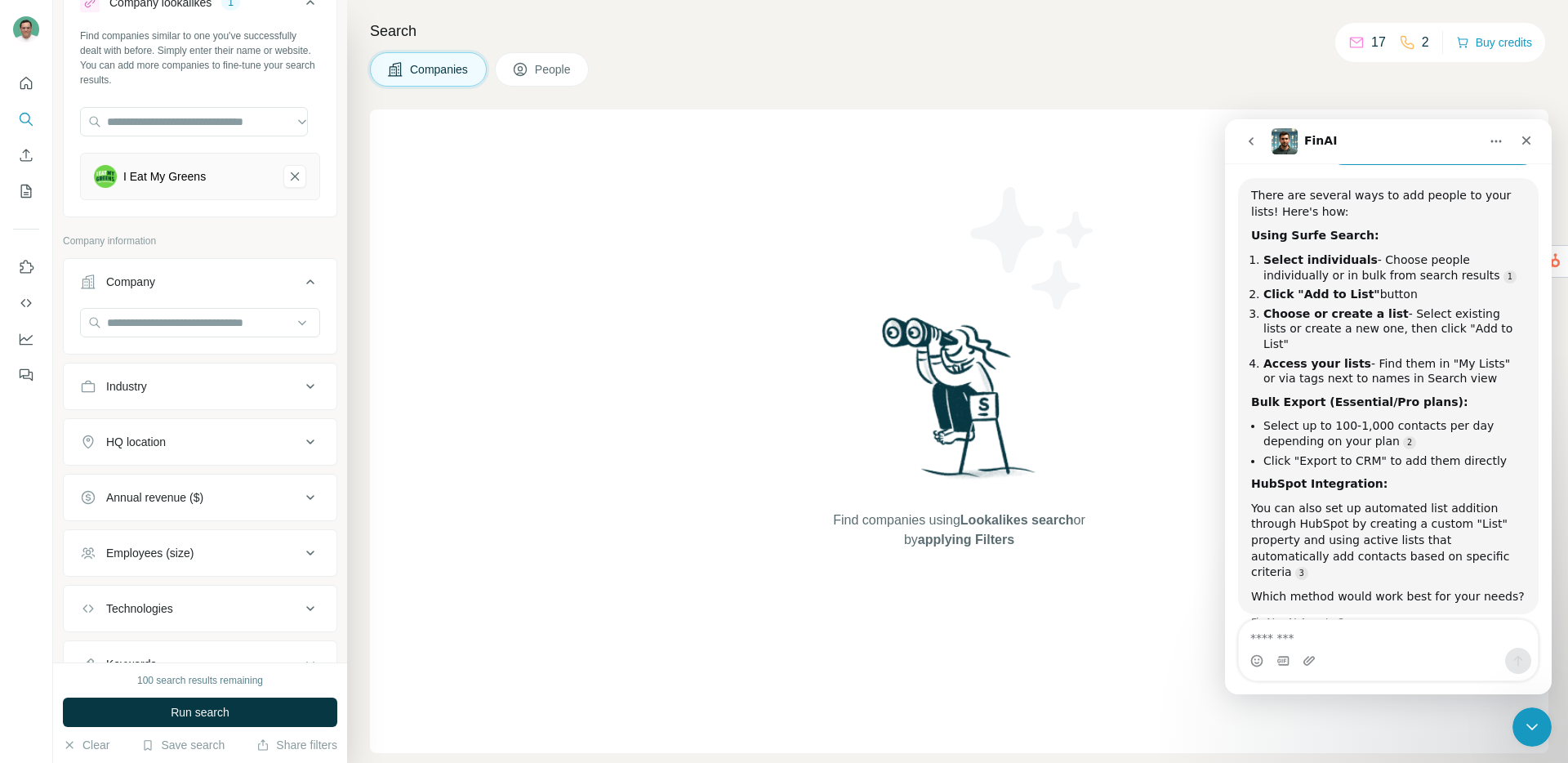
scroll to position [135, 0]
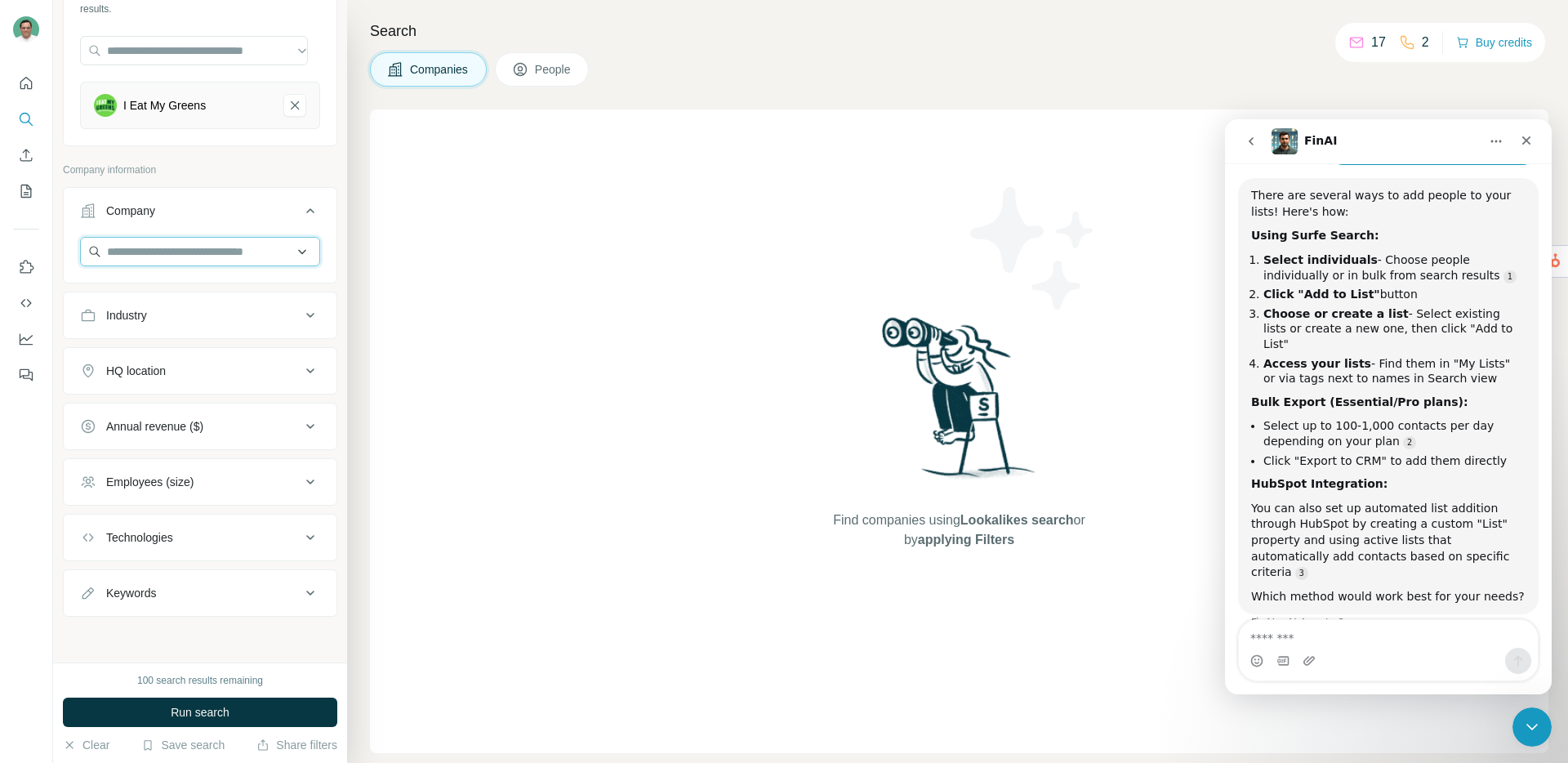
click at [190, 257] on input "text" at bounding box center [200, 251] width 240 height 29
click at [123, 165] on p "Company information" at bounding box center [200, 170] width 274 height 15
click at [204, 318] on div "Industry" at bounding box center [190, 314] width 221 height 16
click at [217, 355] on input at bounding box center [191, 356] width 202 height 18
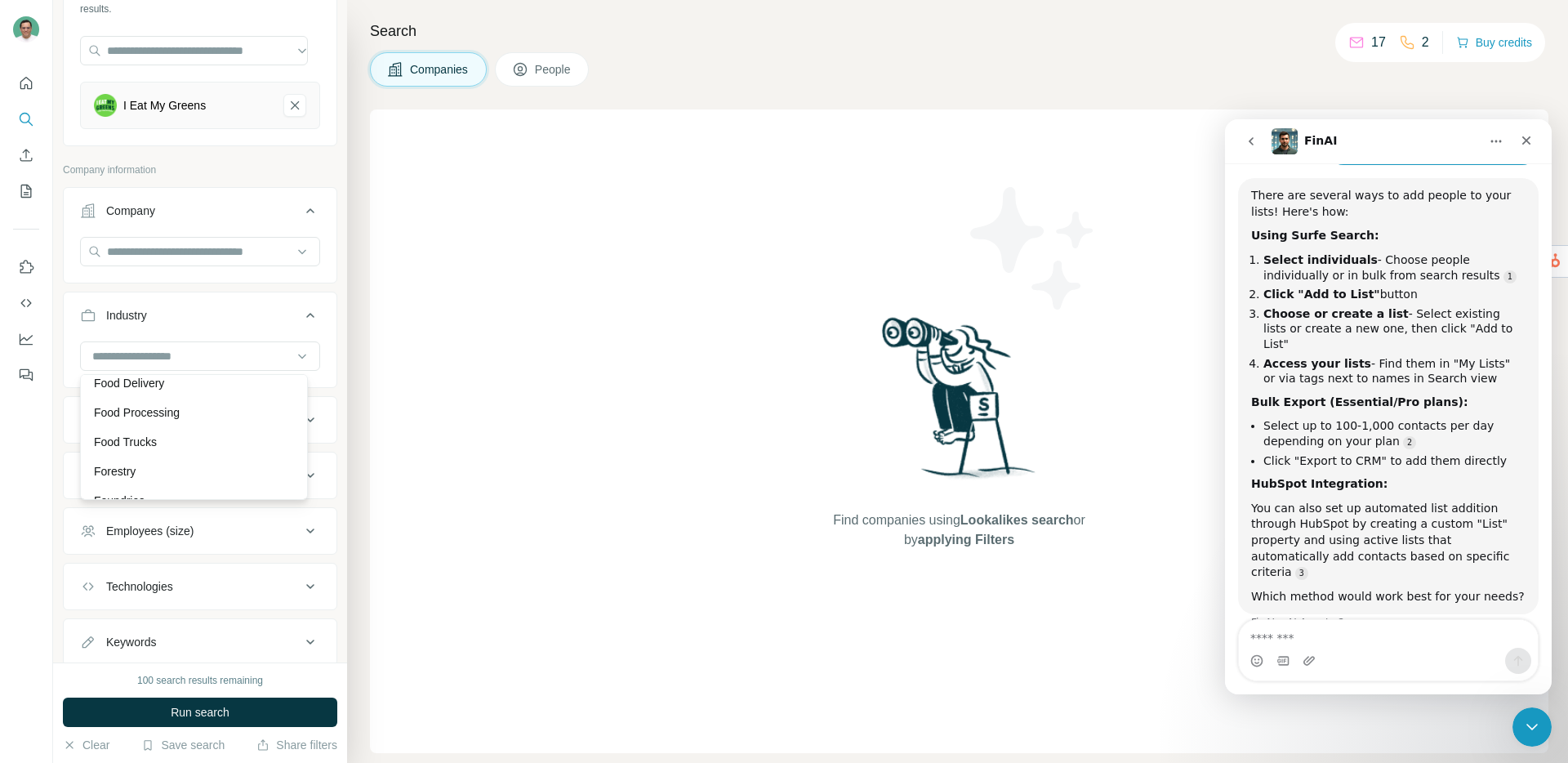
scroll to position [6946, 0]
click at [195, 363] on p "Food and Beverage" at bounding box center [144, 355] width 101 height 16
click at [188, 361] on input at bounding box center [191, 356] width 202 height 18
click at [193, 412] on div "Consumer Goods" at bounding box center [194, 402] width 200 height 16
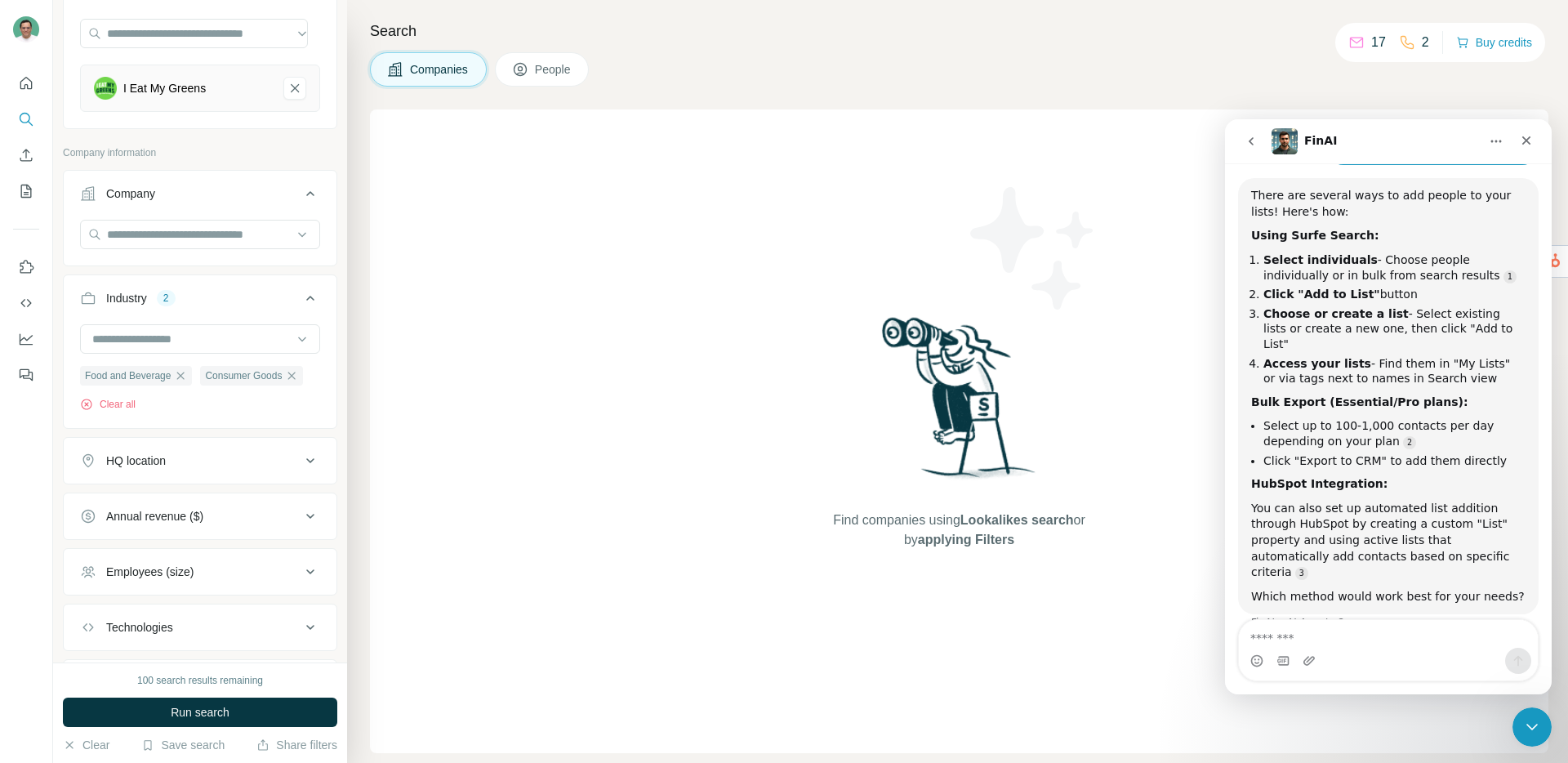
scroll to position [272, 0]
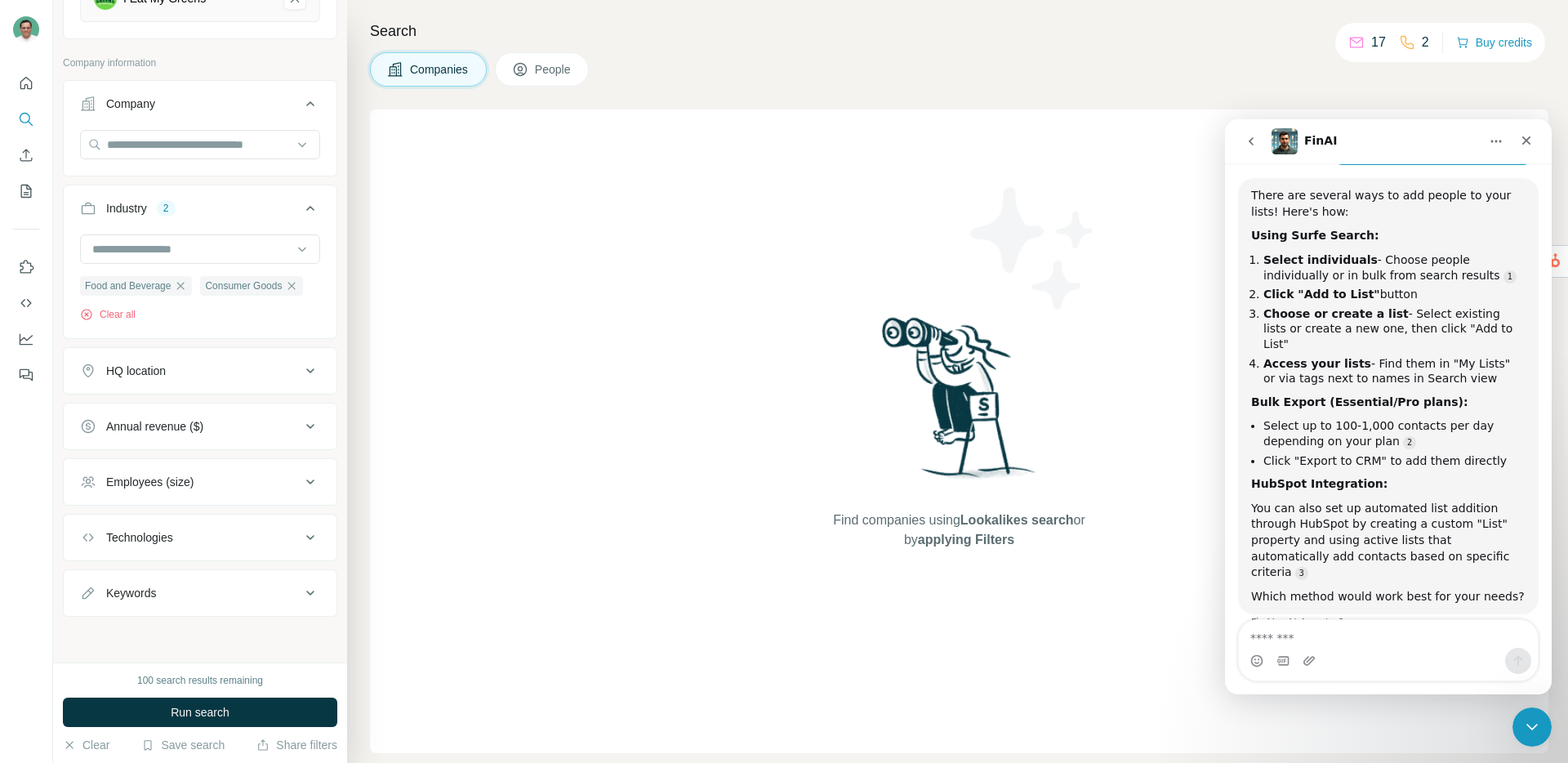
click at [188, 377] on div "HQ location" at bounding box center [190, 370] width 221 height 16
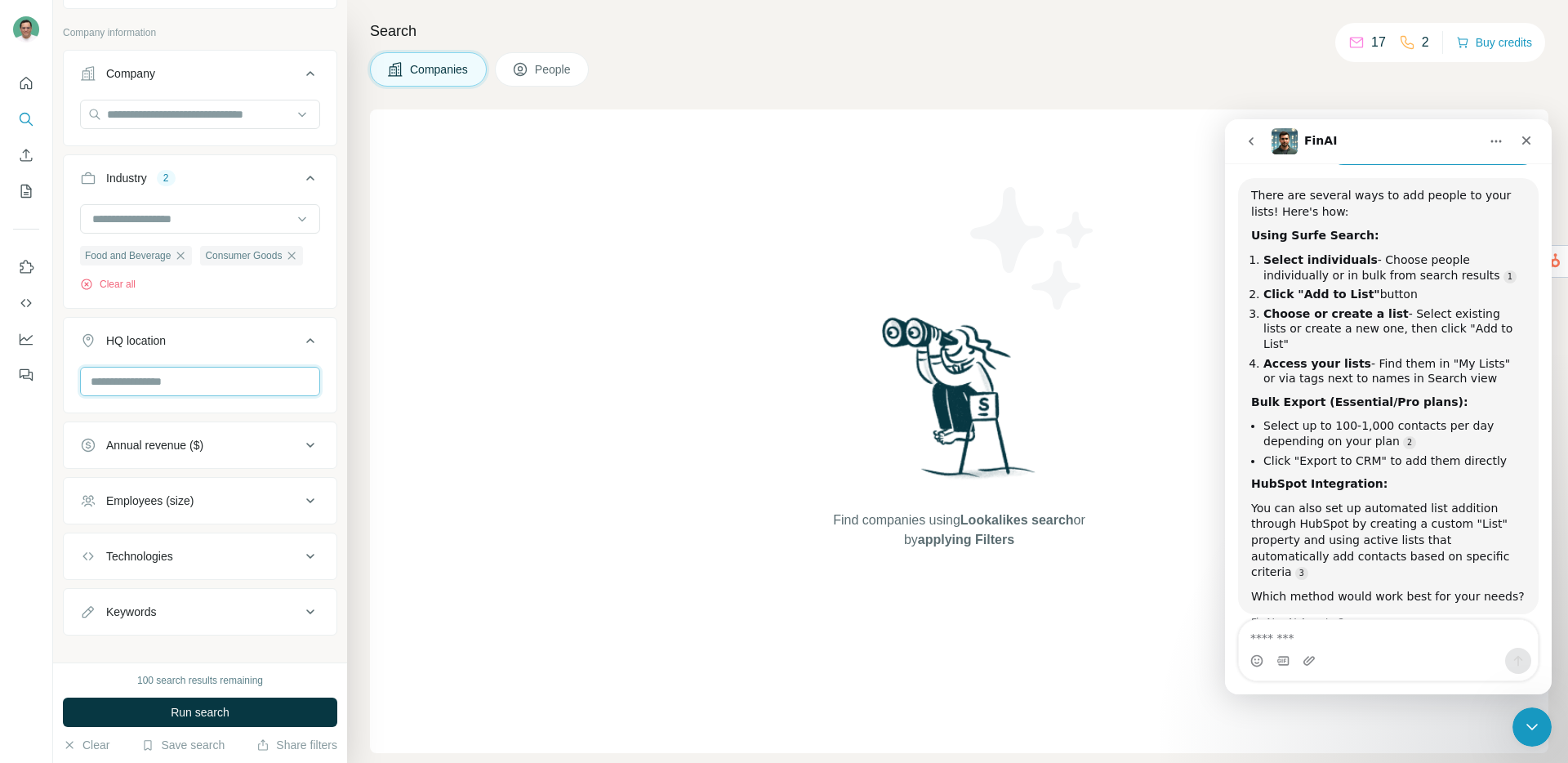
click at [187, 396] on input "text" at bounding box center [200, 381] width 240 height 29
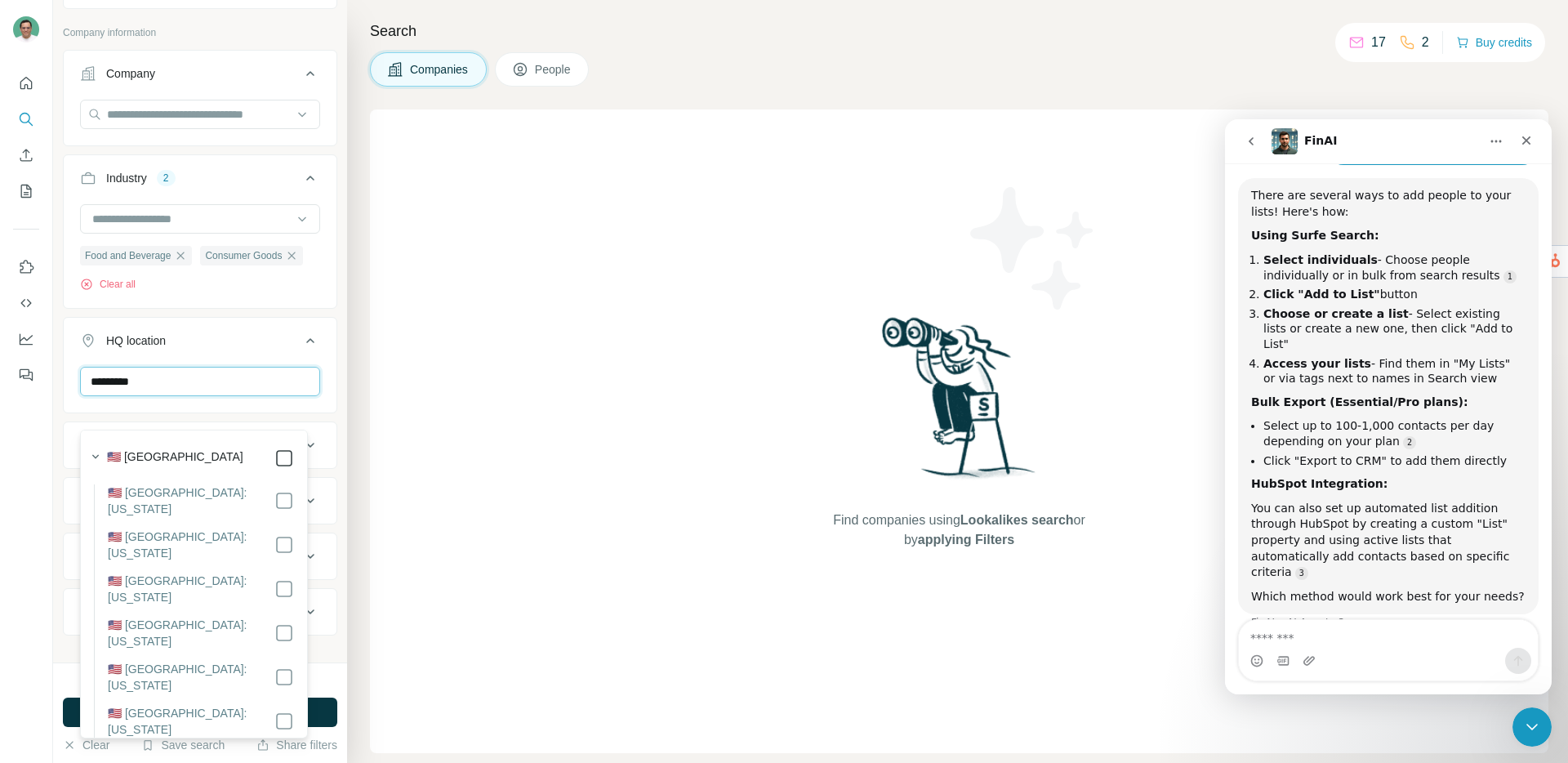
type input "*********"
click at [96, 457] on icon "button" at bounding box center [96, 456] width 7 height 4
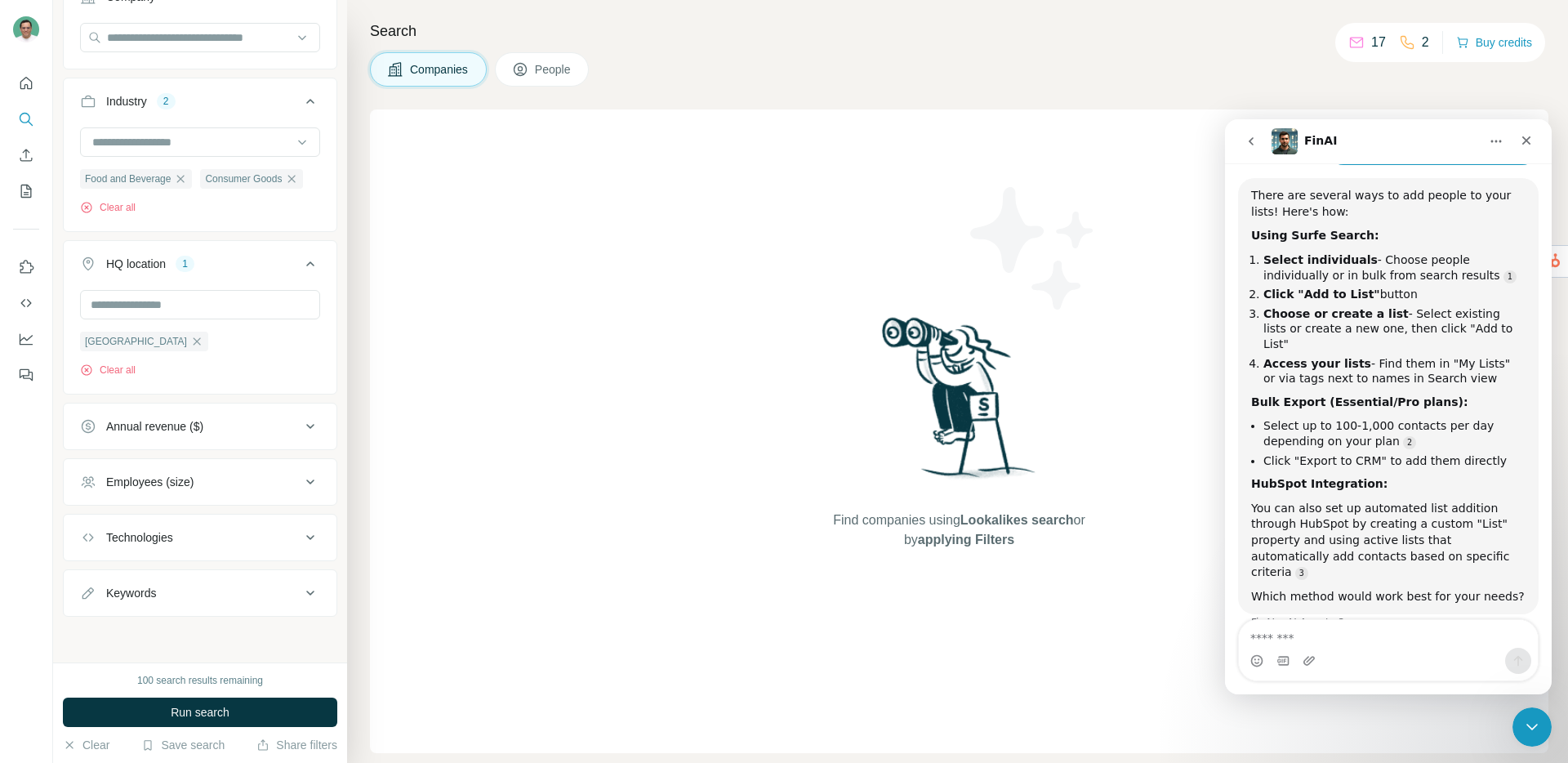
scroll to position [380, 0]
click at [196, 533] on div "Technologies" at bounding box center [190, 537] width 221 height 16
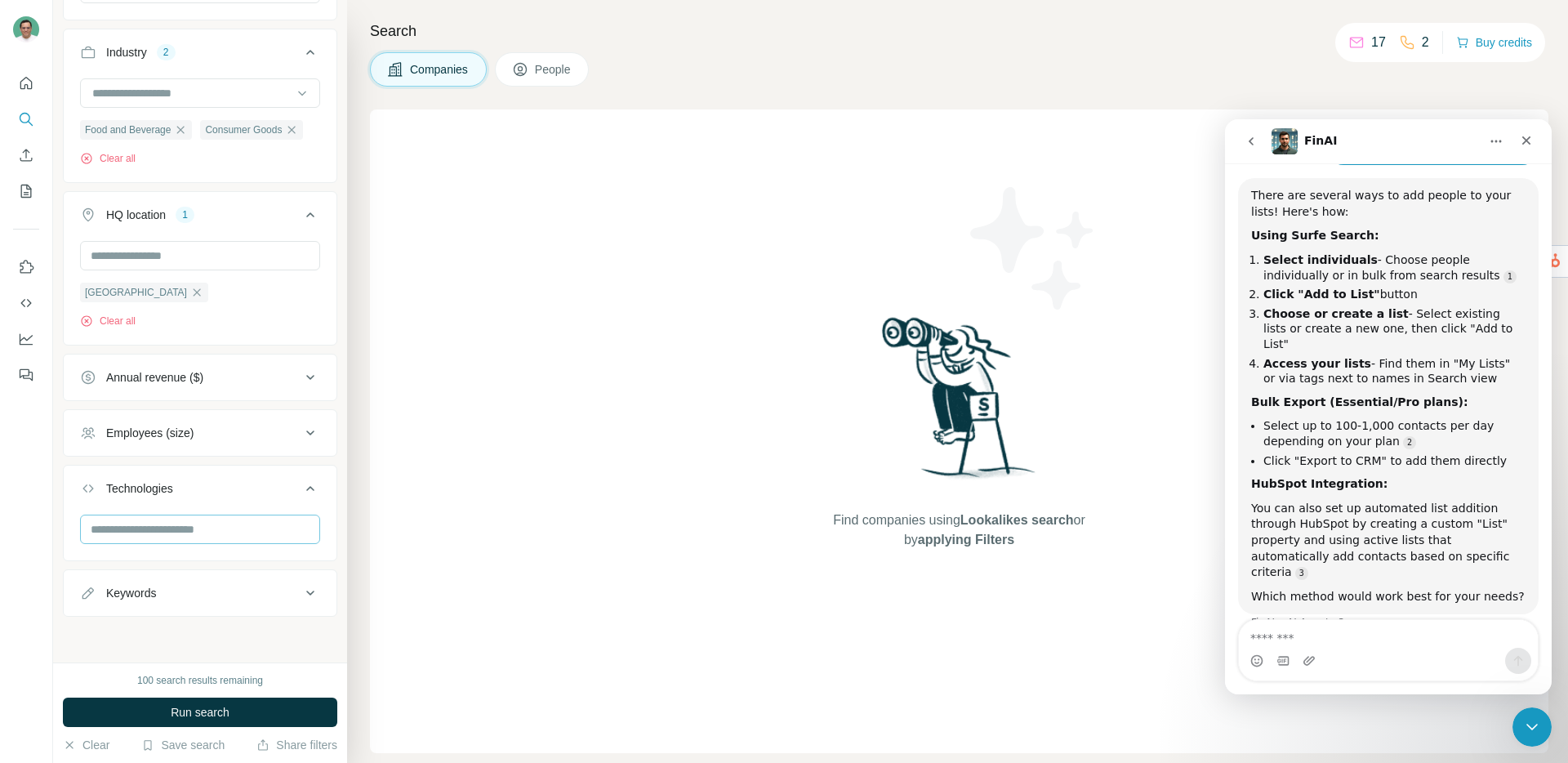
scroll to position [428, 0]
click at [213, 527] on input "text" at bounding box center [200, 529] width 240 height 29
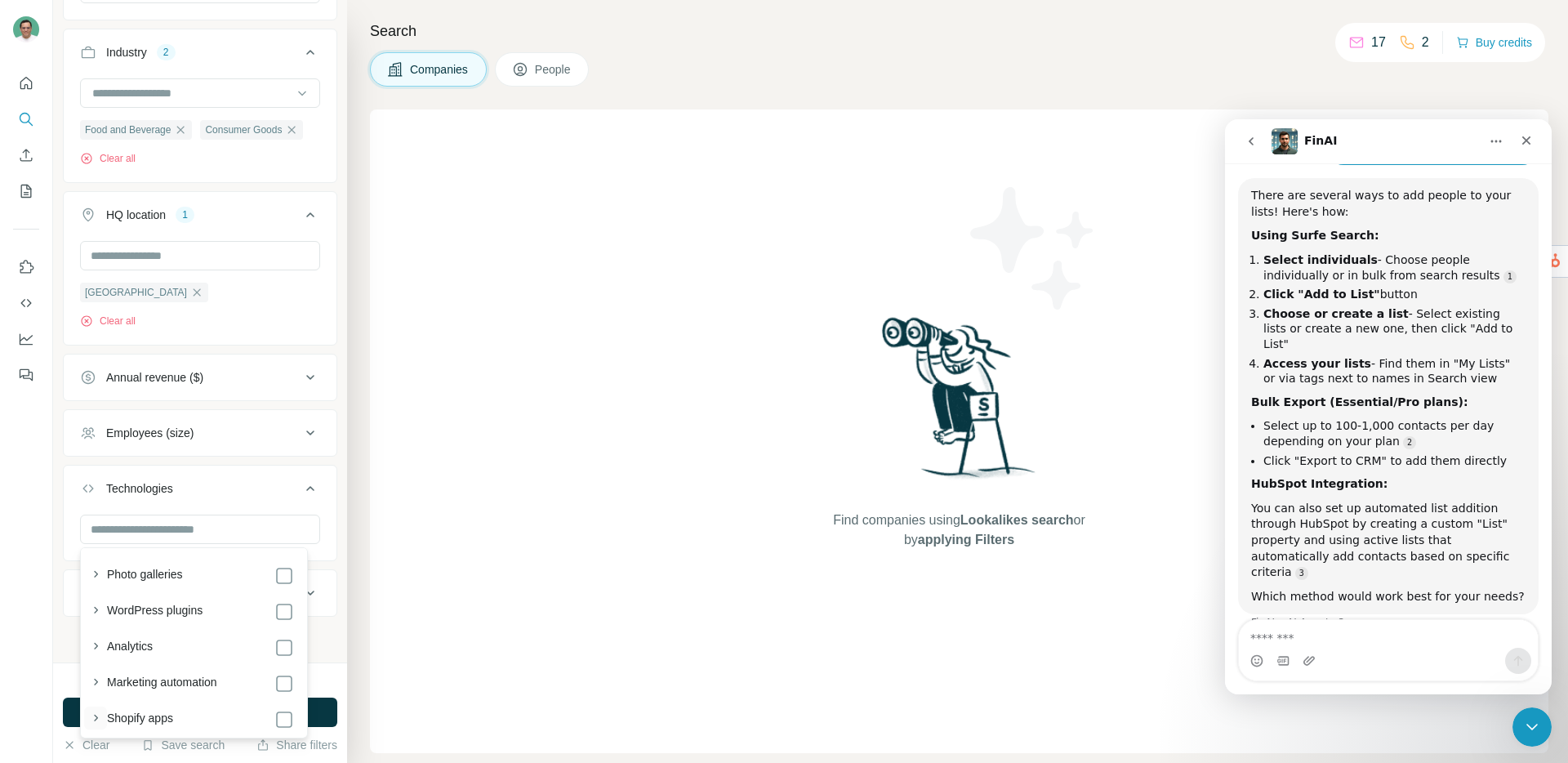
click at [98, 718] on icon "button" at bounding box center [95, 717] width 16 height 16
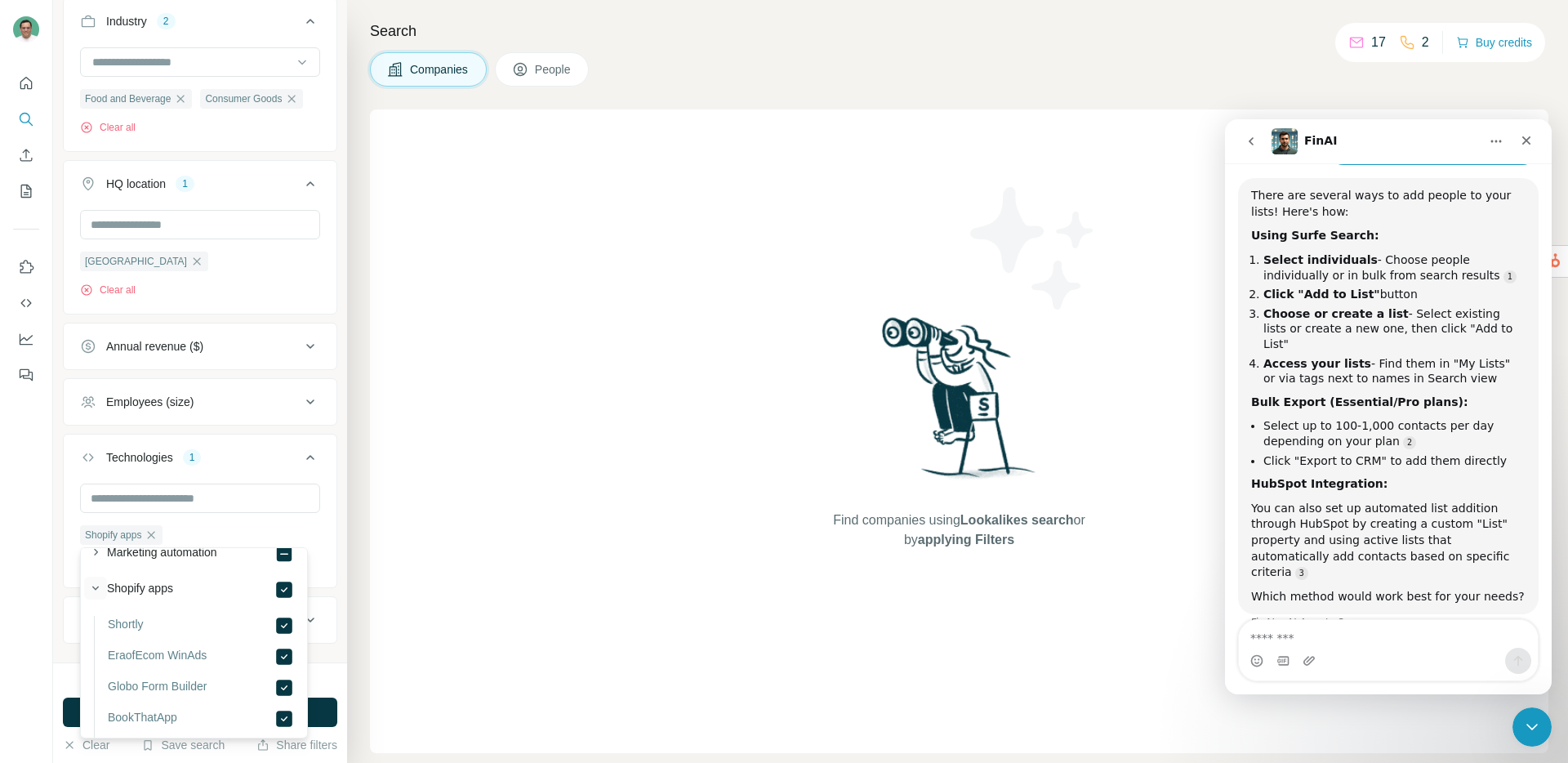
click at [96, 587] on icon "button" at bounding box center [95, 587] width 16 height 16
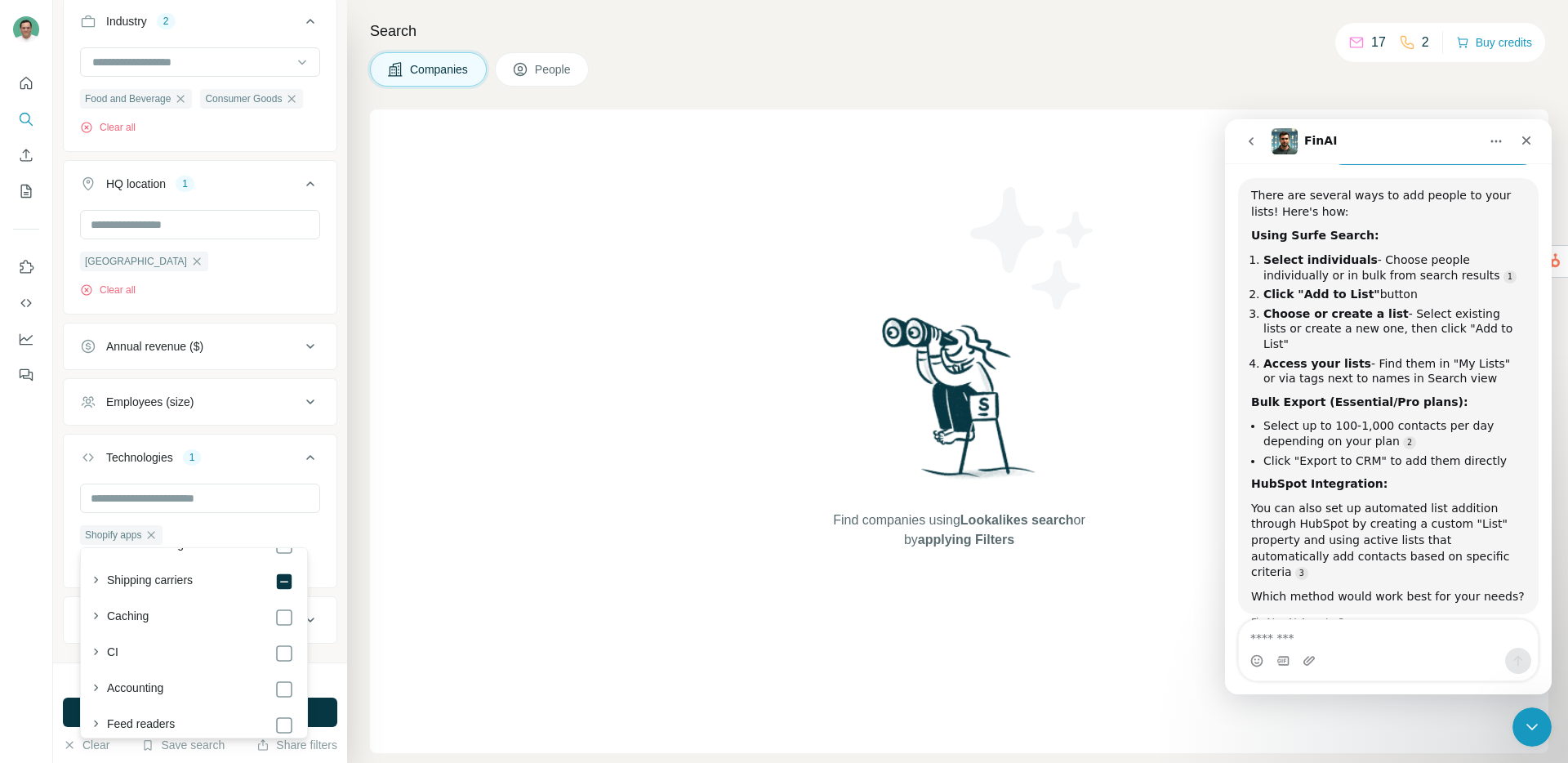
scroll to position [3417, 0]
click at [324, 484] on button "Technologies 1" at bounding box center [200, 460] width 273 height 46
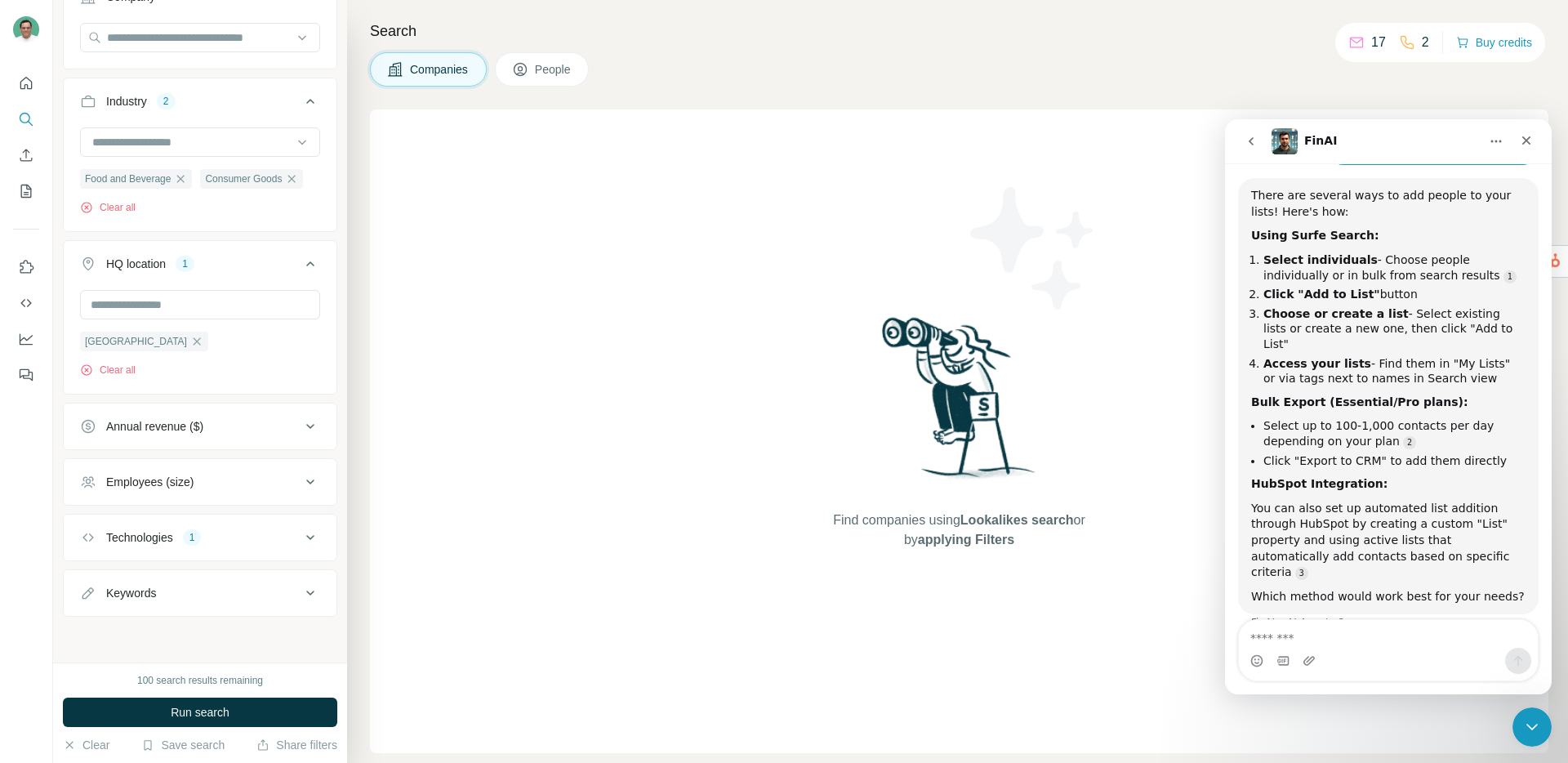
click at [311, 522] on button "Technologies 1" at bounding box center [200, 537] width 273 height 39
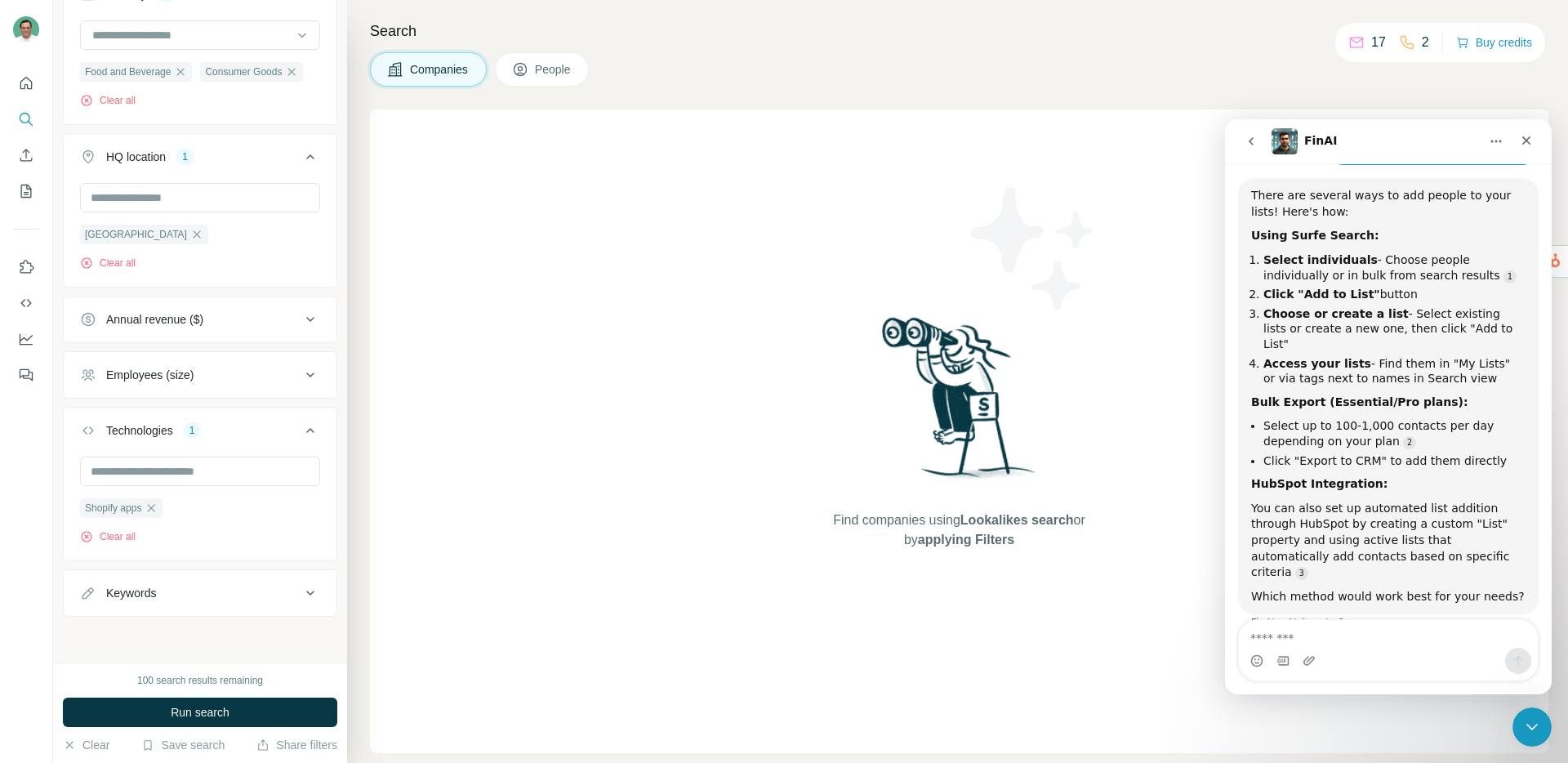
scroll to position [487, 0]
click at [246, 592] on div "Keywords" at bounding box center [190, 592] width 221 height 16
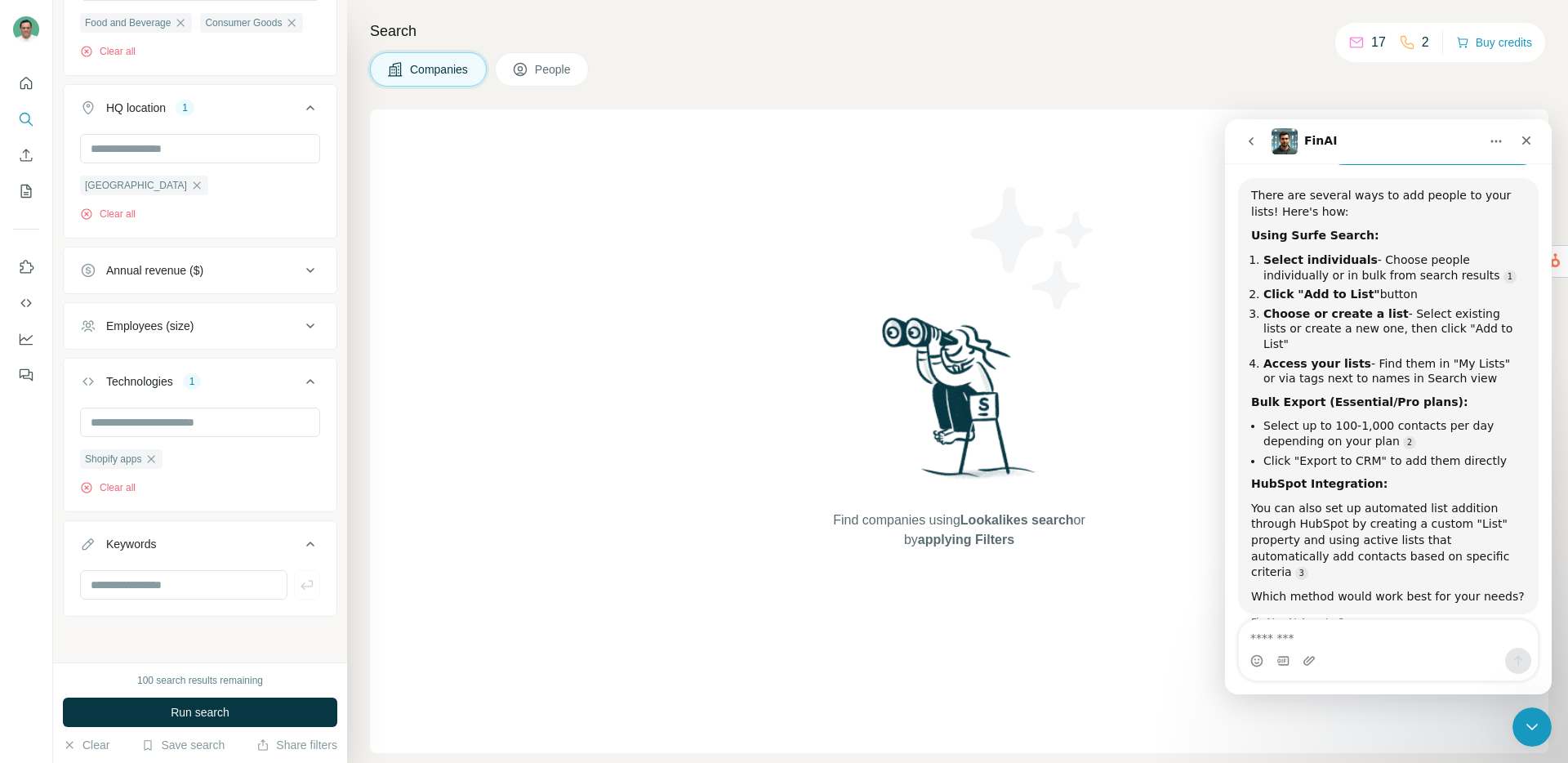
scroll to position [537, 0]
click at [175, 587] on input "text" at bounding box center [183, 584] width 207 height 29
type input "**********"
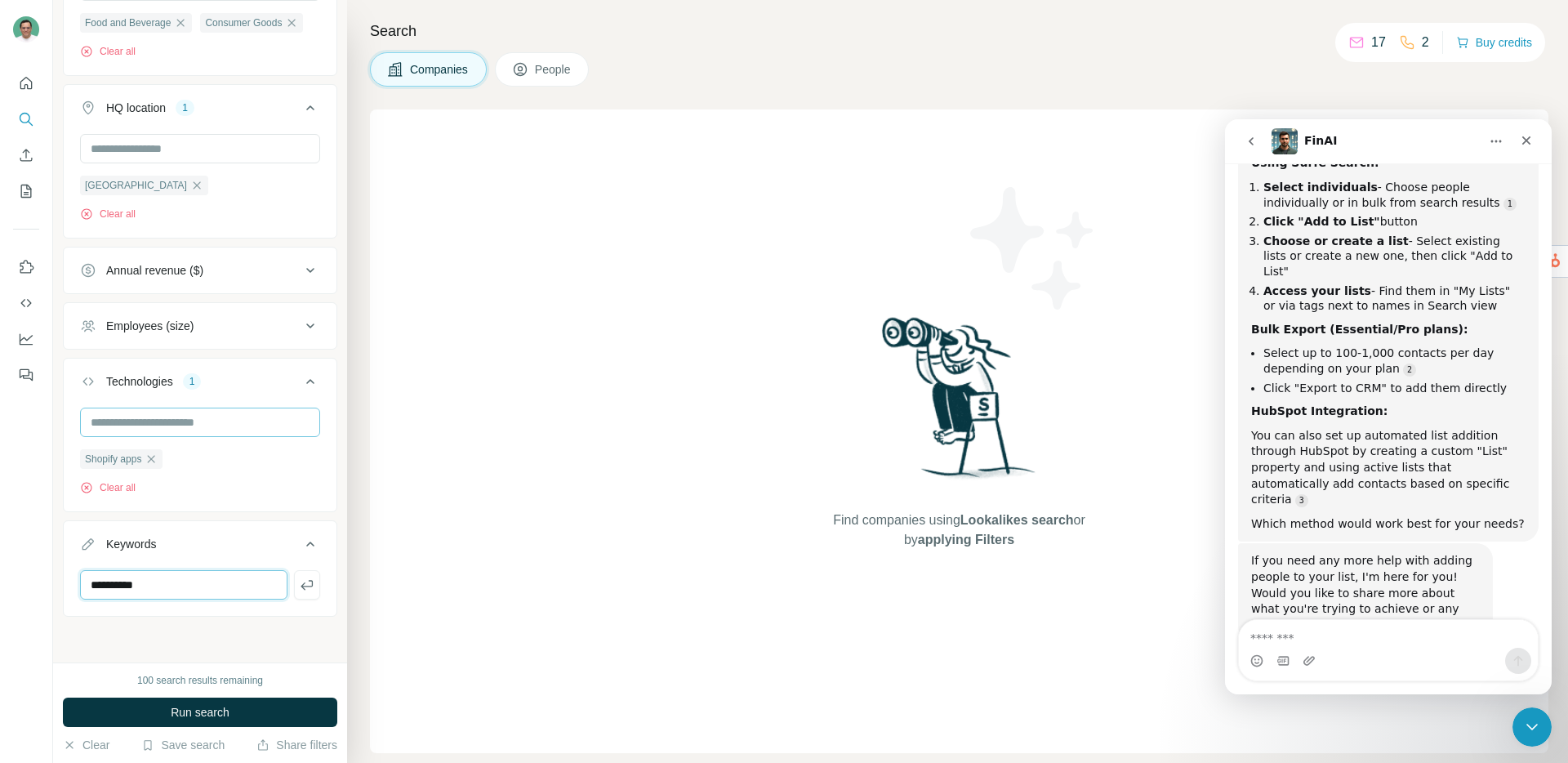
scroll to position [302, 0]
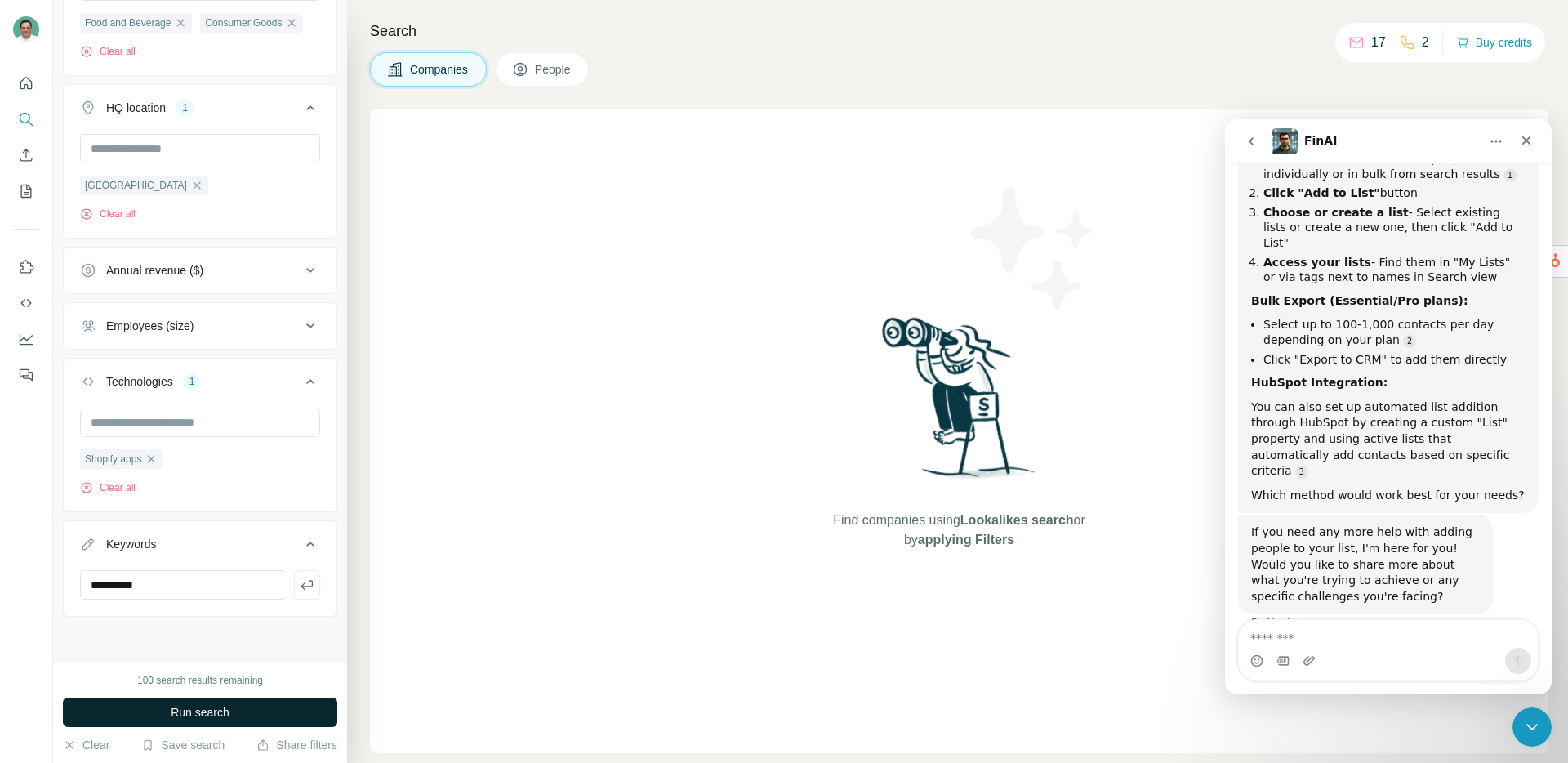
click at [247, 713] on button "Run search" at bounding box center [200, 712] width 274 height 29
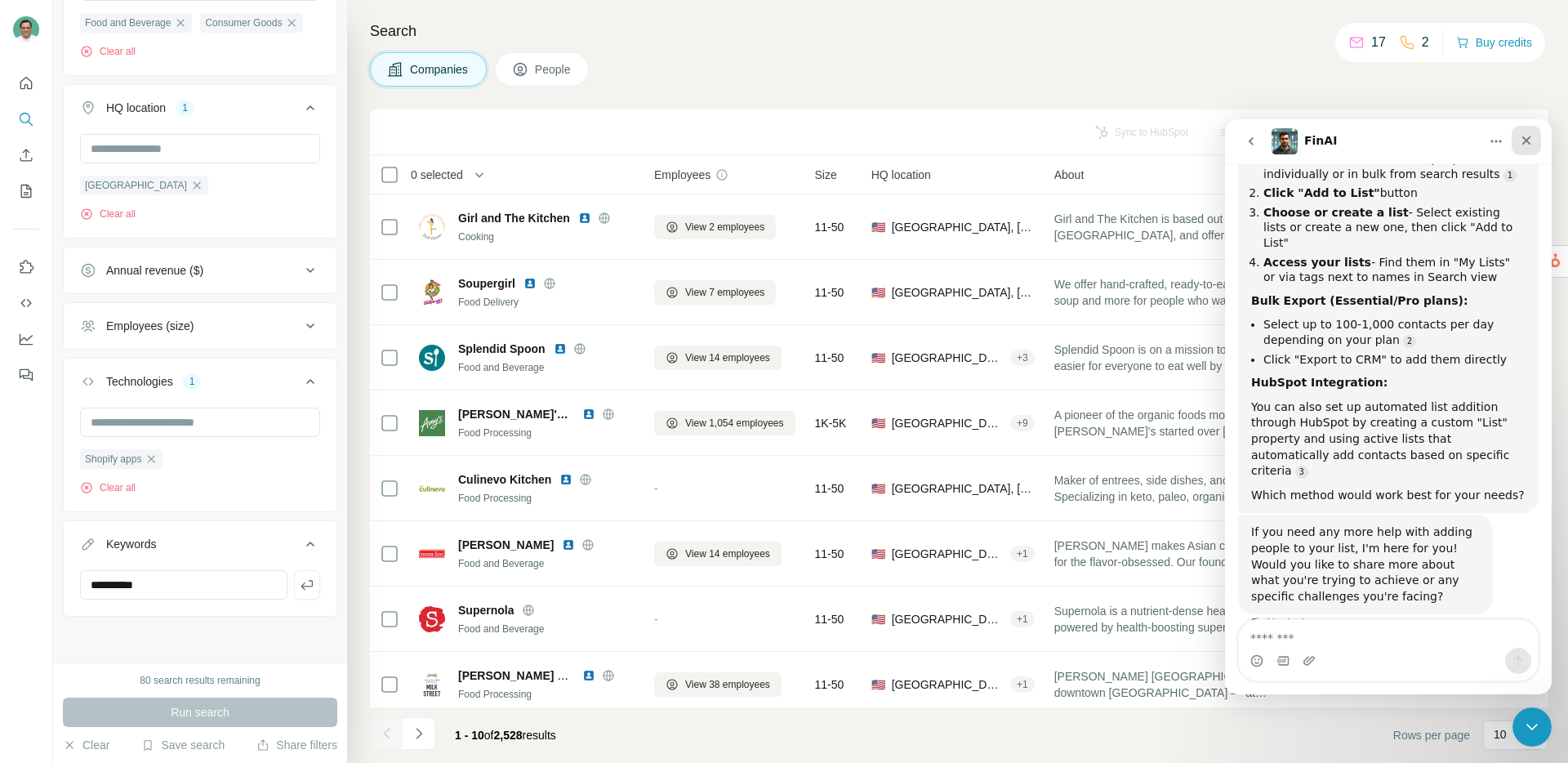
click at [1526, 143] on icon "Close" at bounding box center [1526, 141] width 13 height 13
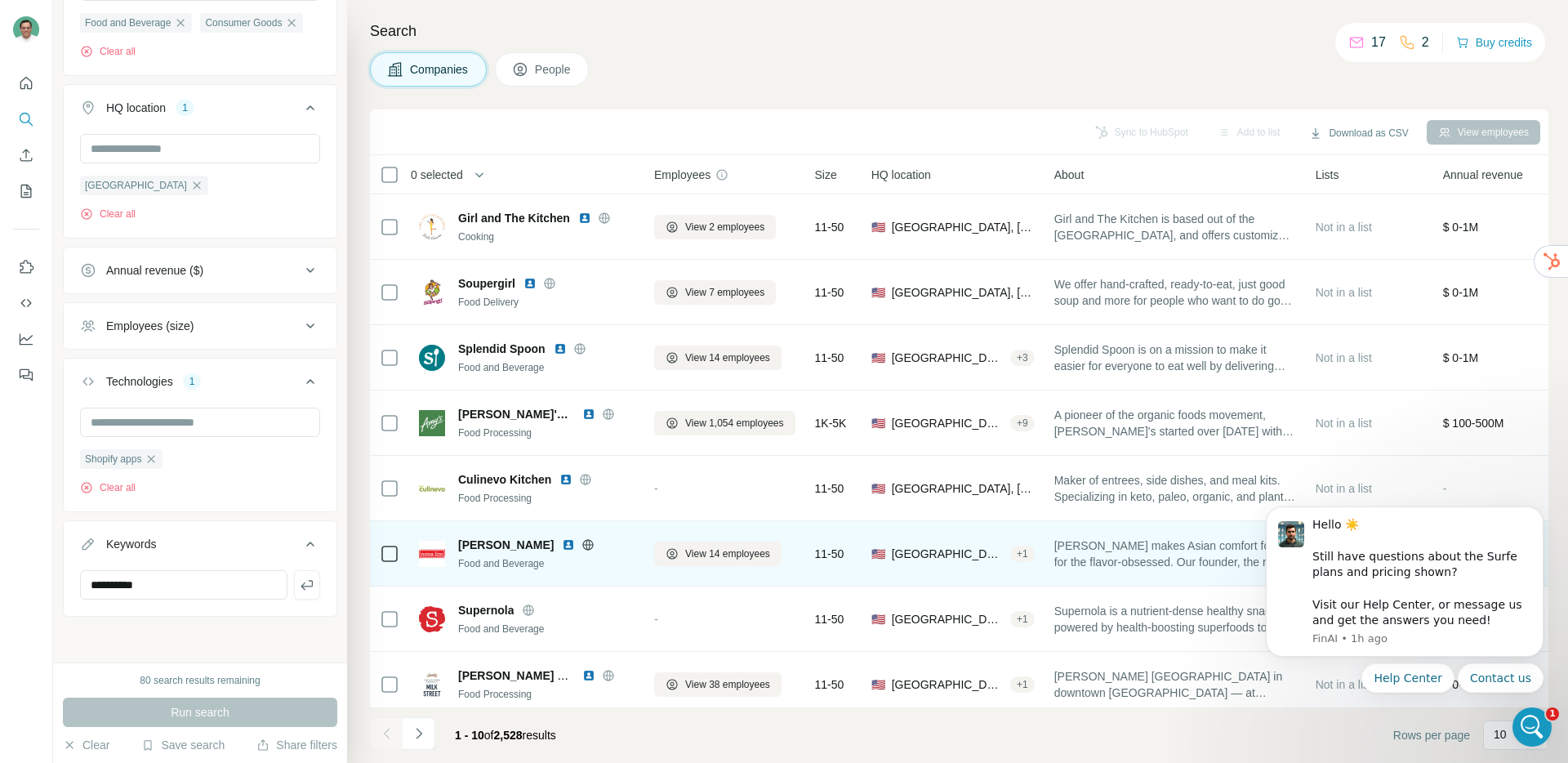
scroll to position [0, 0]
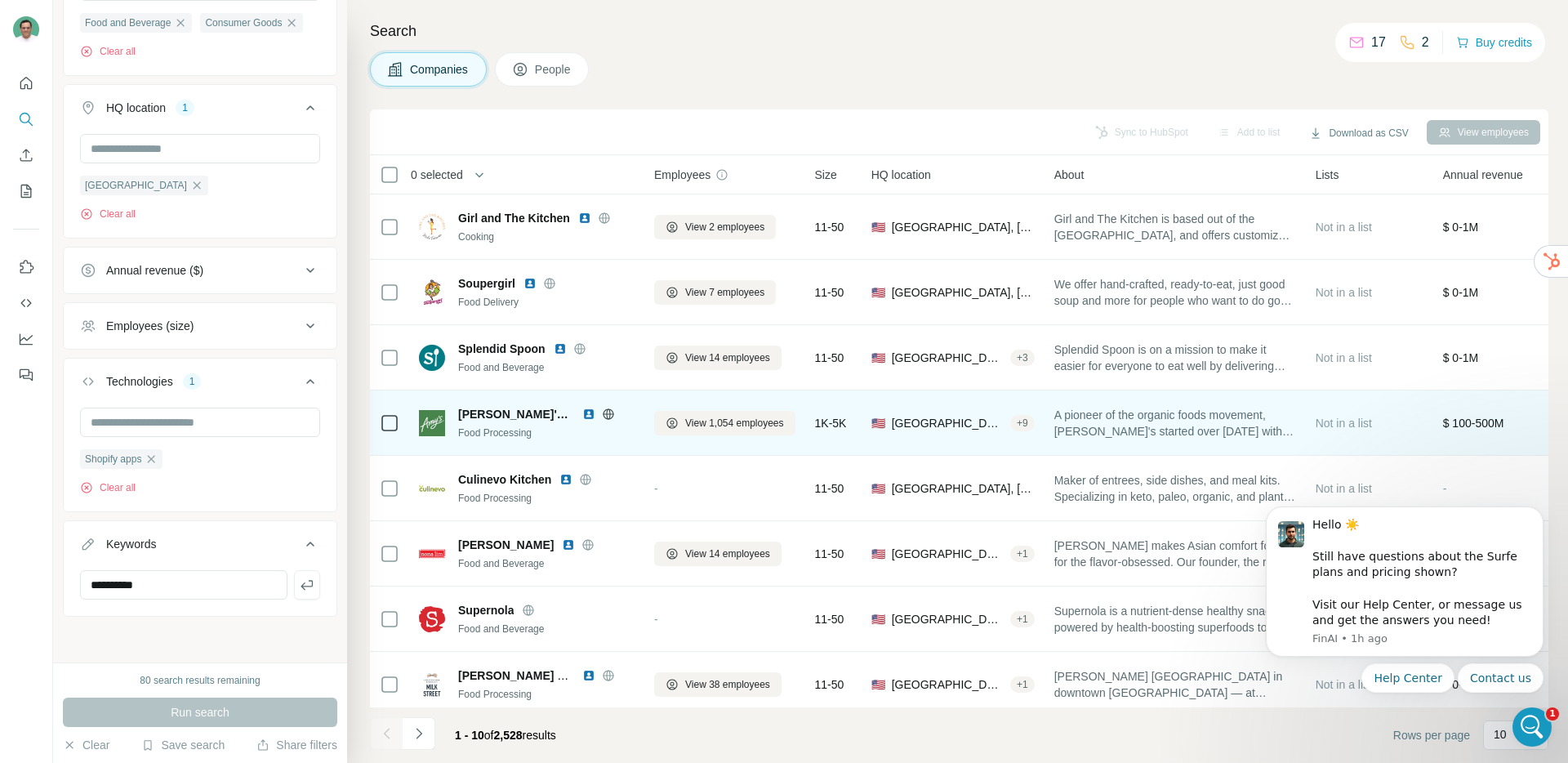
click at [494, 436] on div "Food Processing" at bounding box center [546, 433] width 176 height 15
click at [496, 418] on span "[PERSON_NAME]'s Kitchen" at bounding box center [516, 413] width 116 height 16
click at [428, 419] on img at bounding box center [432, 423] width 26 height 26
click at [478, 417] on span "[PERSON_NAME]'s Kitchen" at bounding box center [516, 413] width 116 height 16
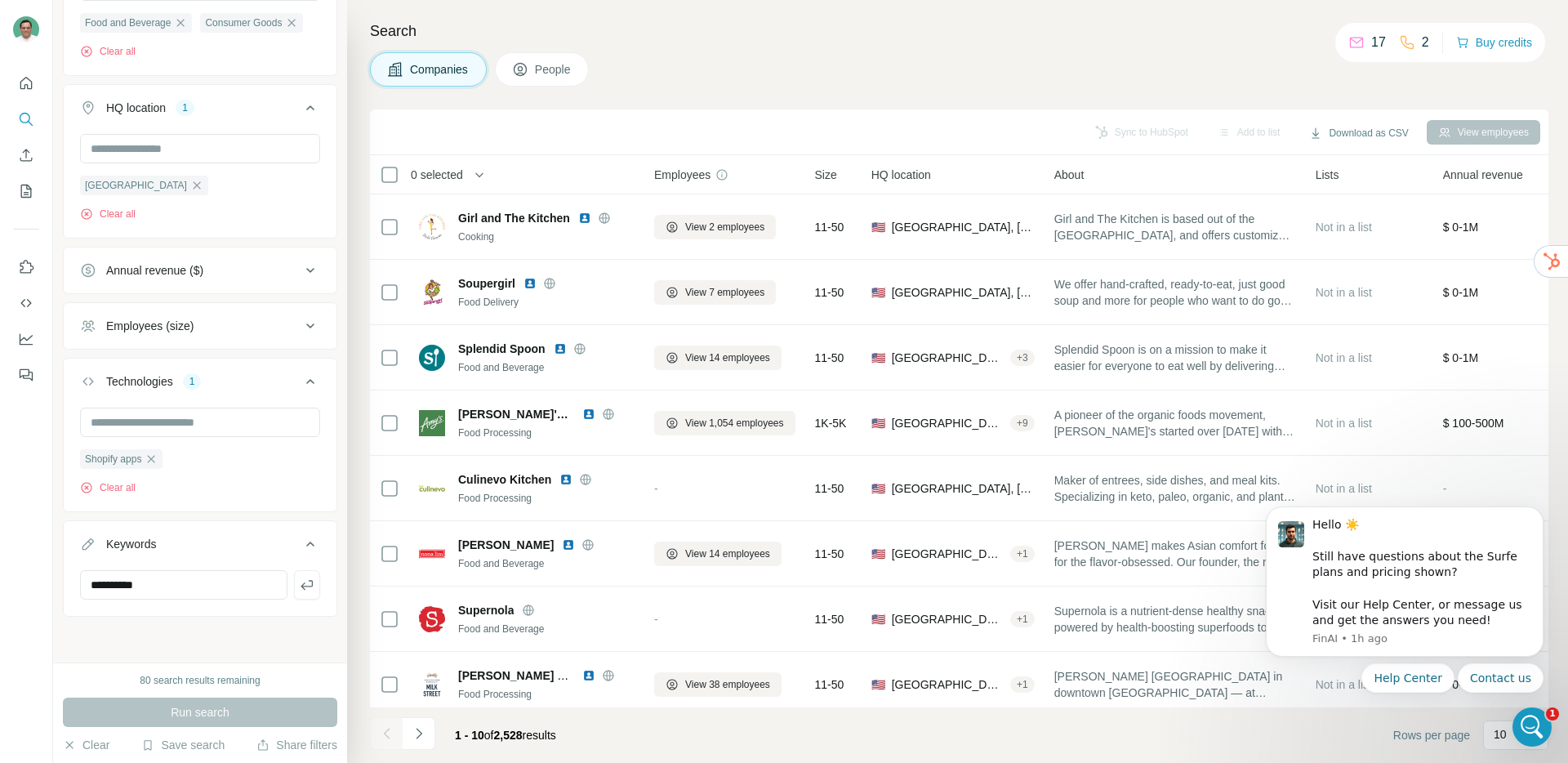
click at [826, 174] on span "Size" at bounding box center [826, 174] width 22 height 16
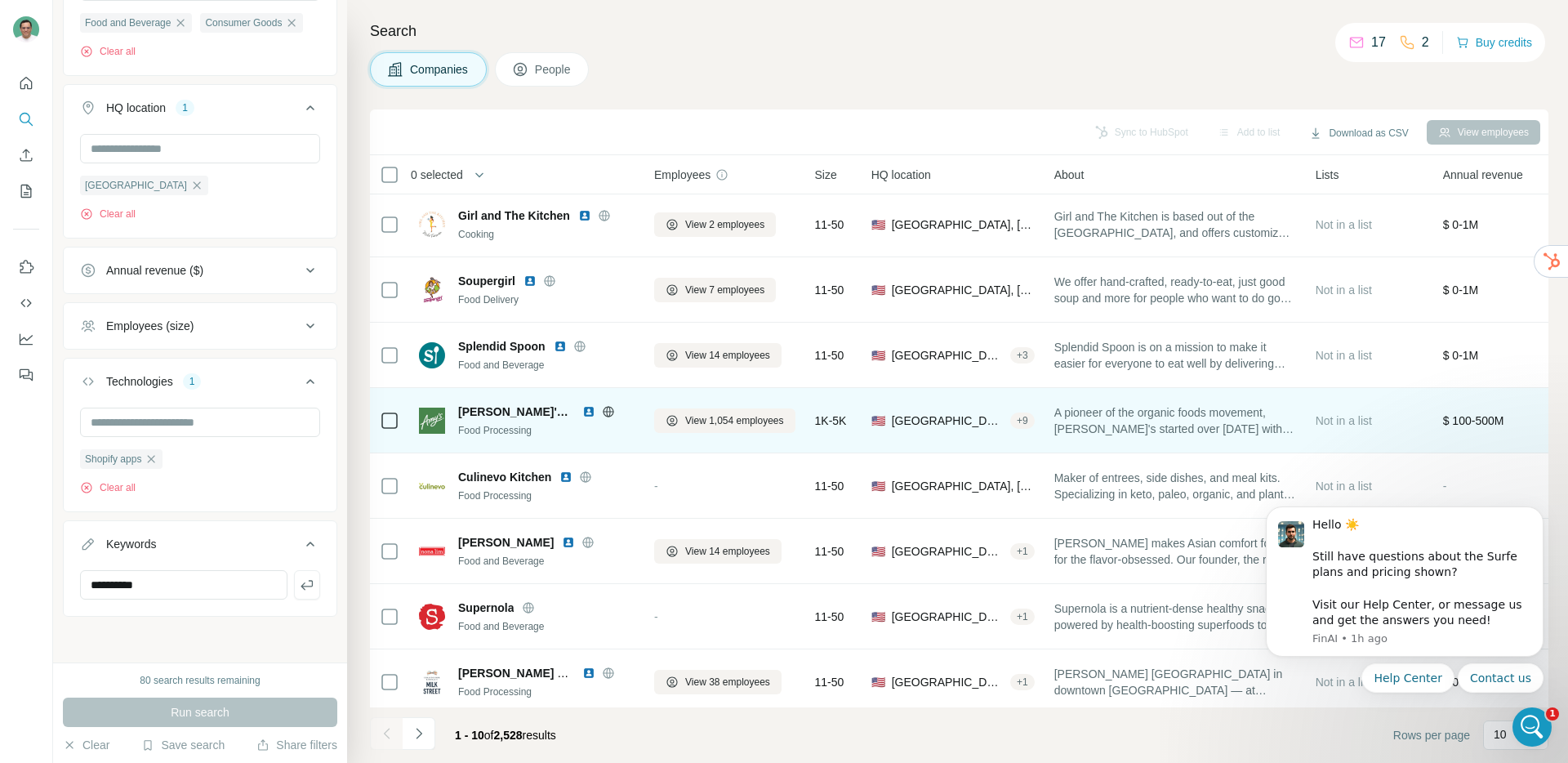
scroll to position [3, 0]
click at [485, 411] on span "[PERSON_NAME]'s Kitchen" at bounding box center [516, 410] width 116 height 16
click at [582, 410] on img at bounding box center [589, 411] width 13 height 13
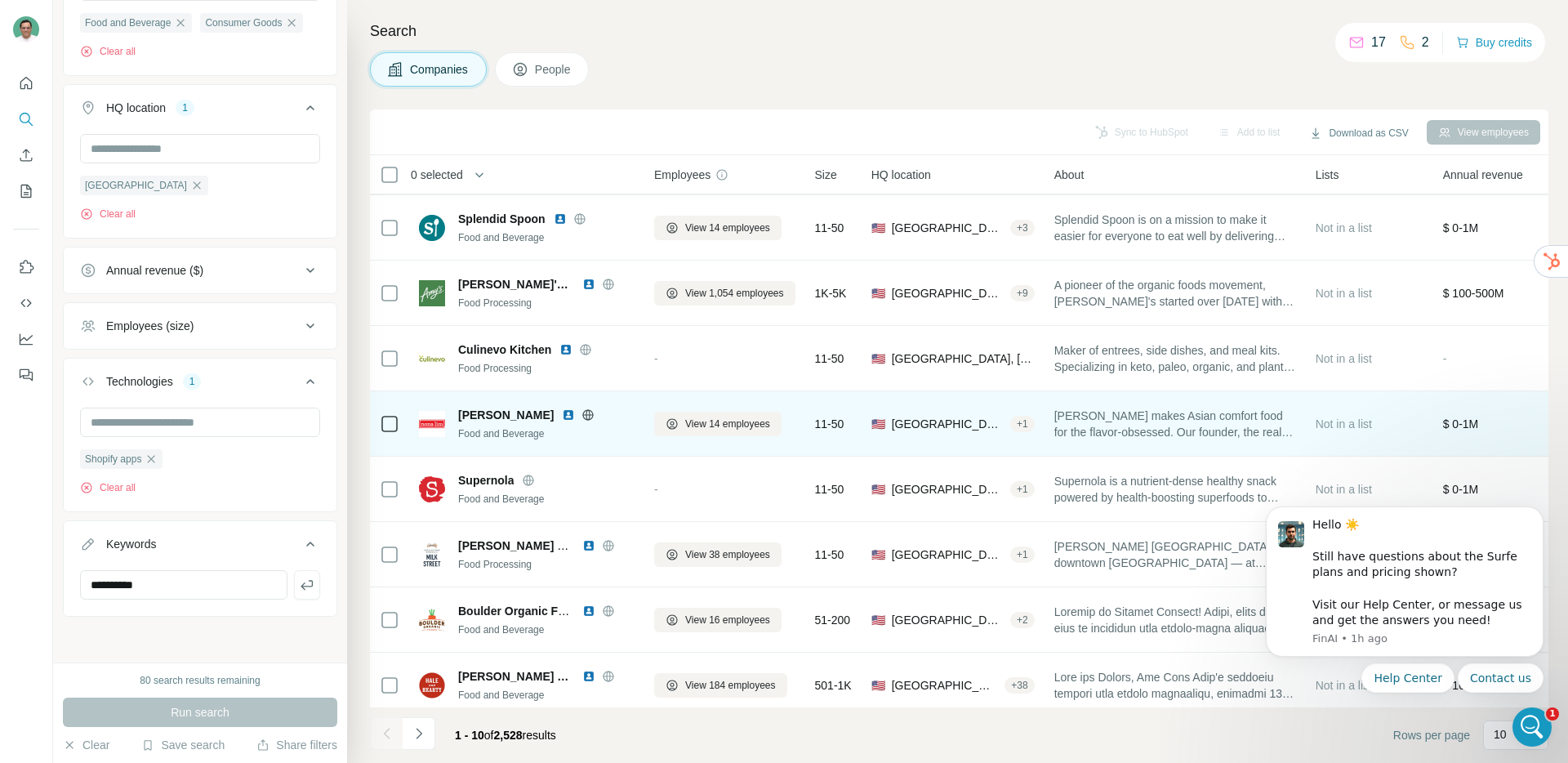
scroll to position [149, 0]
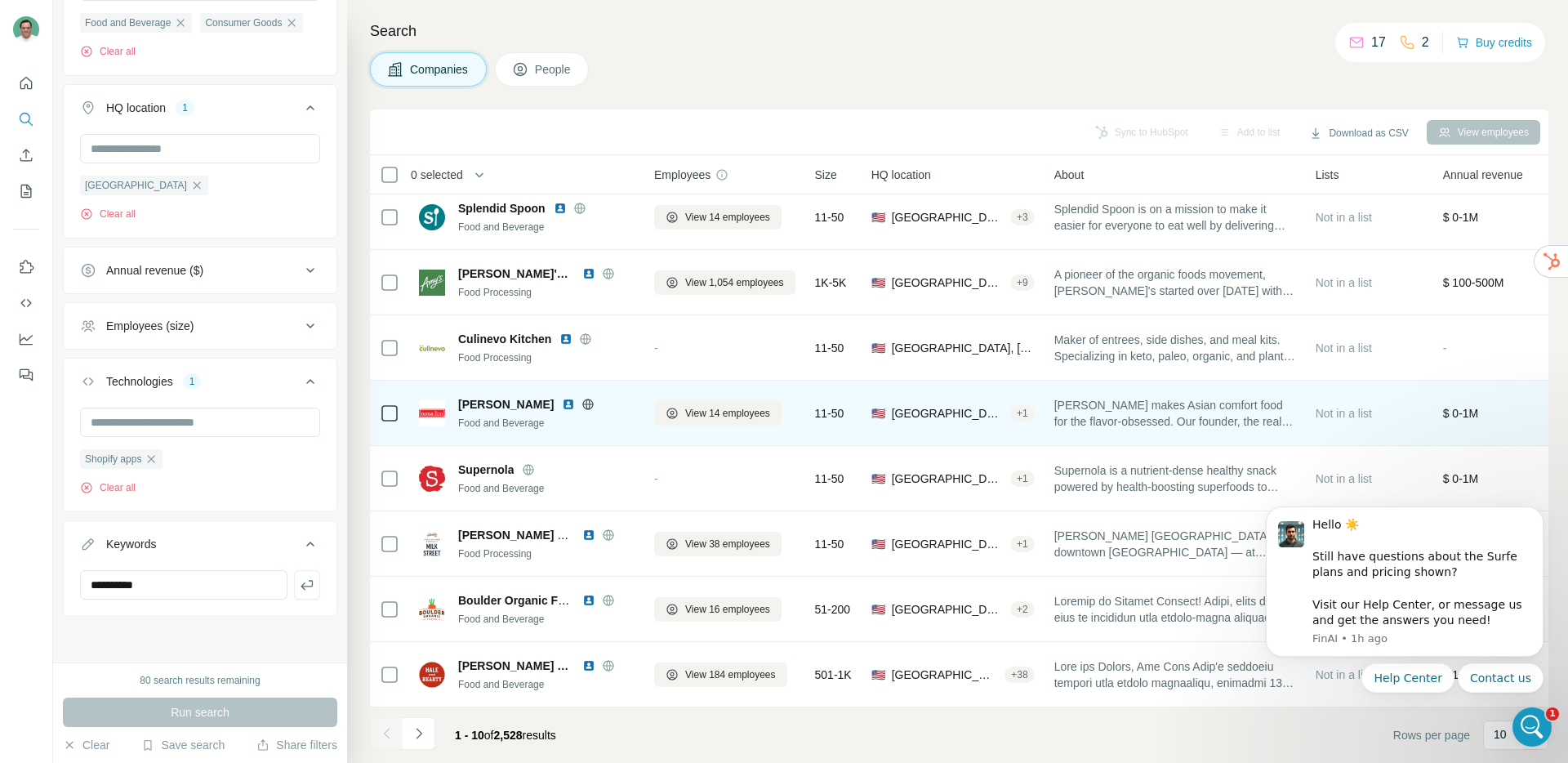
click at [562, 397] on img at bounding box center [569, 404] width 13 height 13
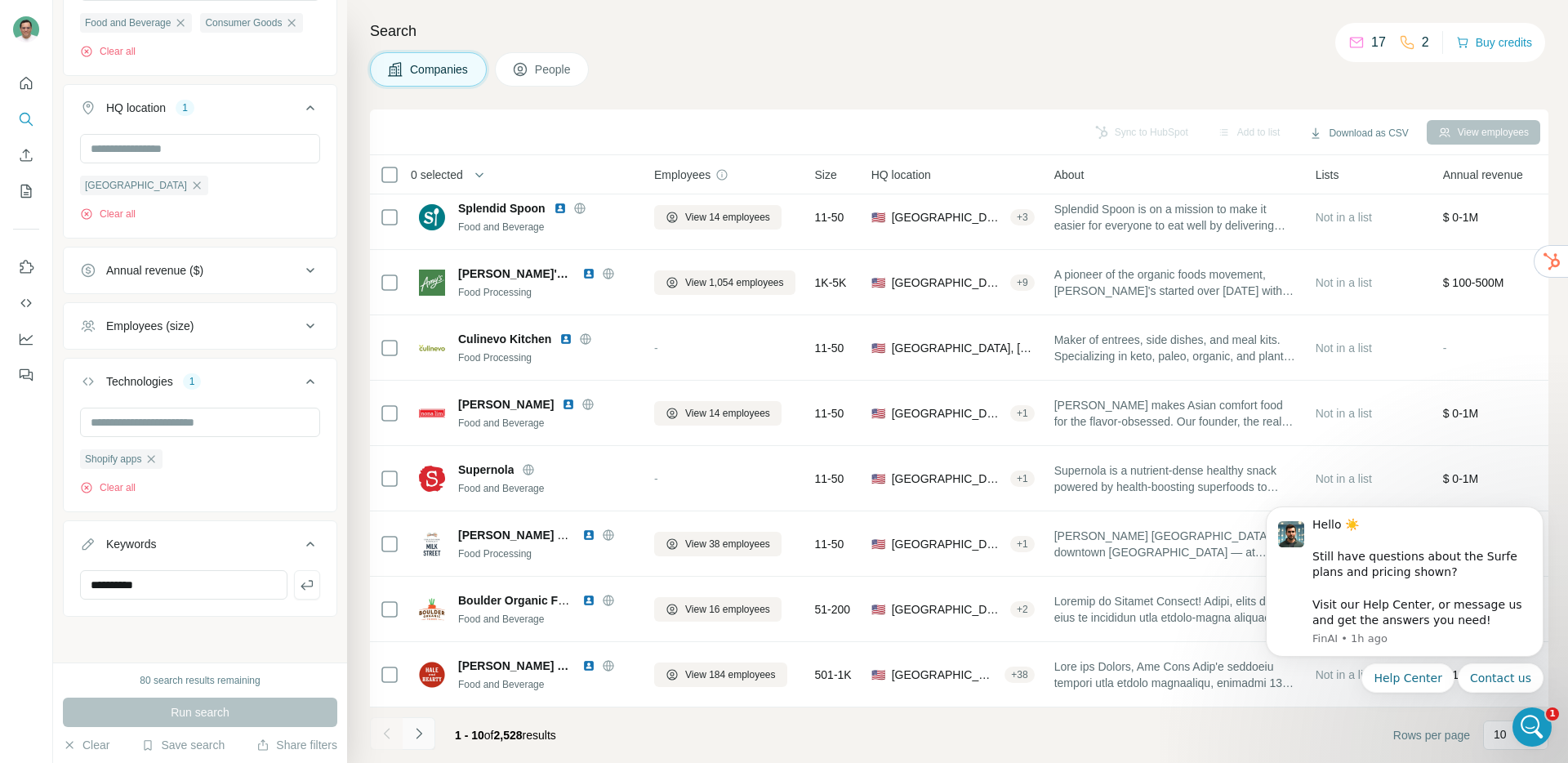
click at [422, 734] on icon "Navigate to next page" at bounding box center [418, 733] width 16 height 16
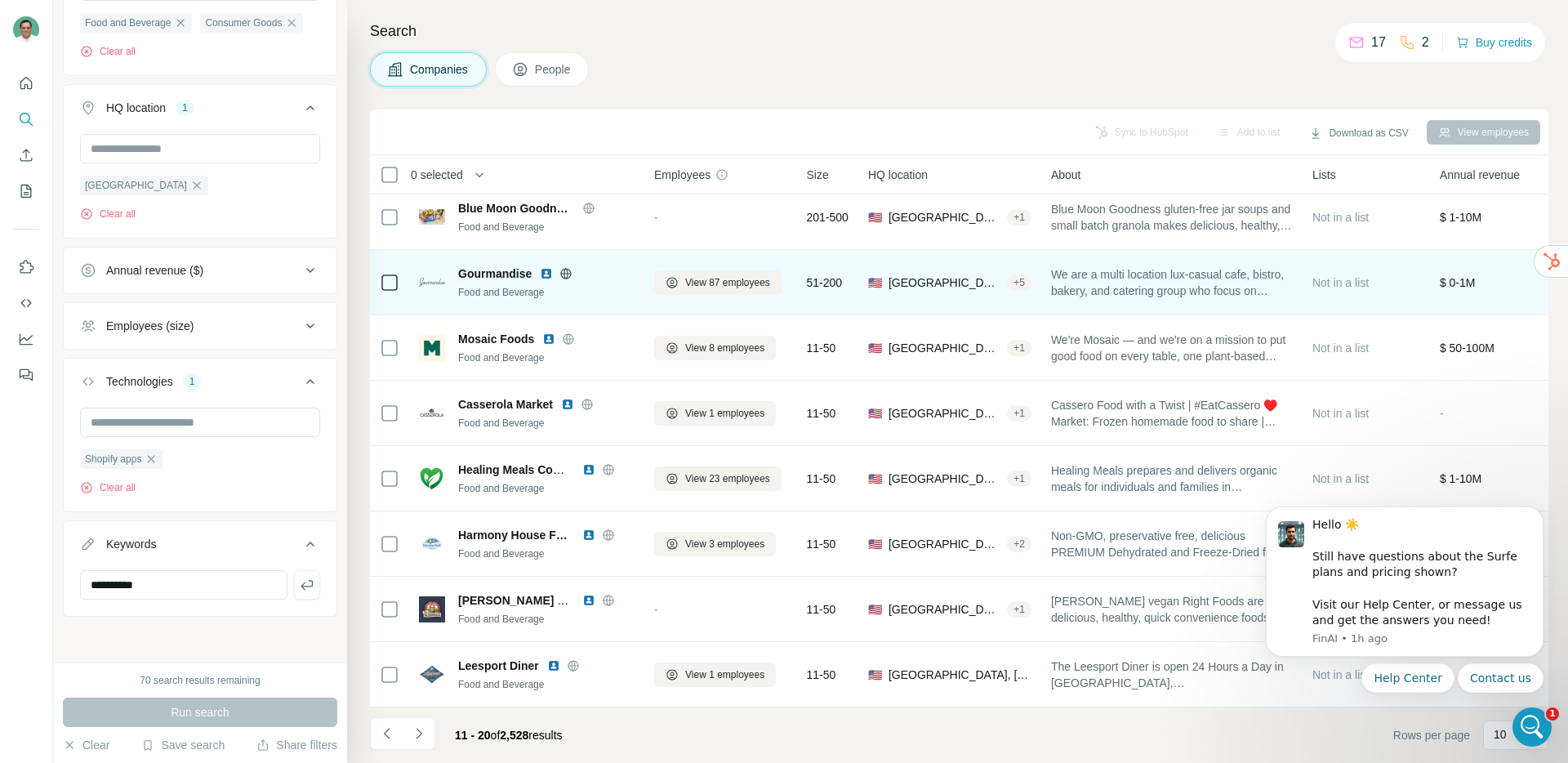
click at [552, 267] on img at bounding box center [547, 273] width 13 height 13
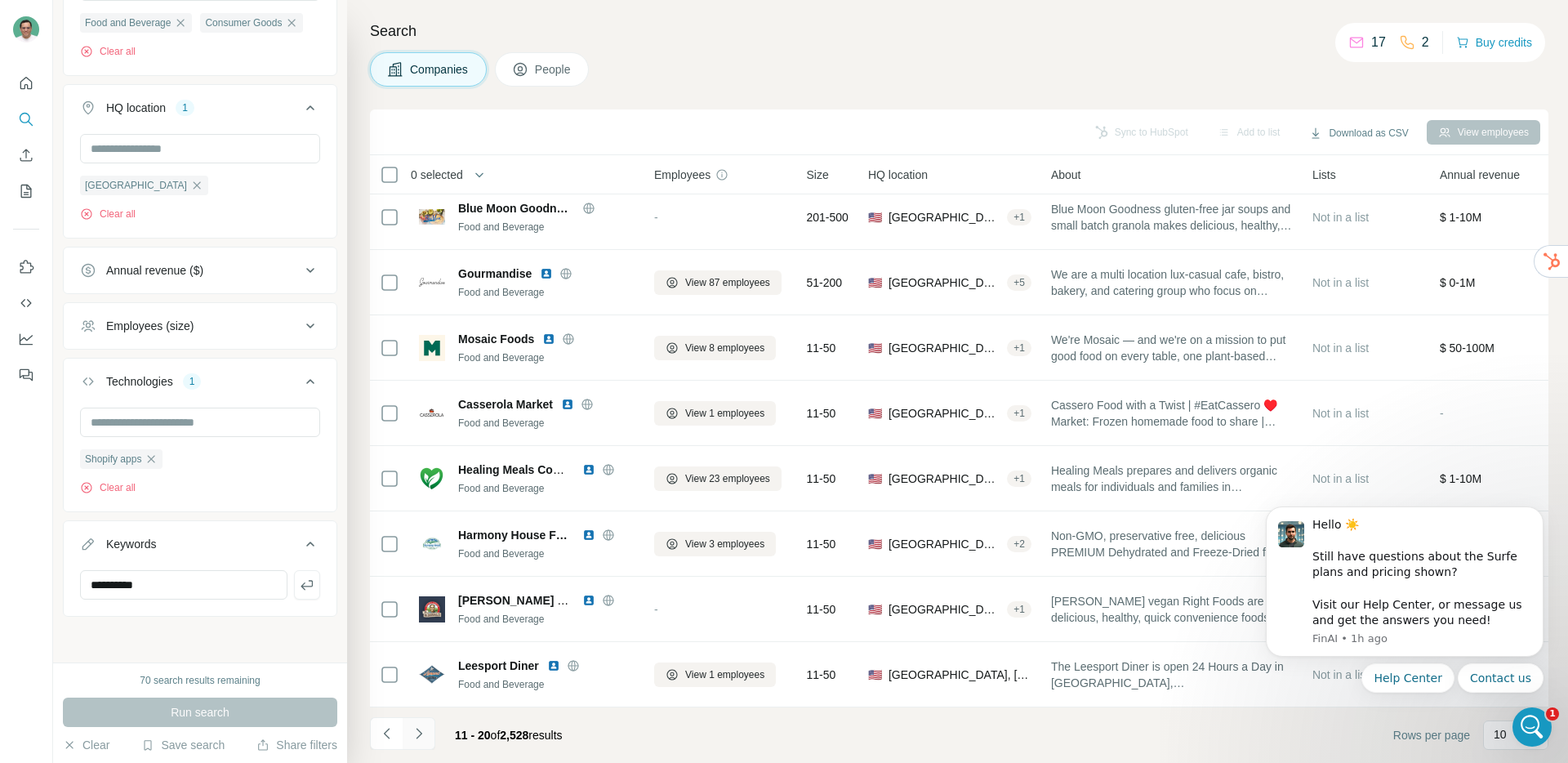
click at [423, 742] on button "Navigate to next page" at bounding box center [418, 733] width 33 height 33
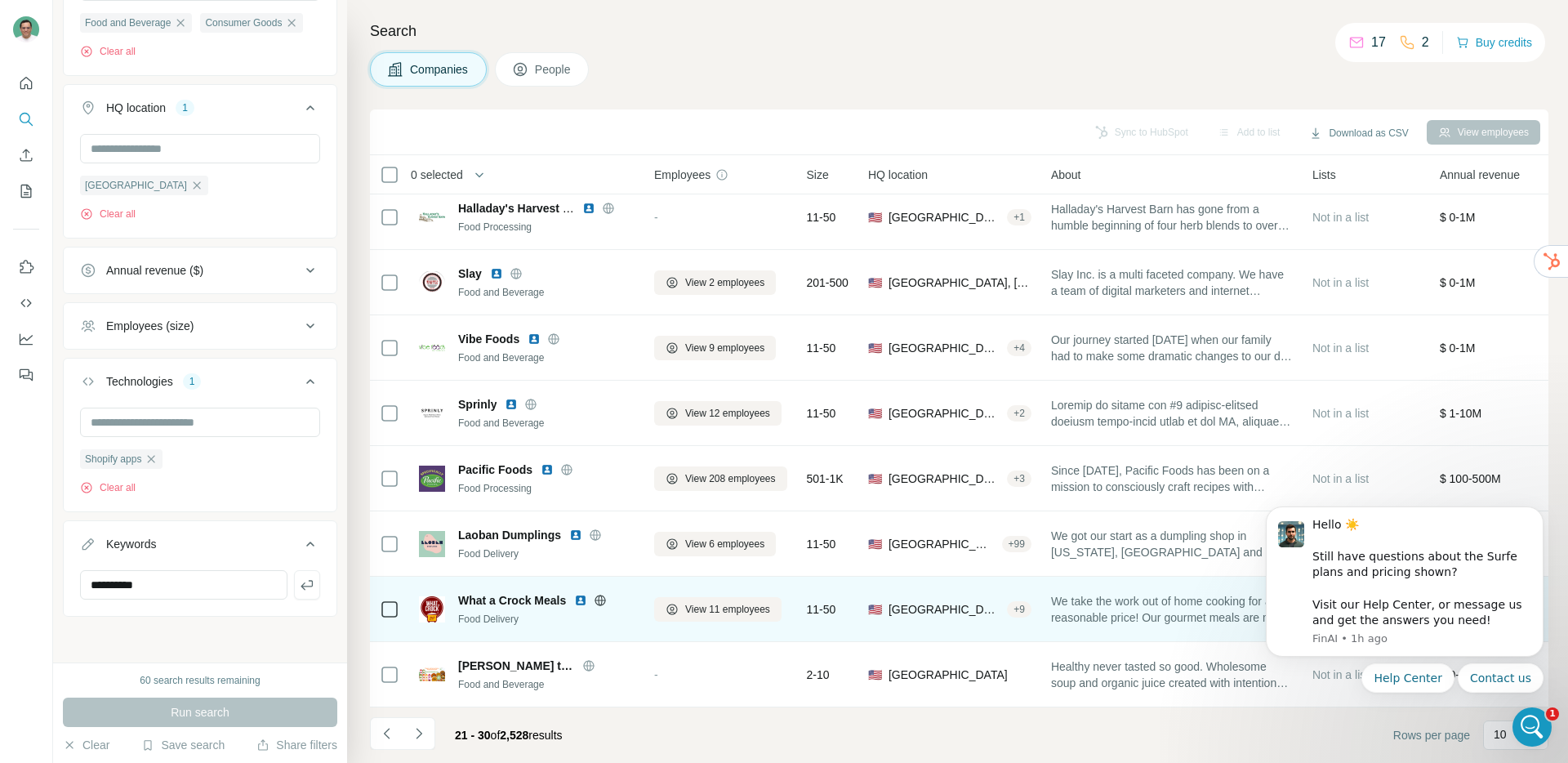
click at [580, 594] on img at bounding box center [581, 600] width 13 height 13
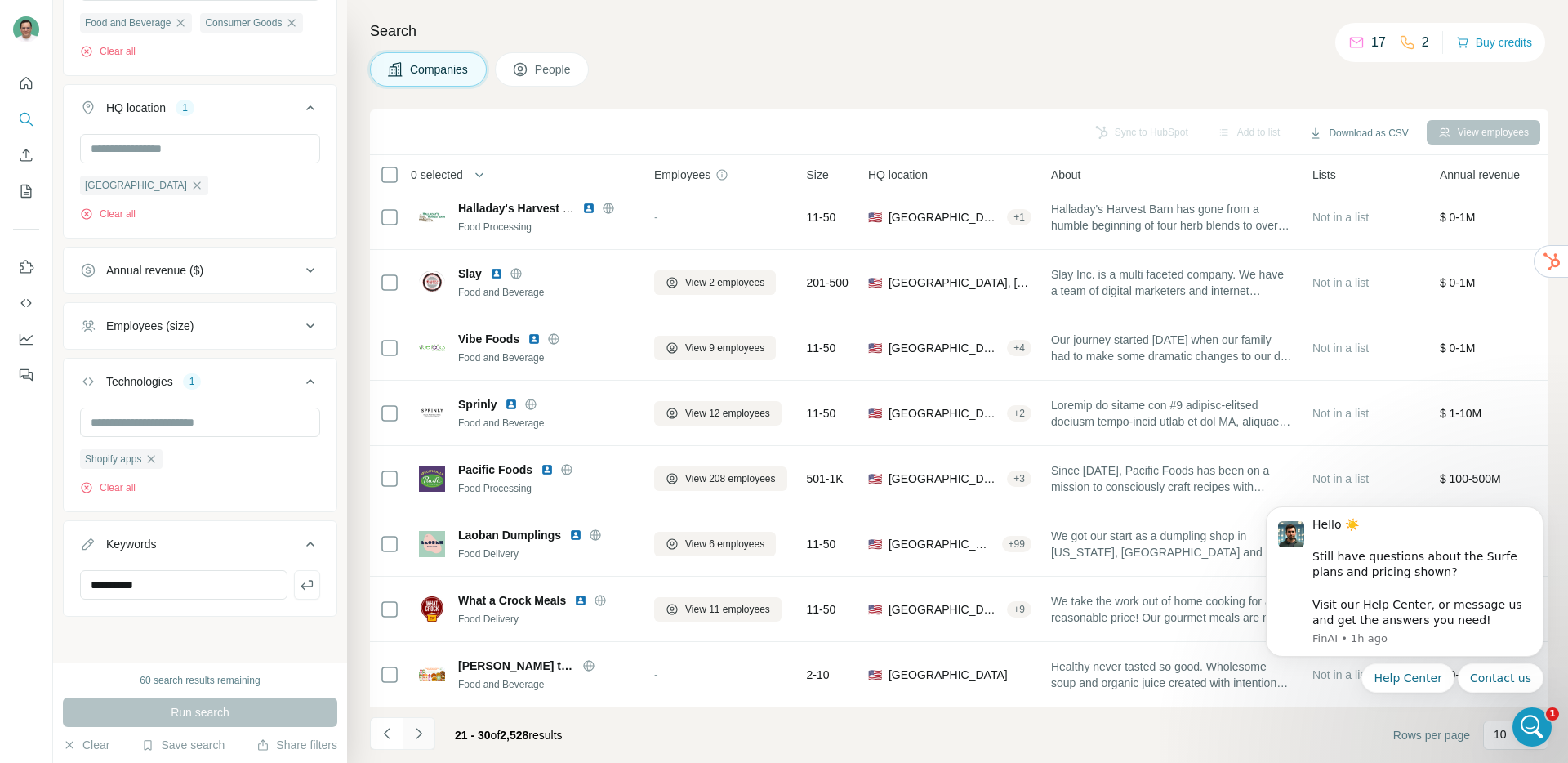
click at [427, 728] on button "Navigate to next page" at bounding box center [418, 733] width 33 height 33
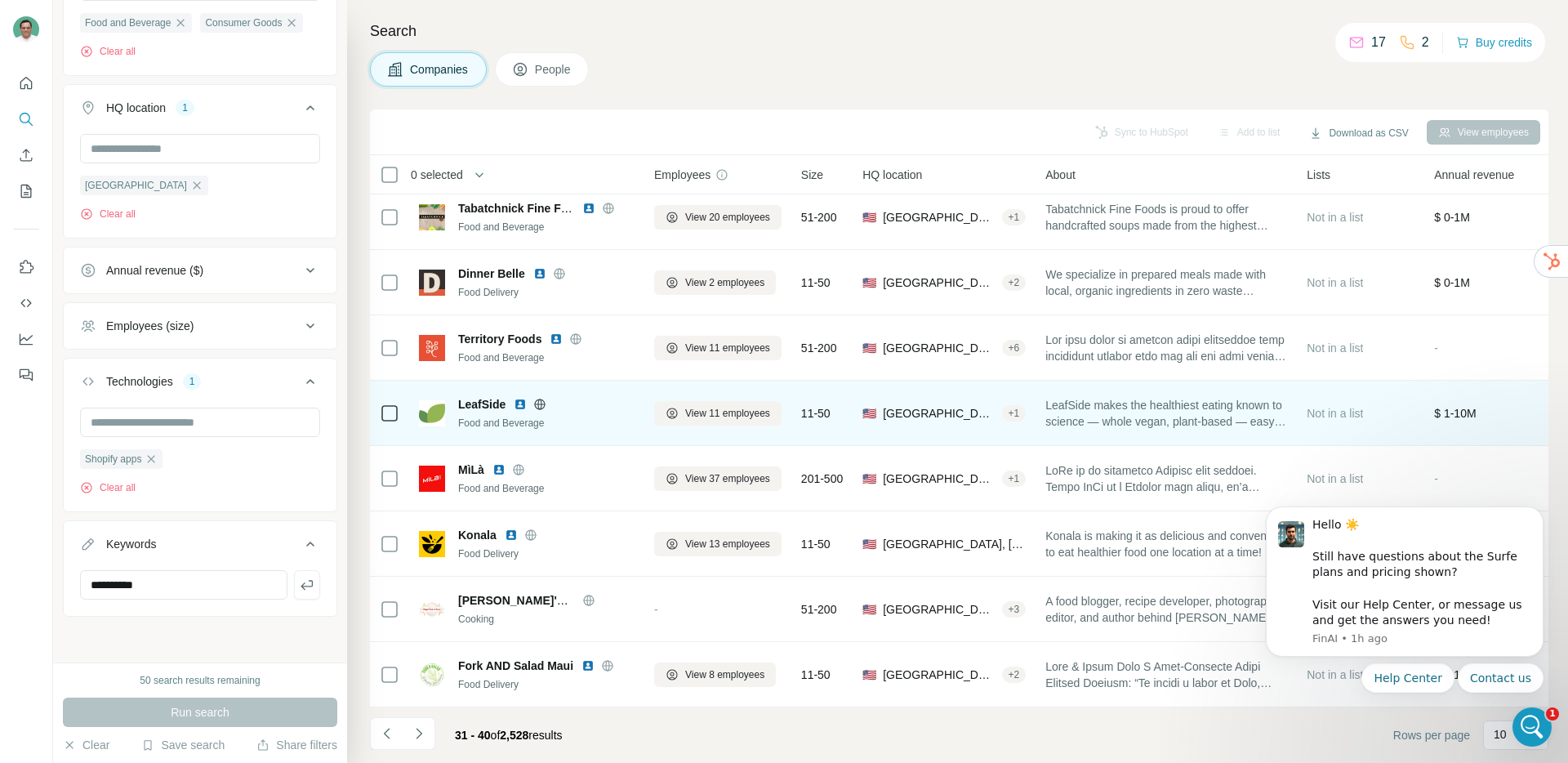
click at [522, 398] on img at bounding box center [521, 404] width 13 height 13
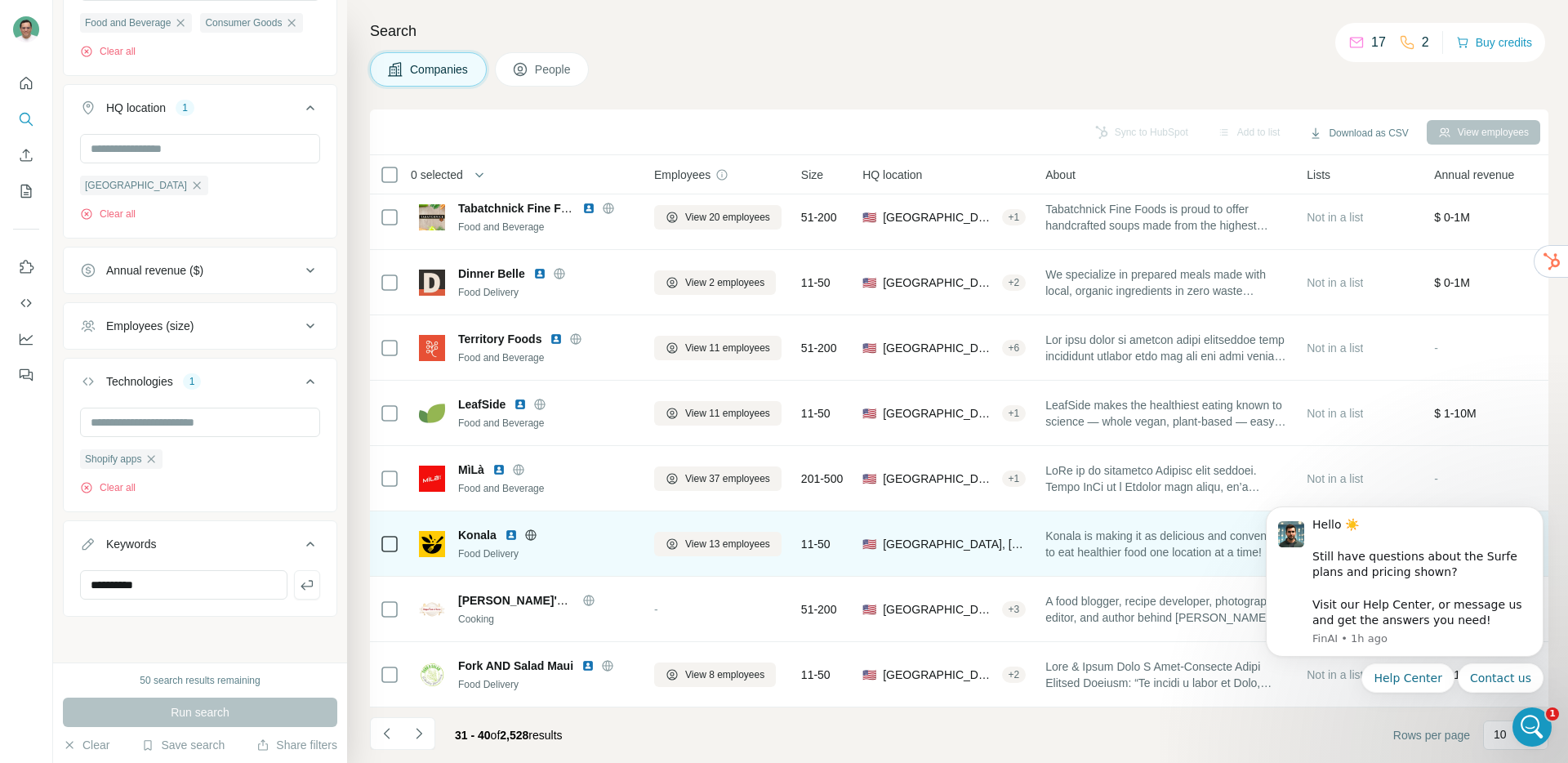
click at [509, 528] on img at bounding box center [511, 535] width 13 height 13
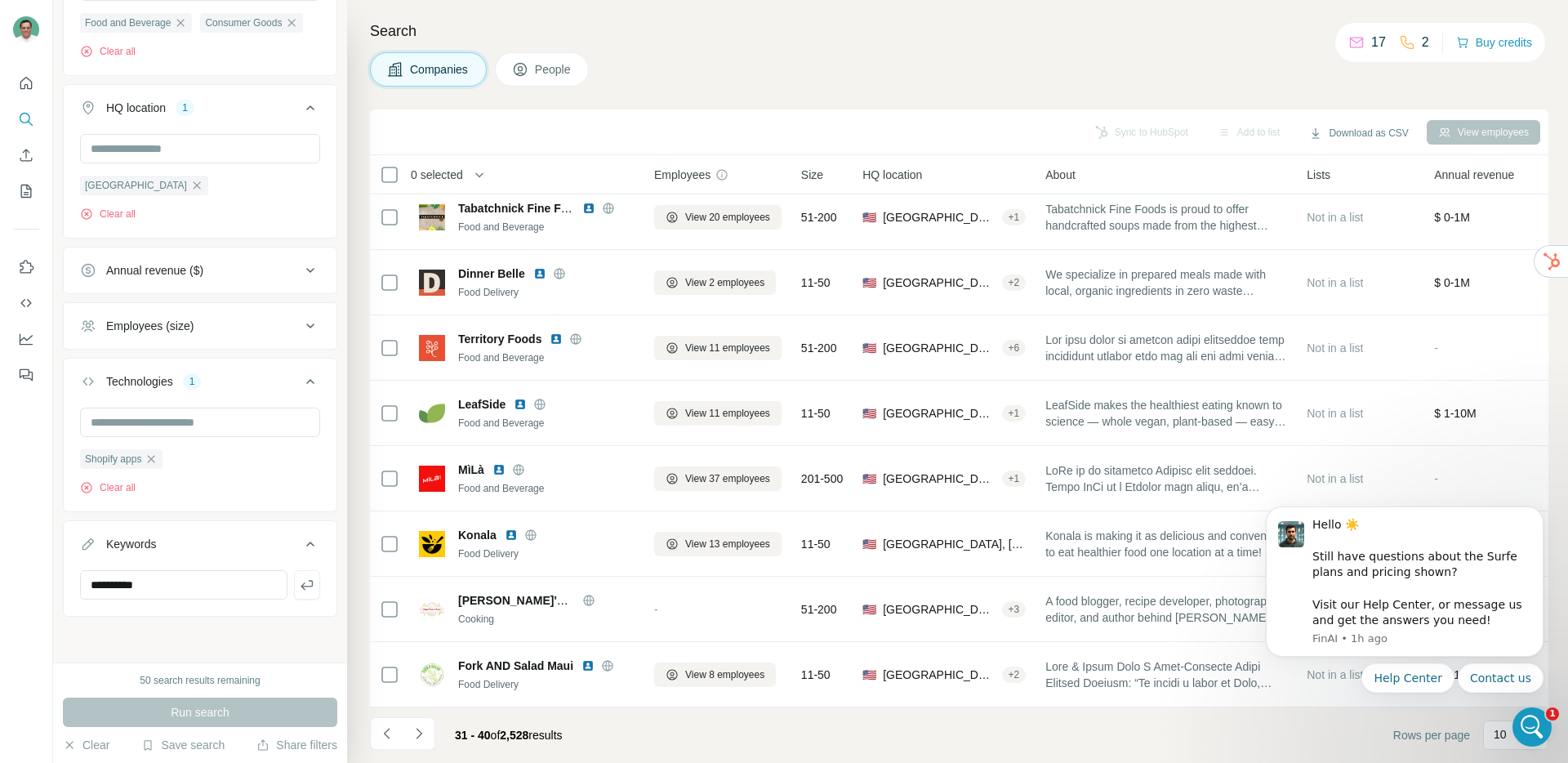
click at [429, 722] on button "Navigate to next page" at bounding box center [418, 733] width 33 height 33
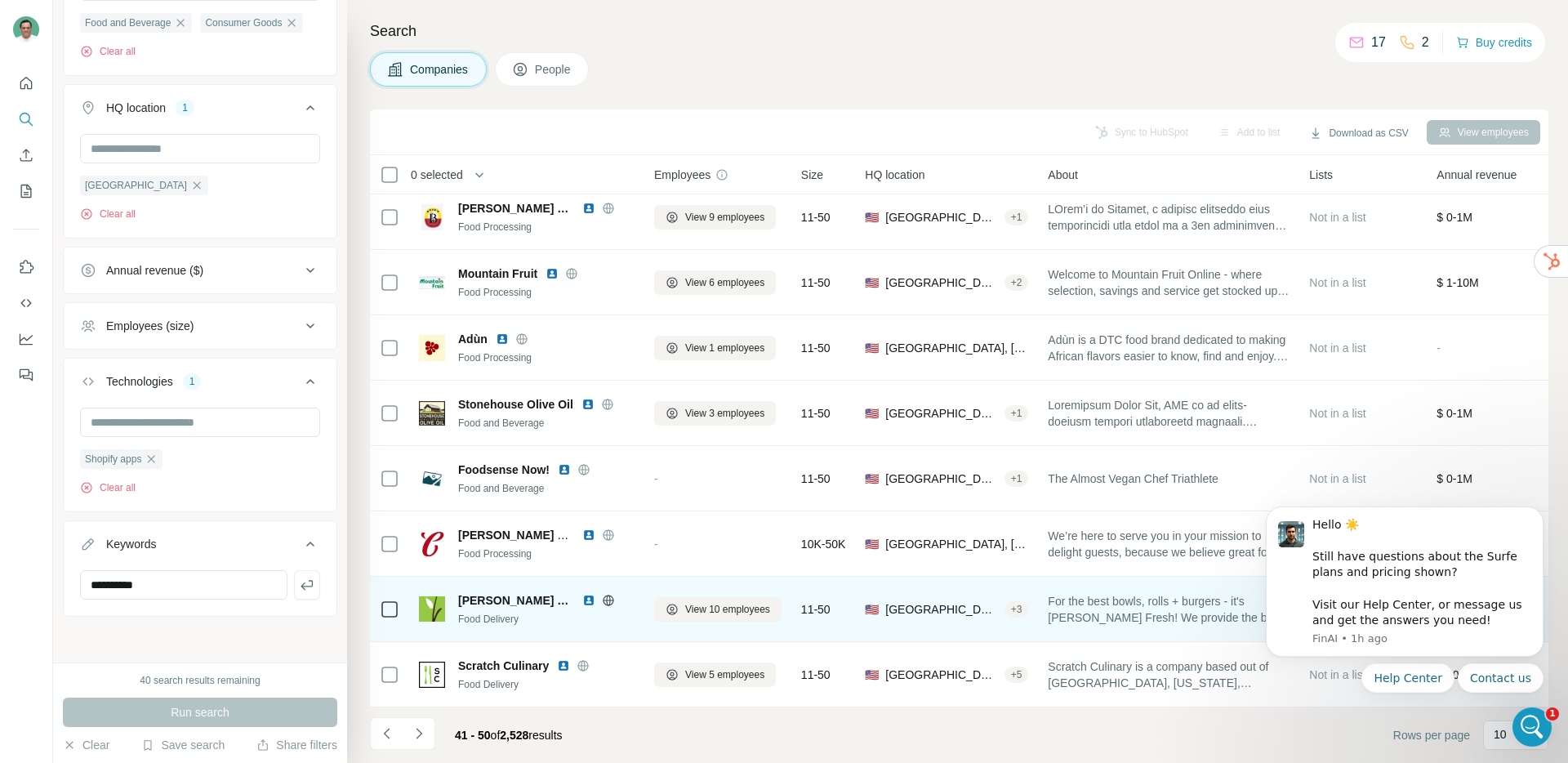
click at [582, 594] on img at bounding box center [589, 600] width 13 height 13
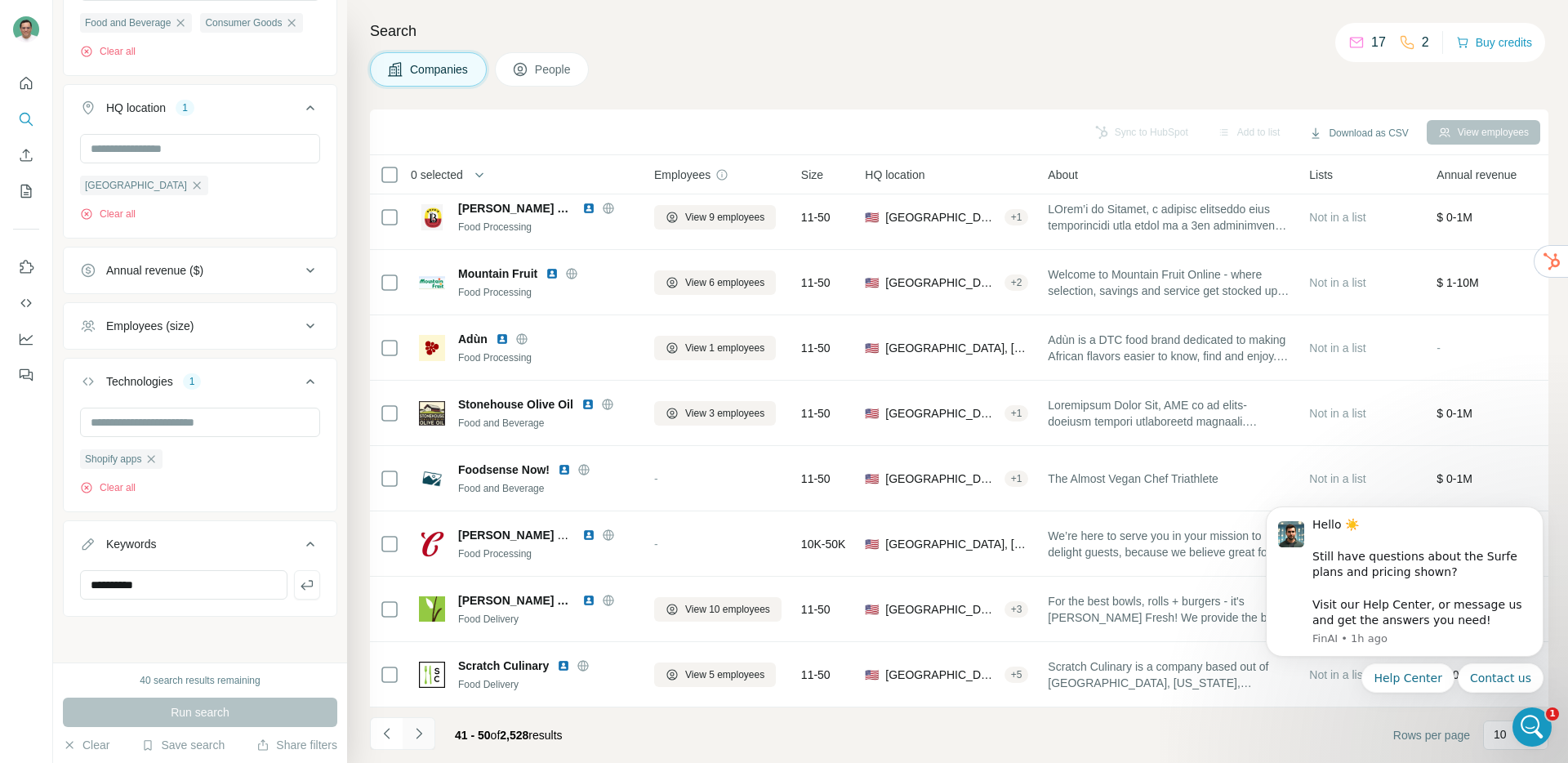
click at [429, 729] on button "Navigate to next page" at bounding box center [418, 733] width 33 height 33
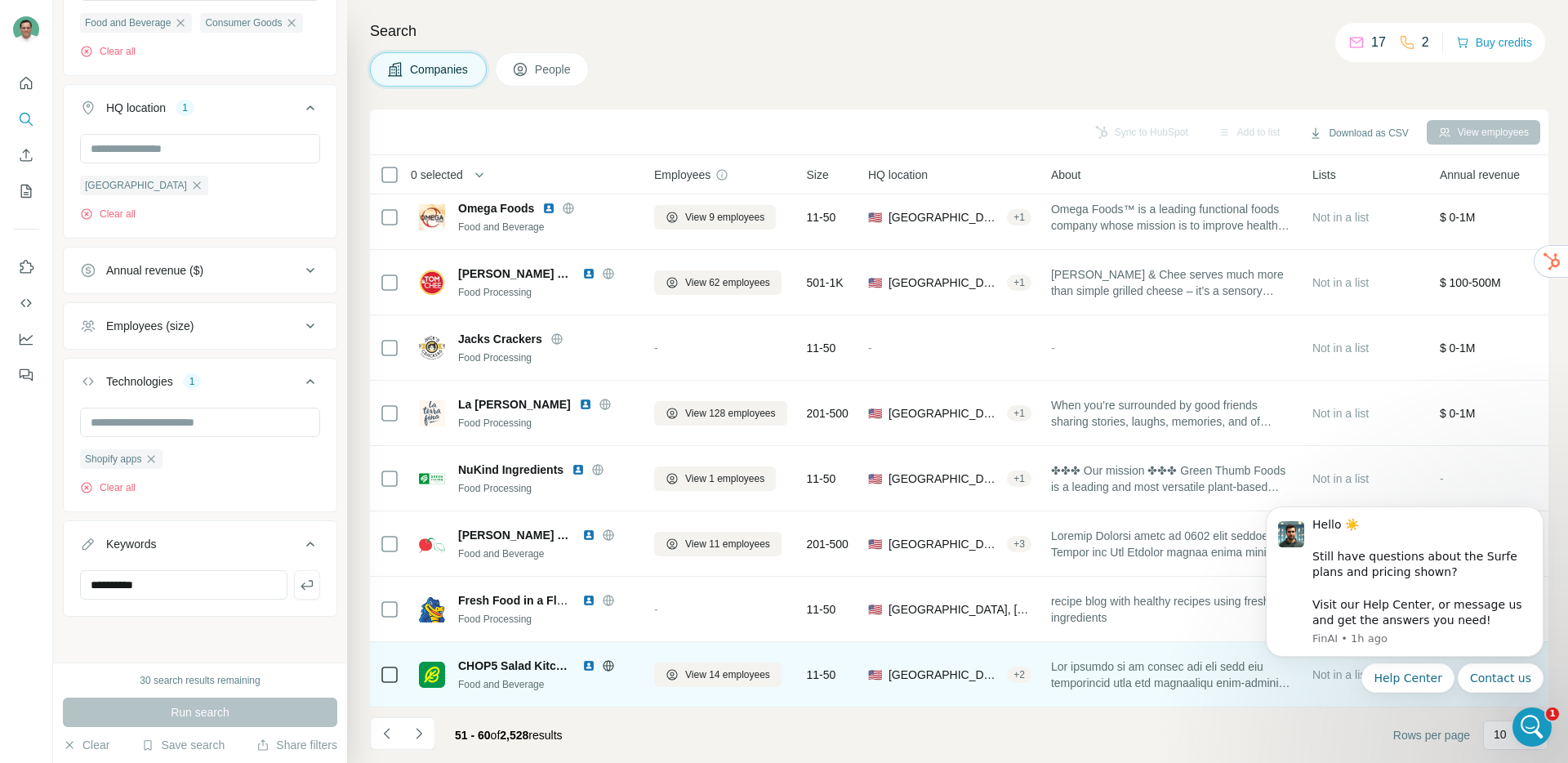
click at [588, 659] on img at bounding box center [589, 666] width 13 height 13
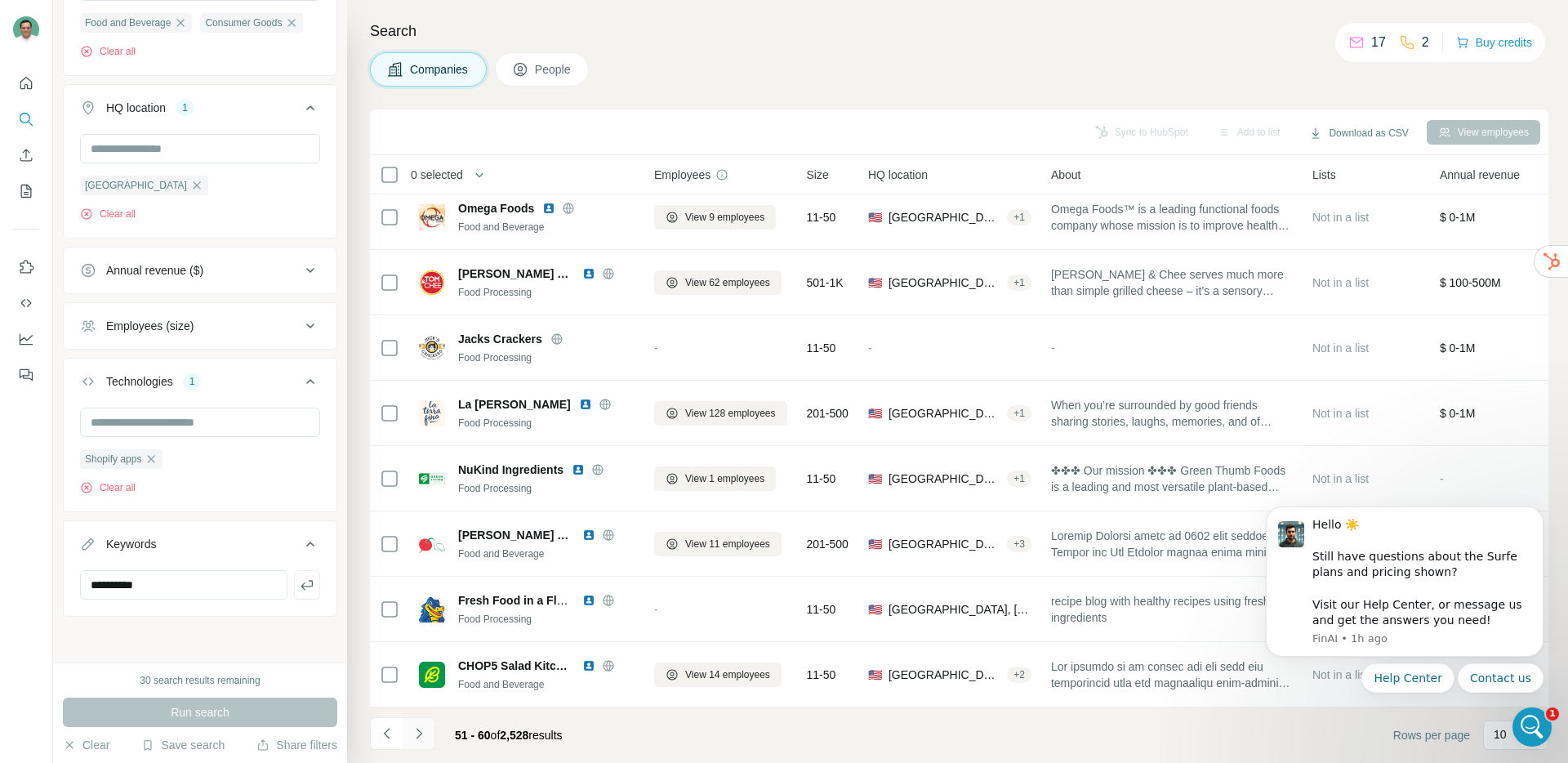
click at [418, 726] on icon "Navigate to next page" at bounding box center [418, 733] width 16 height 16
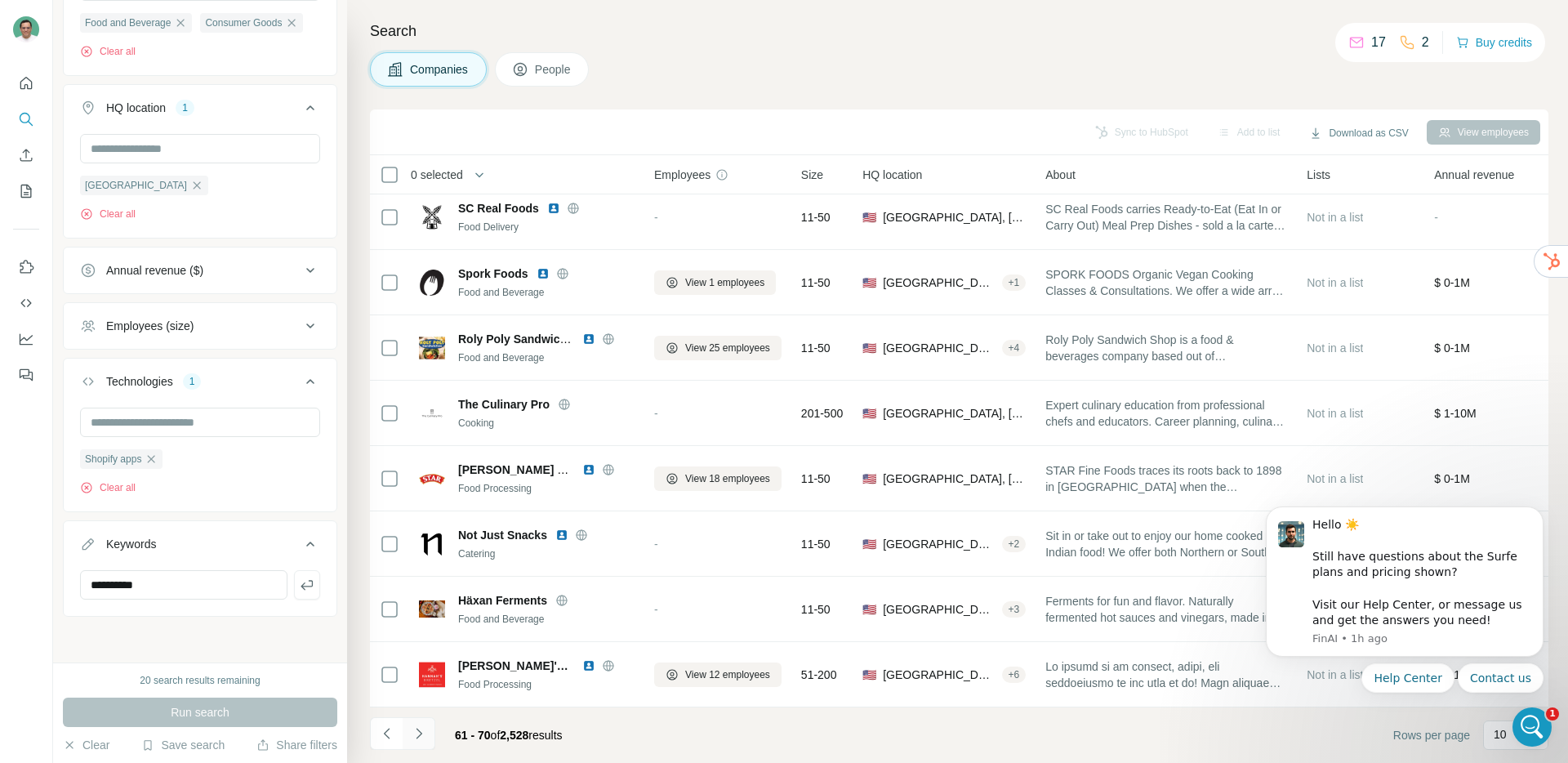
click at [427, 727] on button "Navigate to next page" at bounding box center [418, 733] width 33 height 33
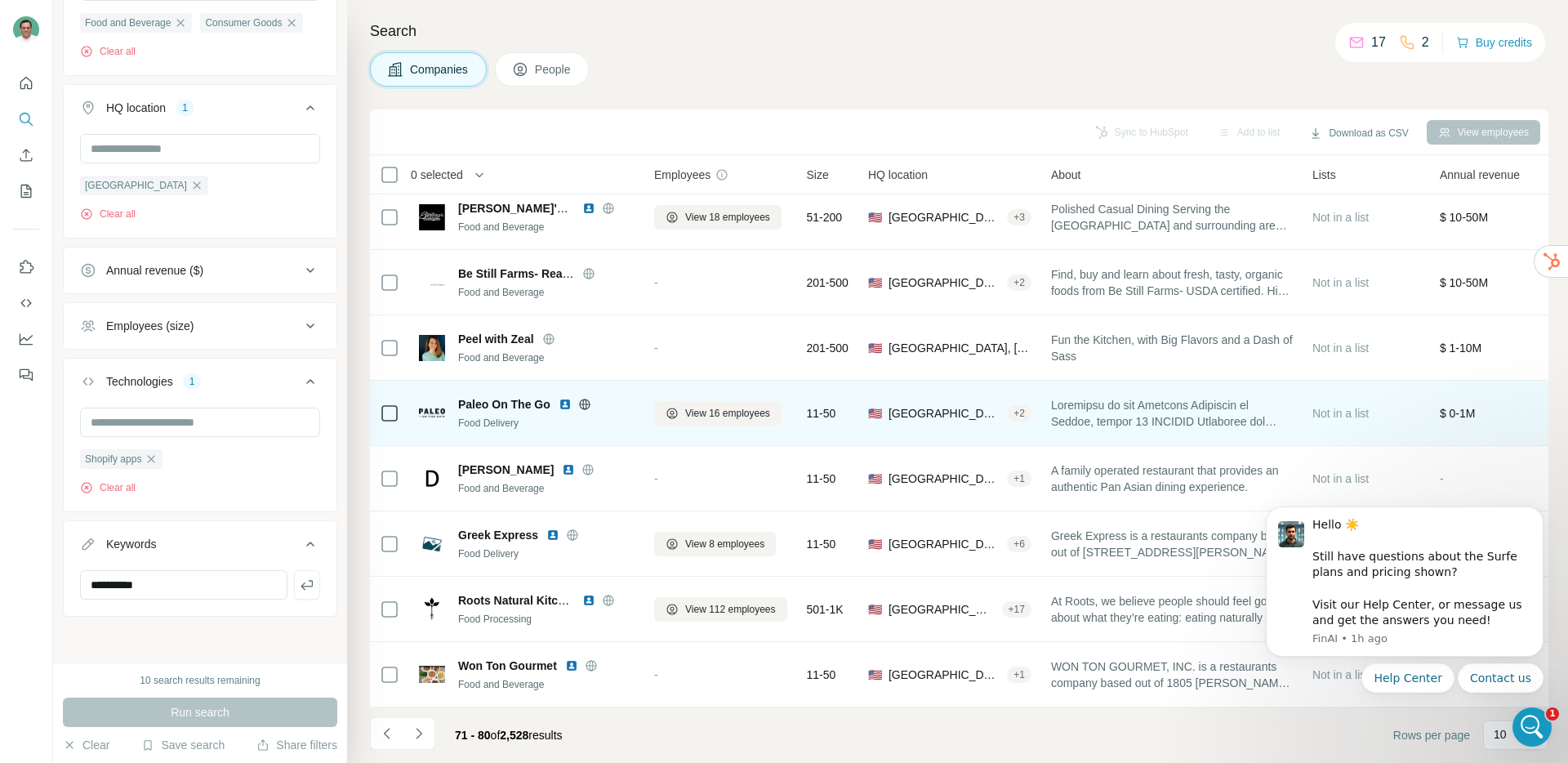
click at [567, 397] on img at bounding box center [565, 404] width 13 height 13
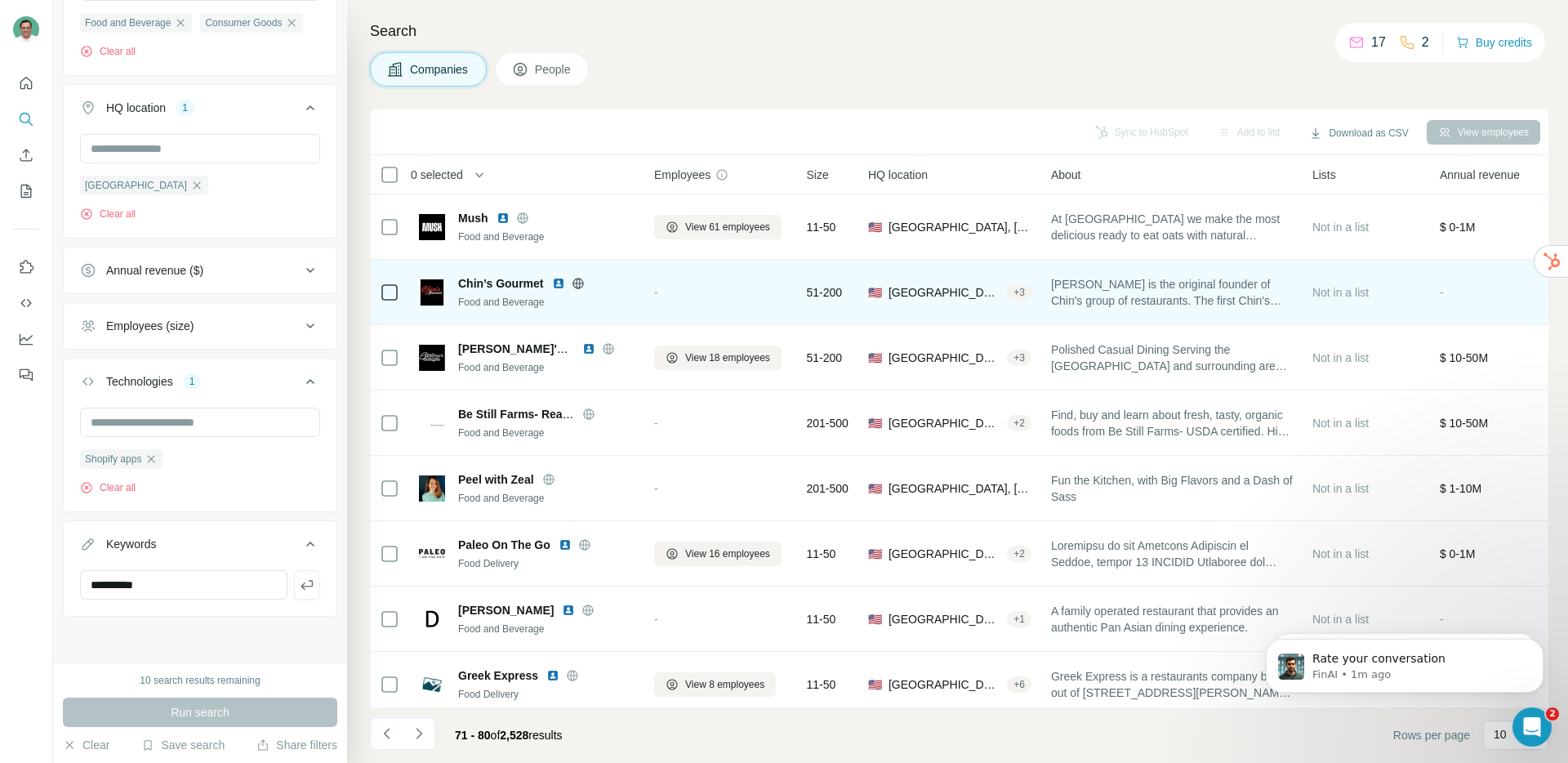
scroll to position [506, 0]
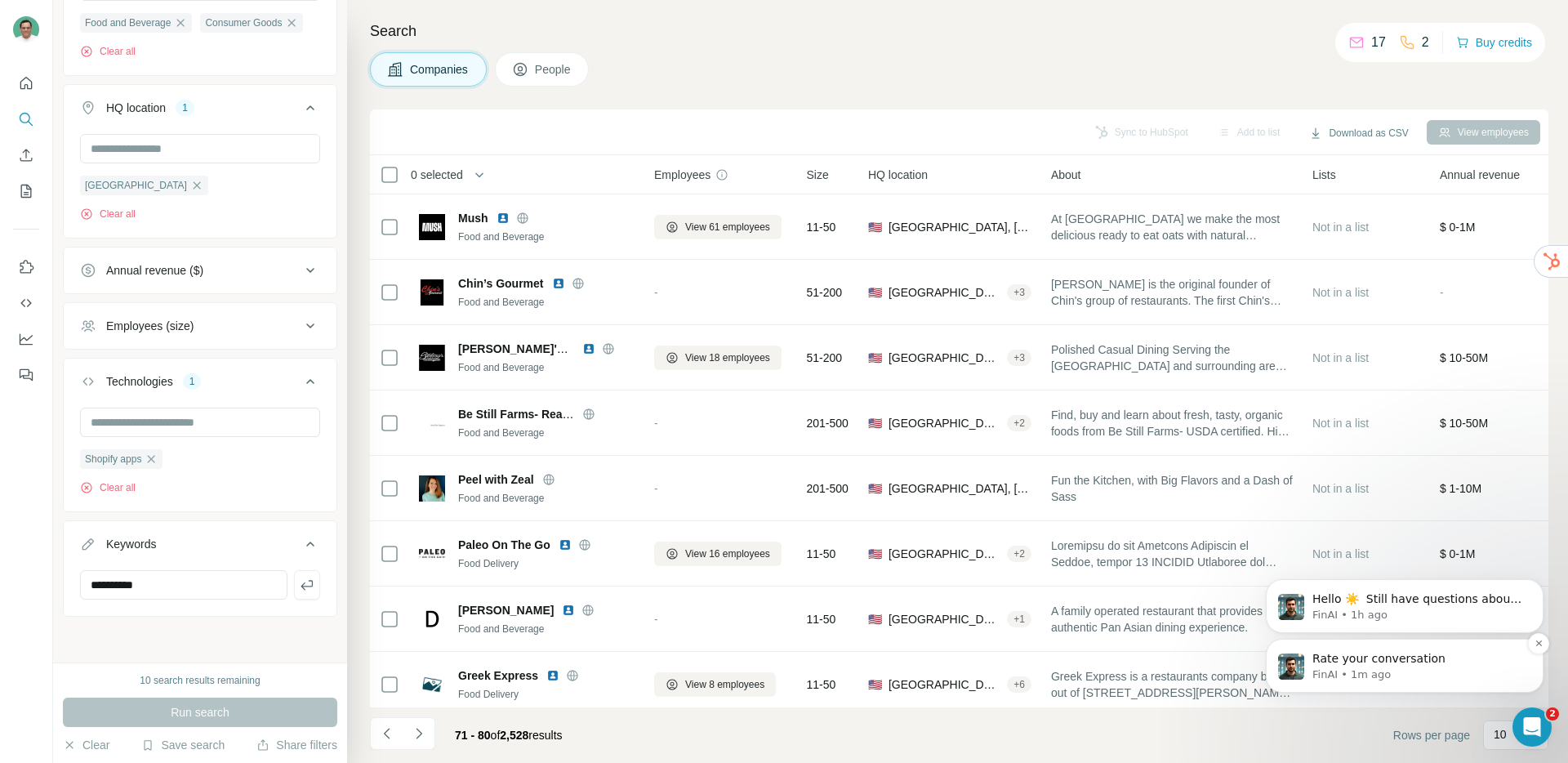
click at [1342, 660] on p "Rate your conversation" at bounding box center [1417, 658] width 210 height 16
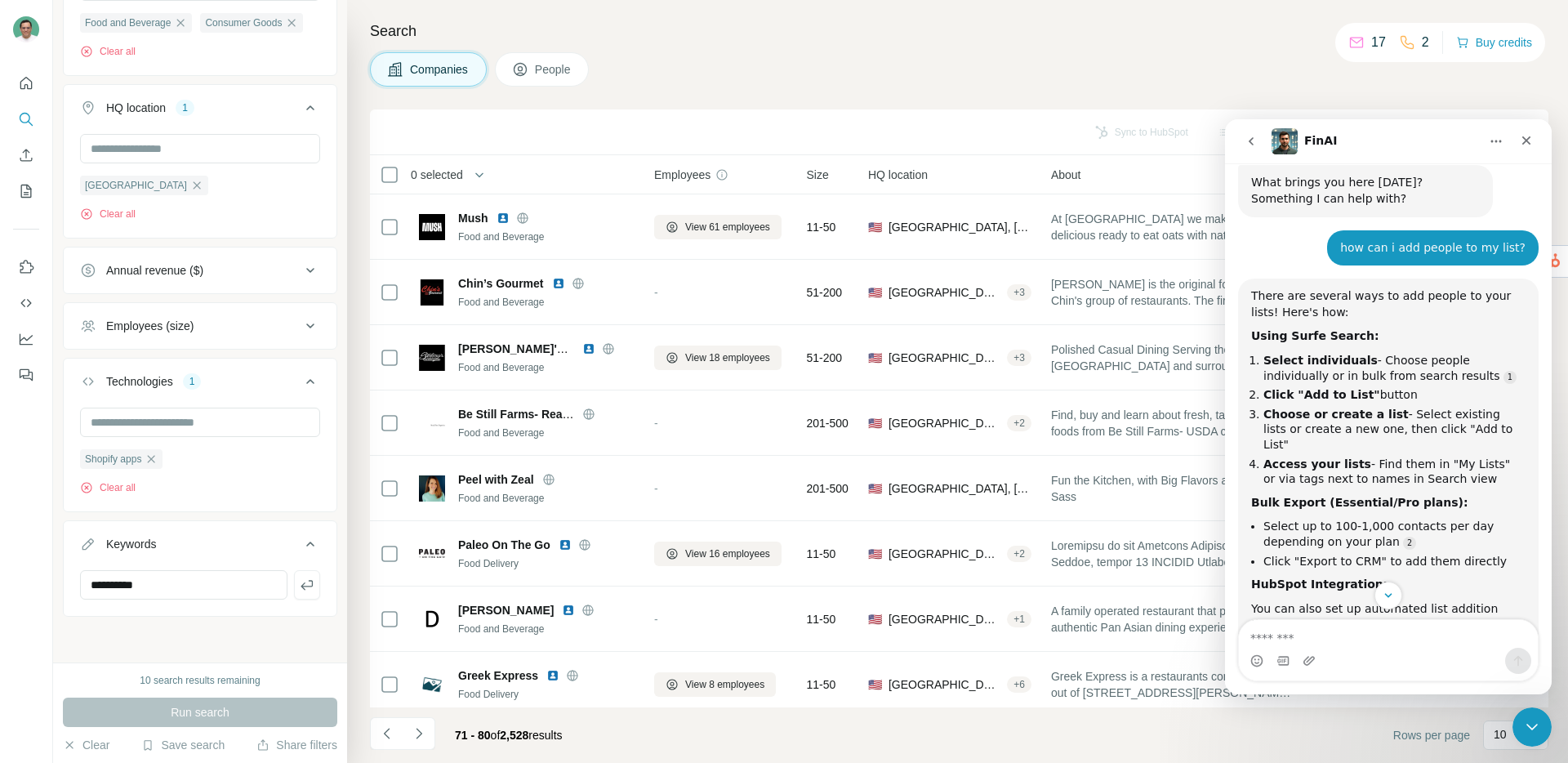
scroll to position [96, 0]
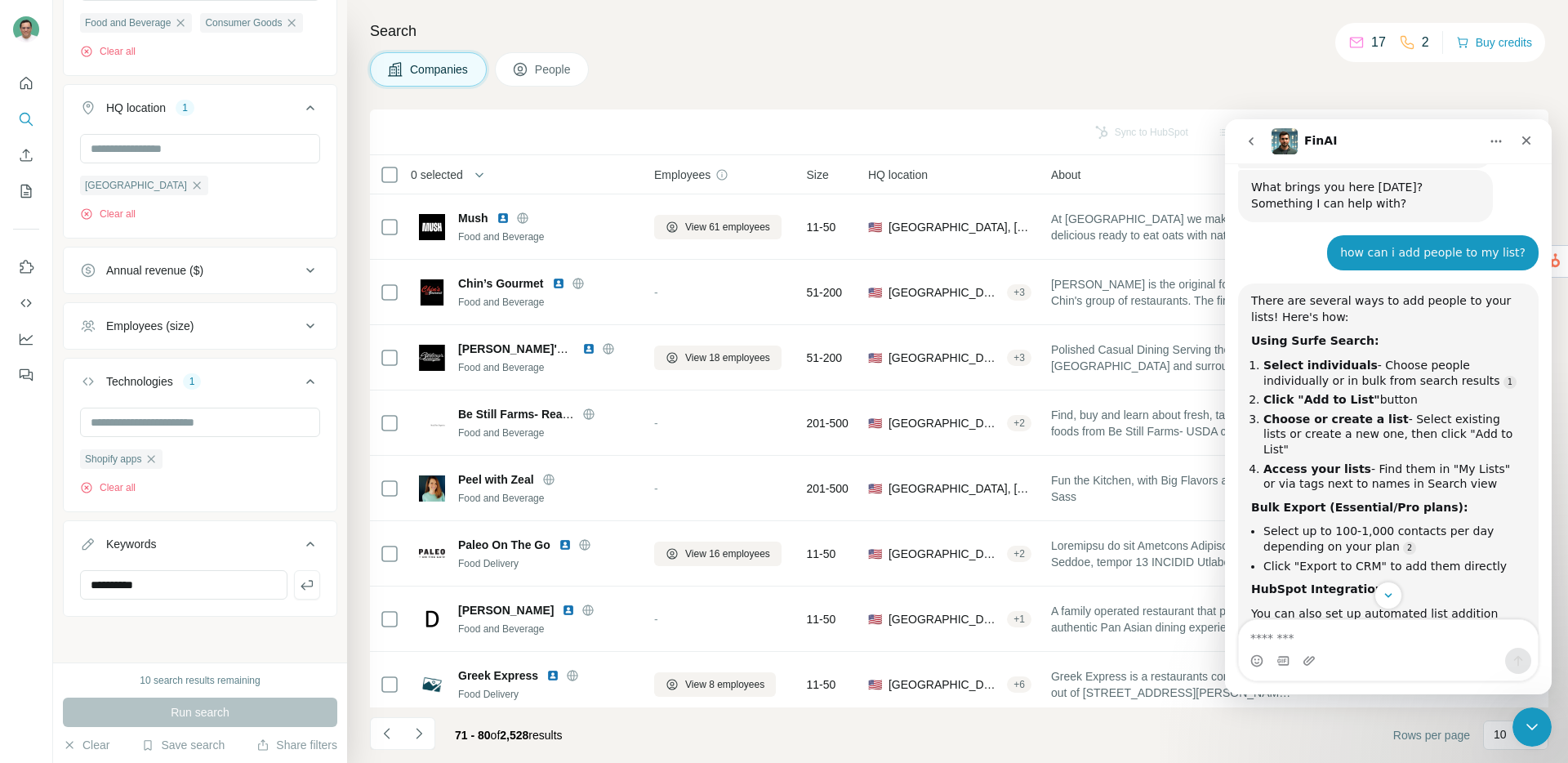
click at [533, 66] on button "People" at bounding box center [542, 69] width 95 height 34
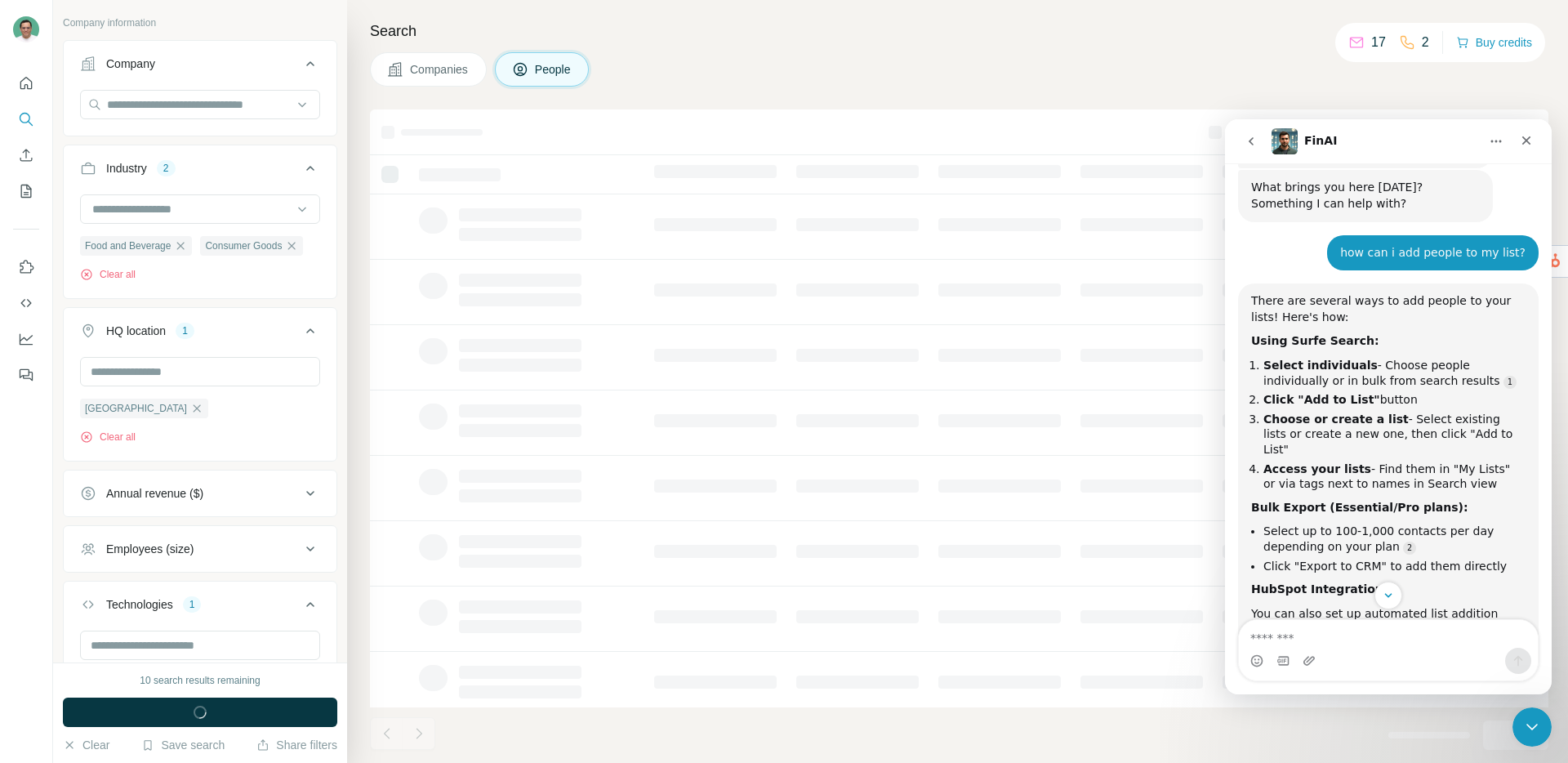
scroll to position [792, 0]
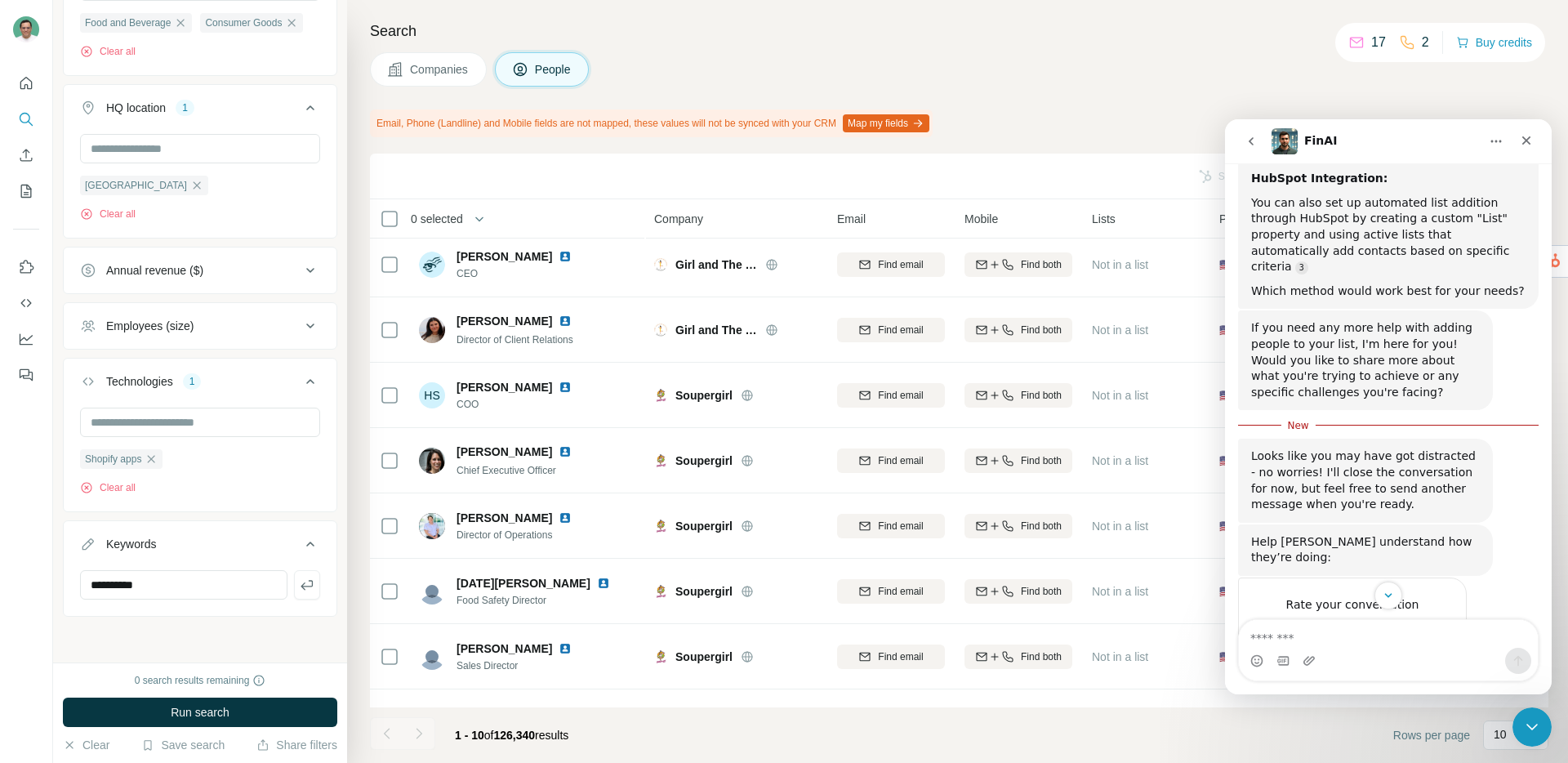
scroll to position [508, 0]
click at [1526, 141] on icon "Close" at bounding box center [1526, 141] width 9 height 9
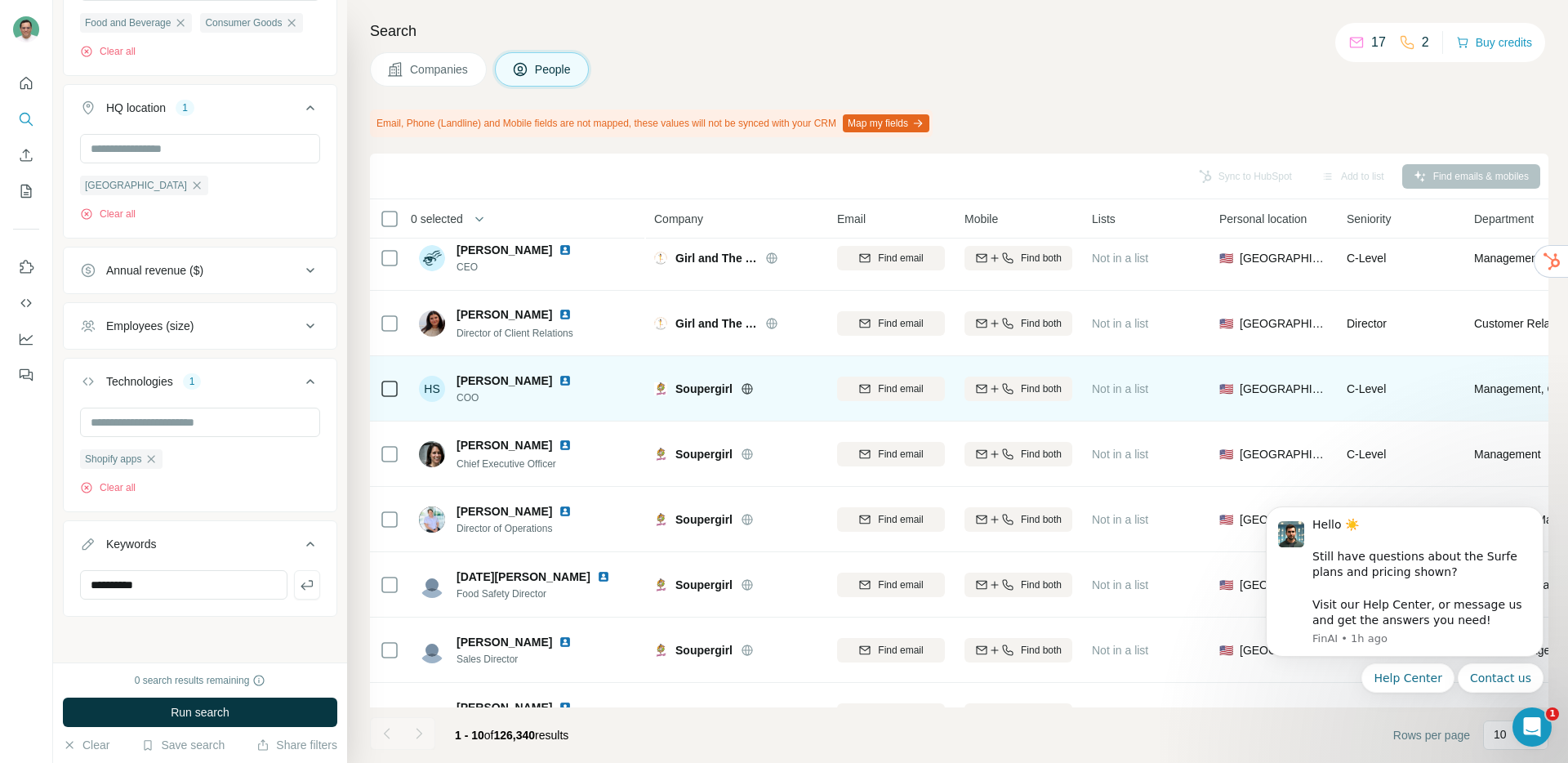
scroll to position [16, 0]
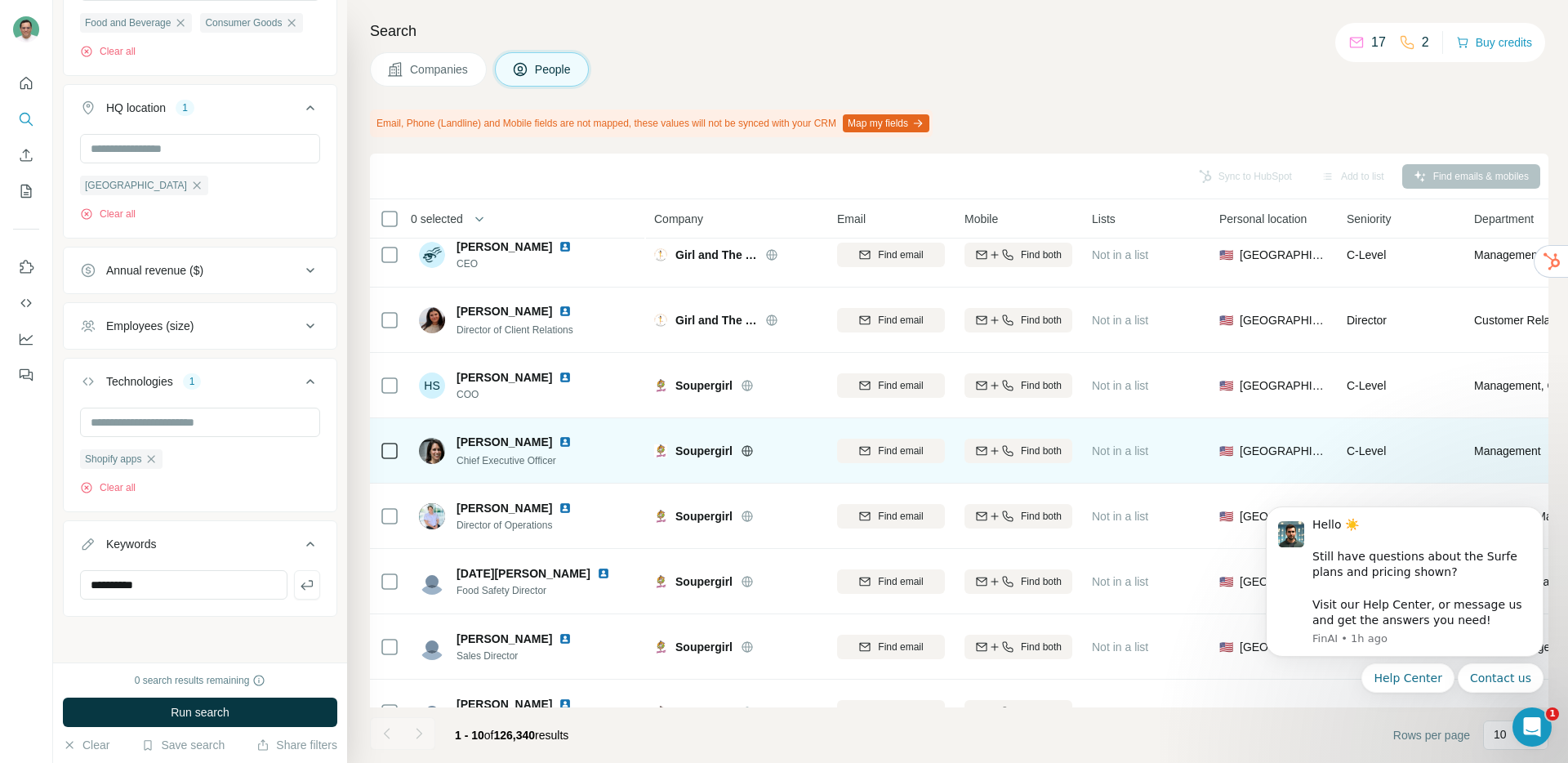
click at [558, 441] on img at bounding box center [565, 442] width 13 height 13
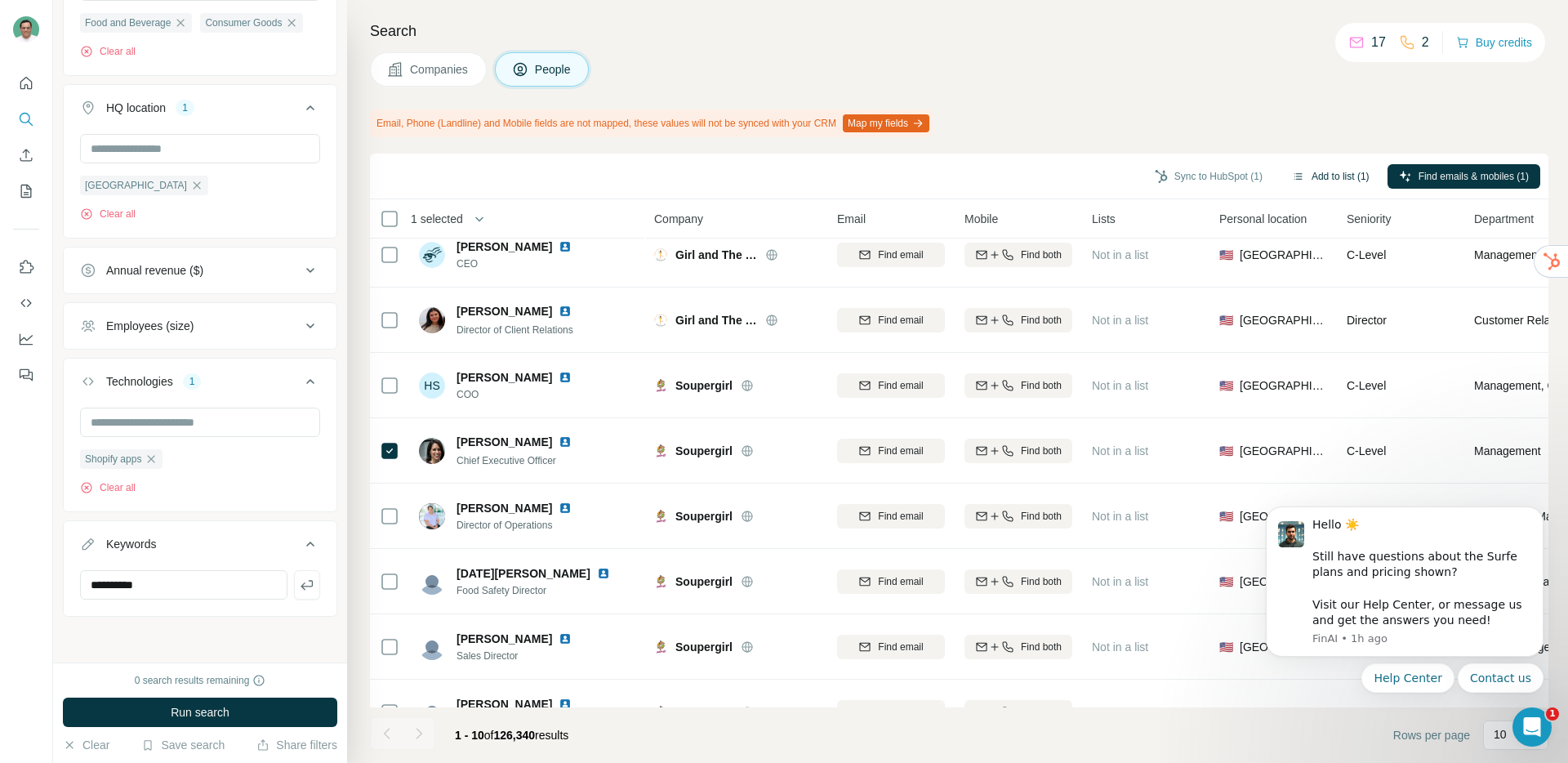
click at [1316, 174] on button "Add to list (1)" at bounding box center [1331, 176] width 101 height 24
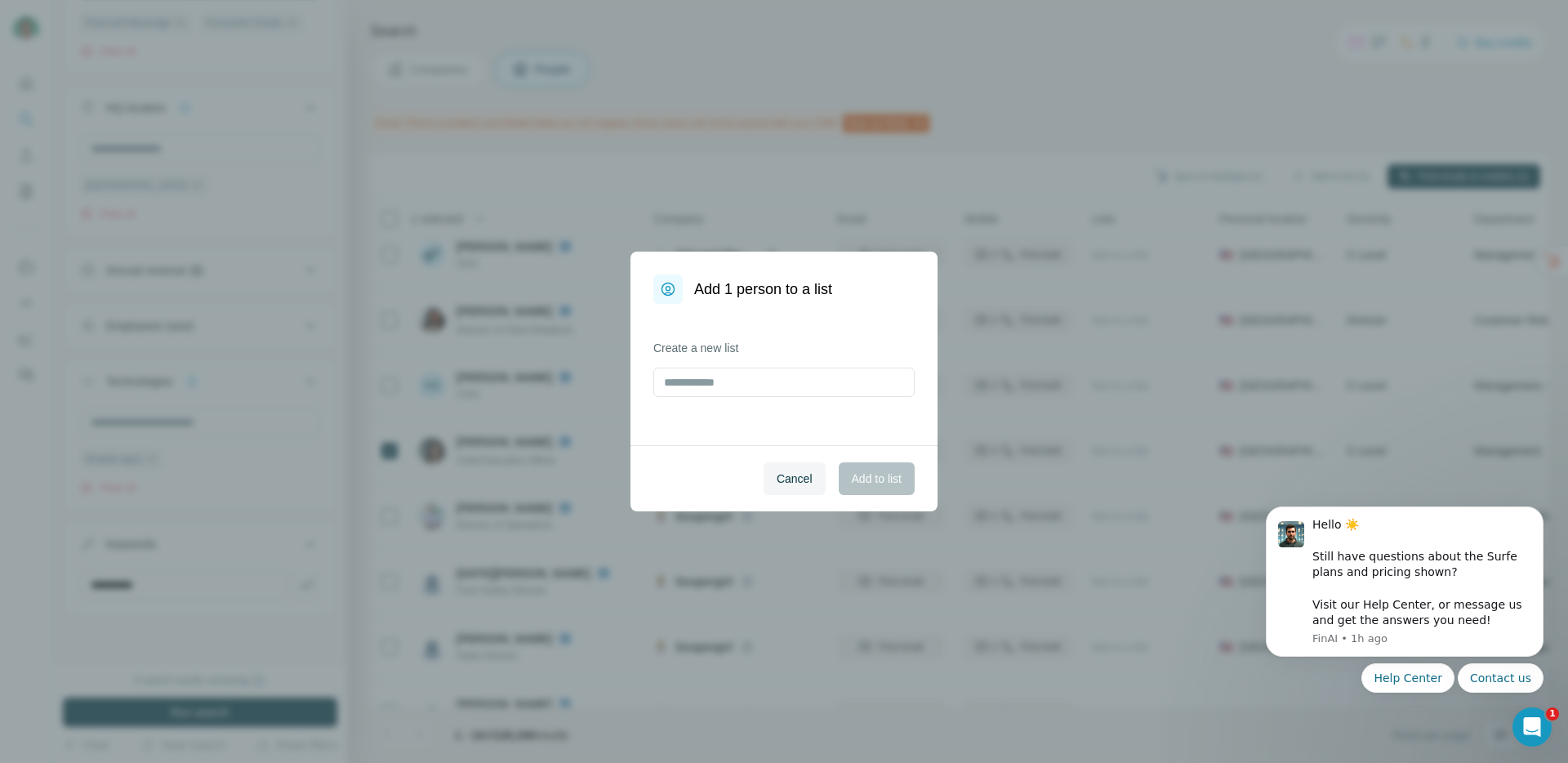
click at [692, 350] on label "Create a new list" at bounding box center [784, 347] width 262 height 16
click at [702, 371] on input "text" at bounding box center [784, 382] width 262 height 29
type input "**********"
click at [890, 466] on button "Add to list" at bounding box center [876, 478] width 76 height 33
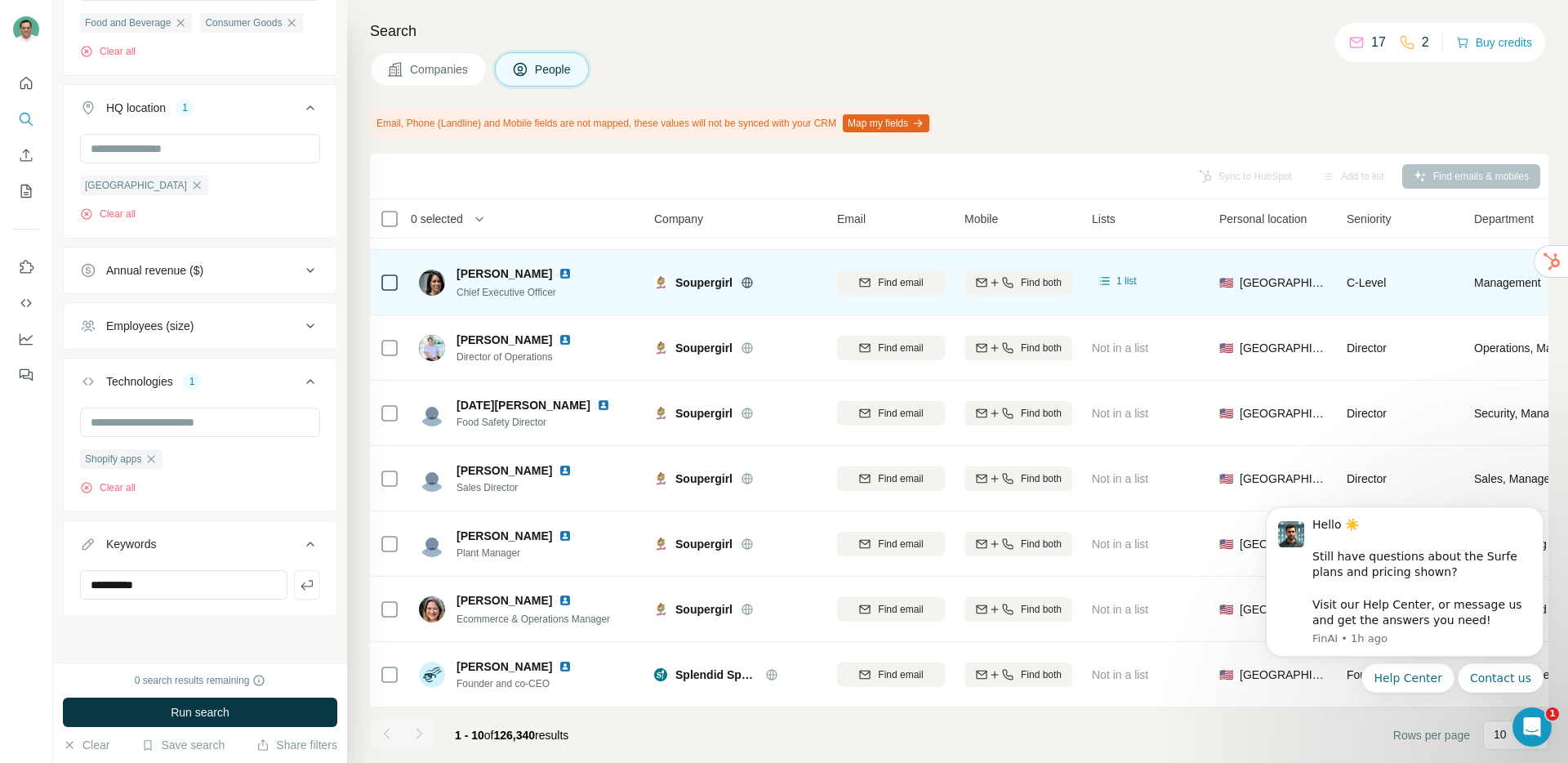
scroll to position [194, 0]
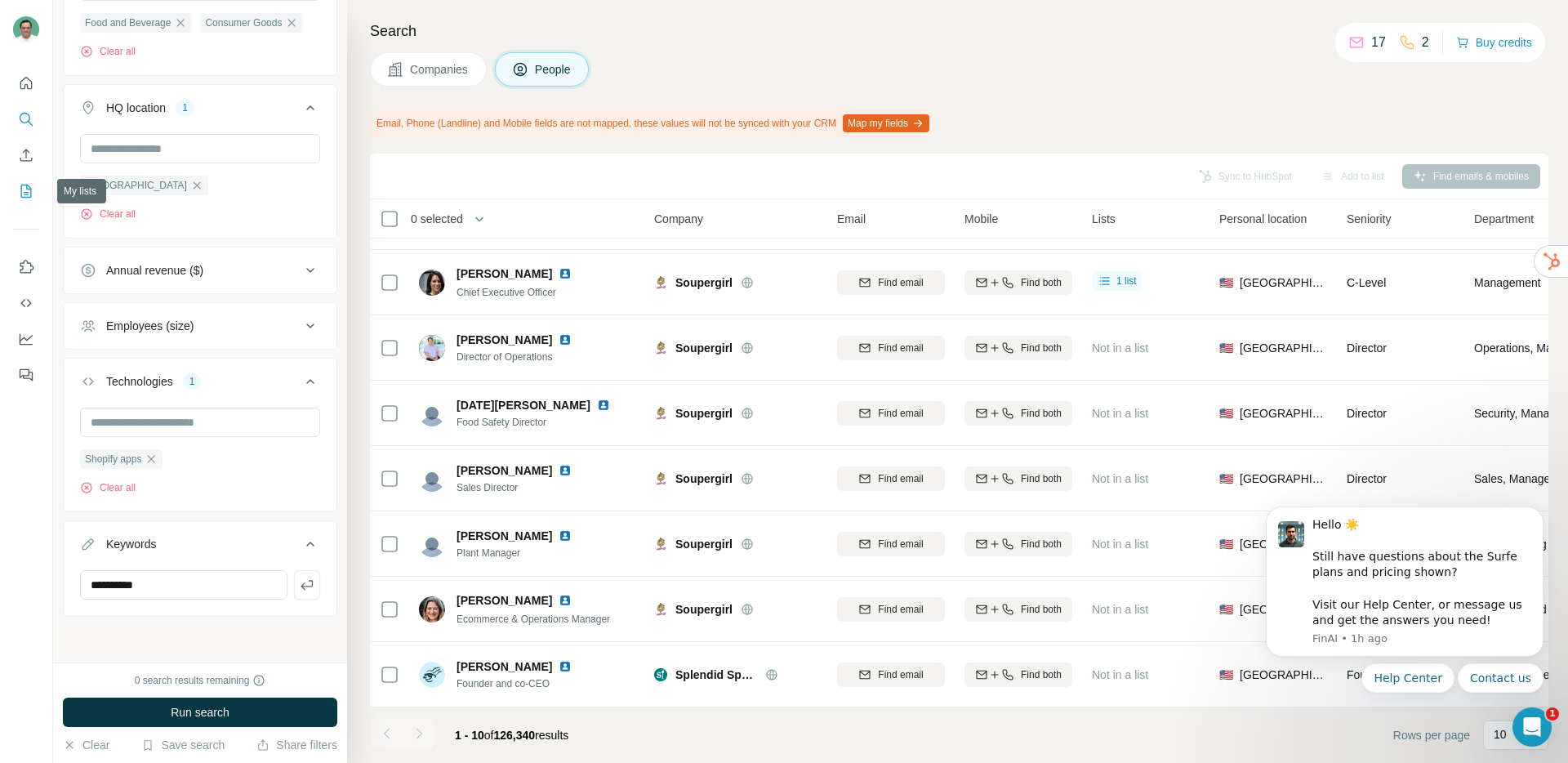
click at [23, 184] on icon "My lists" at bounding box center [26, 191] width 11 height 13
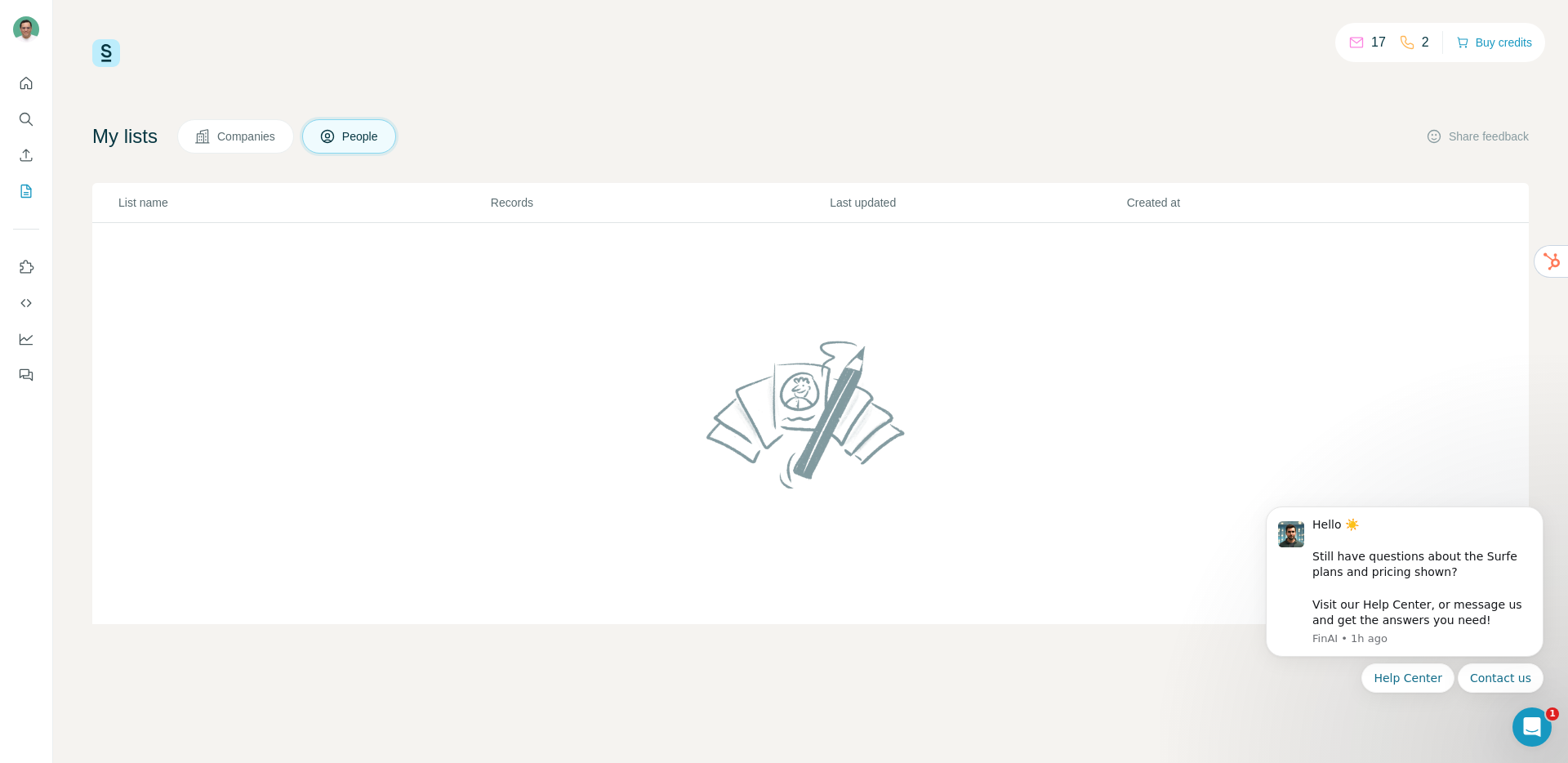
click at [274, 278] on td at bounding box center [810, 423] width 1436 height 402
click at [226, 148] on button "Companies" at bounding box center [235, 136] width 117 height 34
click at [369, 138] on span "People" at bounding box center [361, 136] width 38 height 16
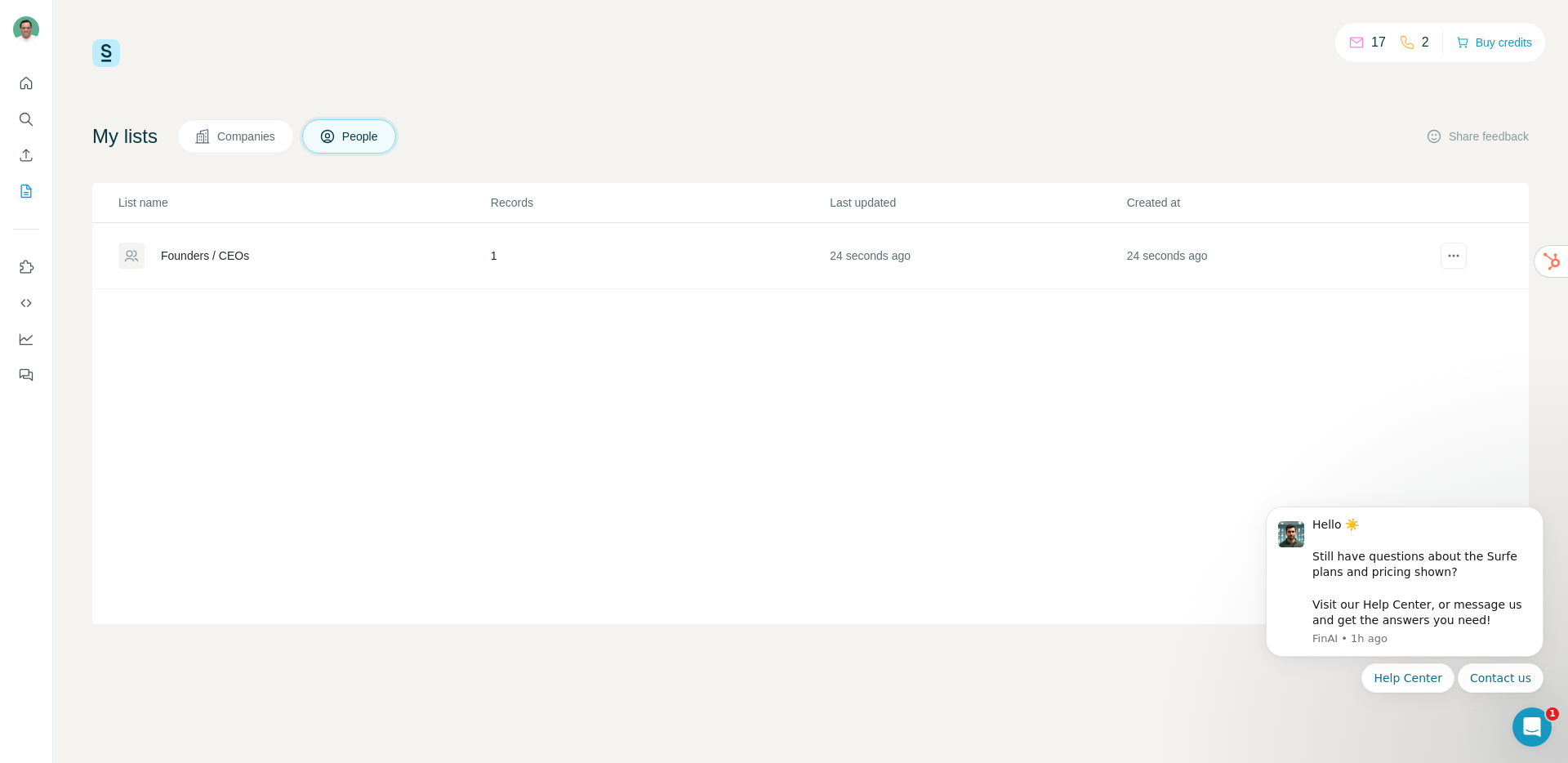
click at [217, 261] on div "Founders / CEOs" at bounding box center [205, 255] width 88 height 16
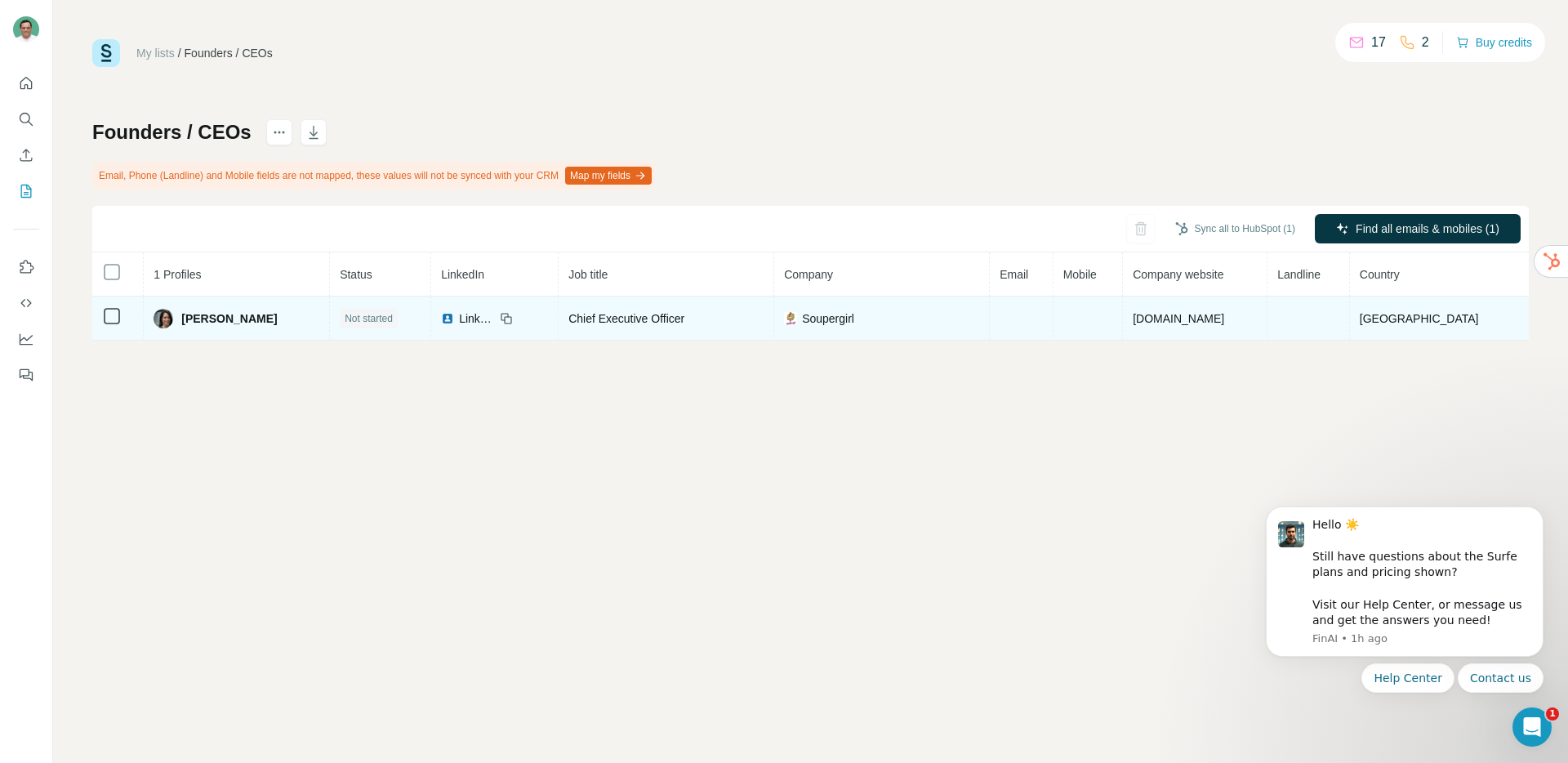
click at [1134, 320] on span "thesoupergirl.com" at bounding box center [1178, 319] width 91 height 13
click at [1222, 320] on span "thesoupergirl.com" at bounding box center [1178, 319] width 91 height 13
drag, startPoint x: 1230, startPoint y: 321, endPoint x: 1127, endPoint y: 319, distance: 103.0
click at [1127, 319] on td "thesoupergirl.com" at bounding box center [1195, 319] width 144 height 44
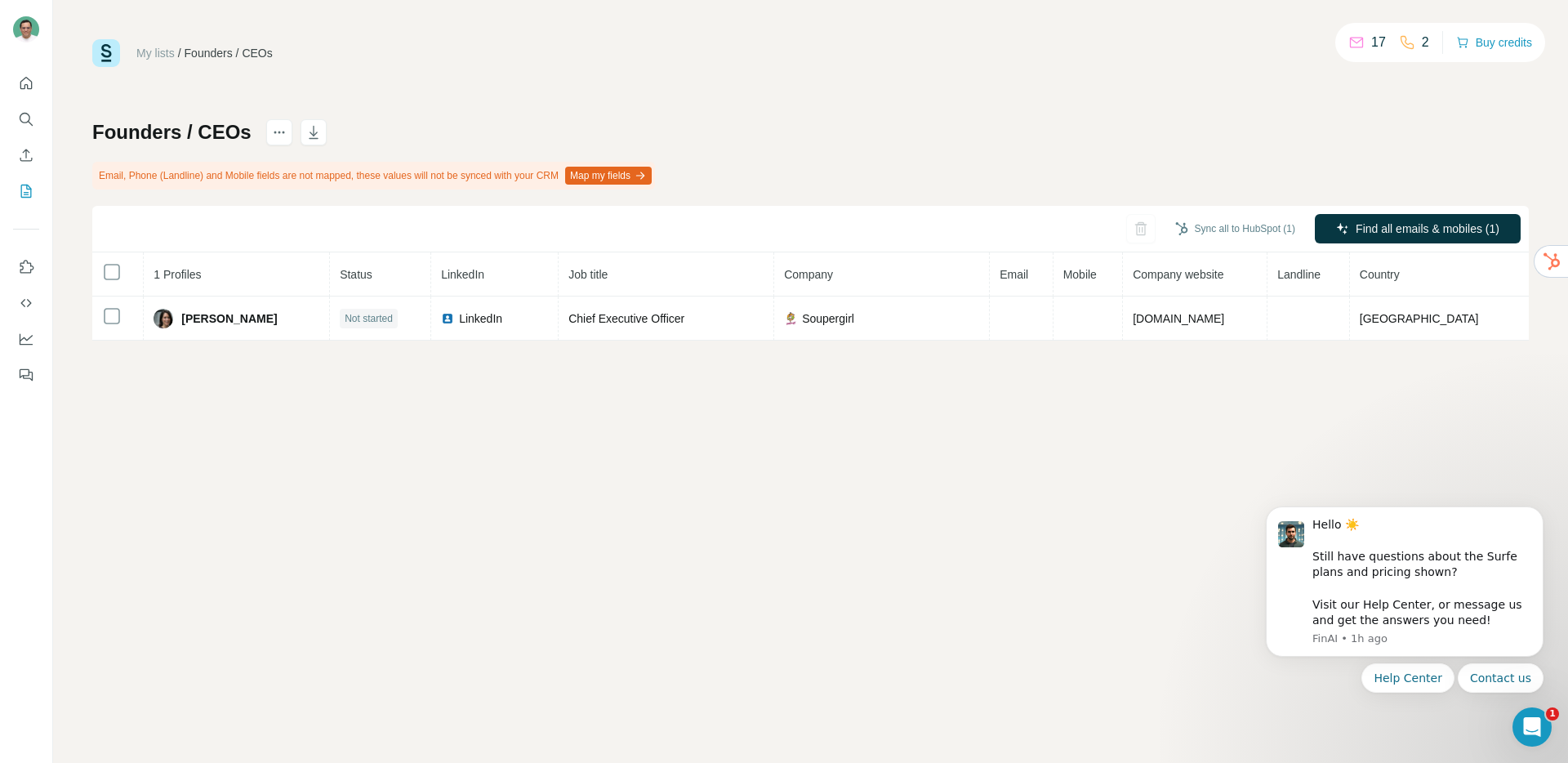
copy span "thesoupergirl.com"
click at [29, 111] on icon "Search" at bounding box center [25, 118] width 16 height 16
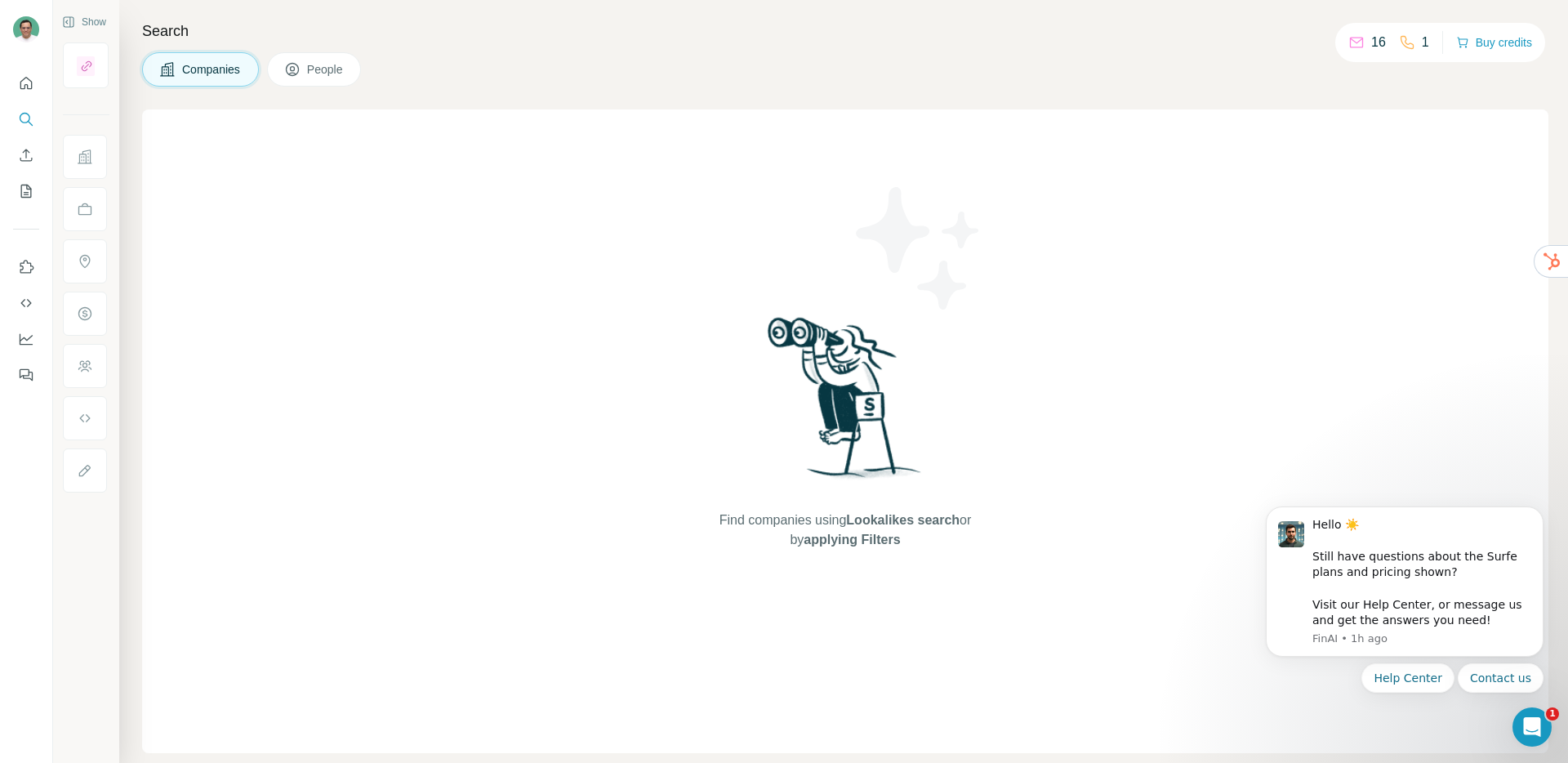
click at [314, 73] on span "People" at bounding box center [325, 69] width 38 height 16
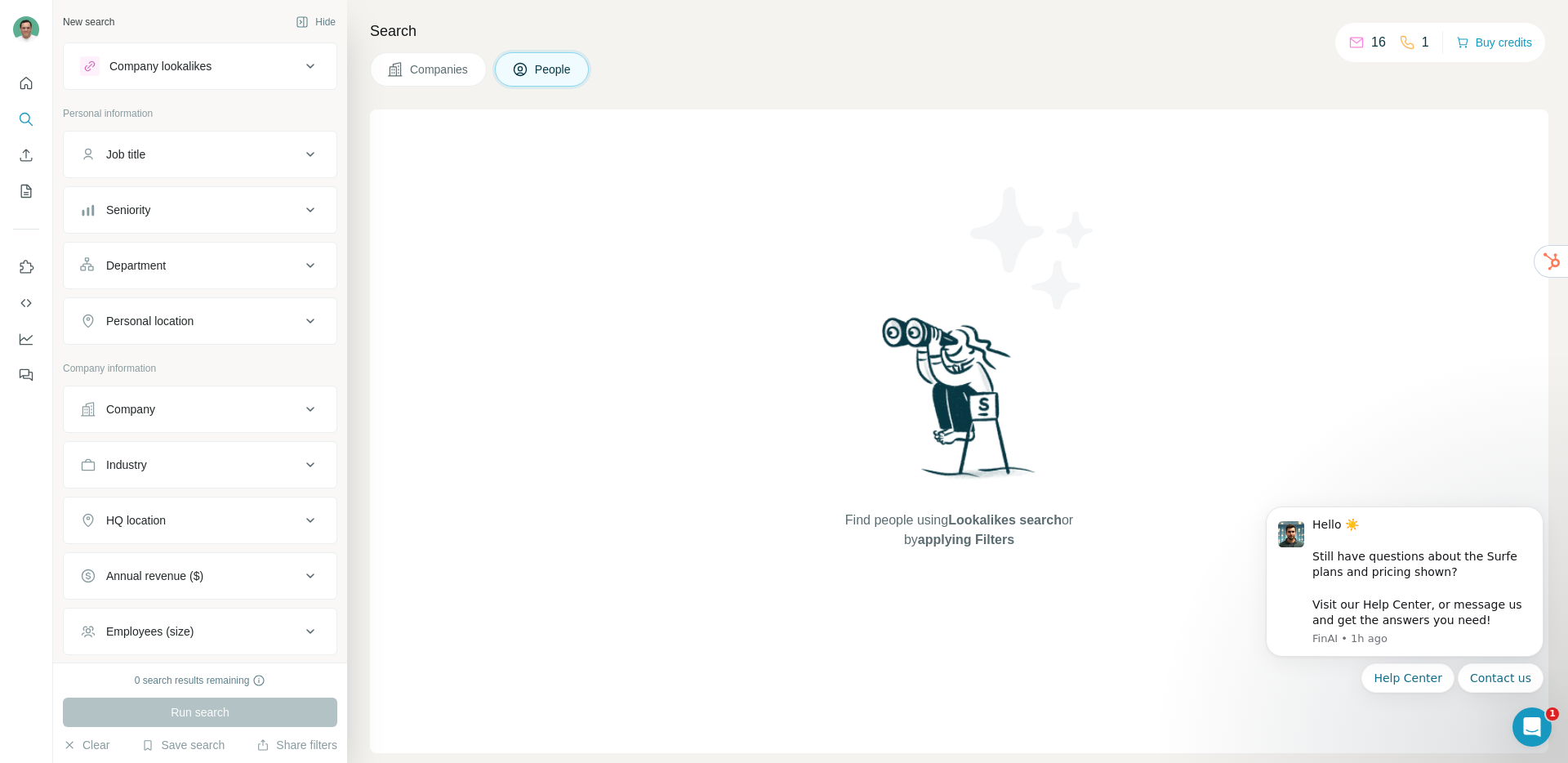
click at [121, 66] on div "Company lookalikes" at bounding box center [160, 65] width 102 height 16
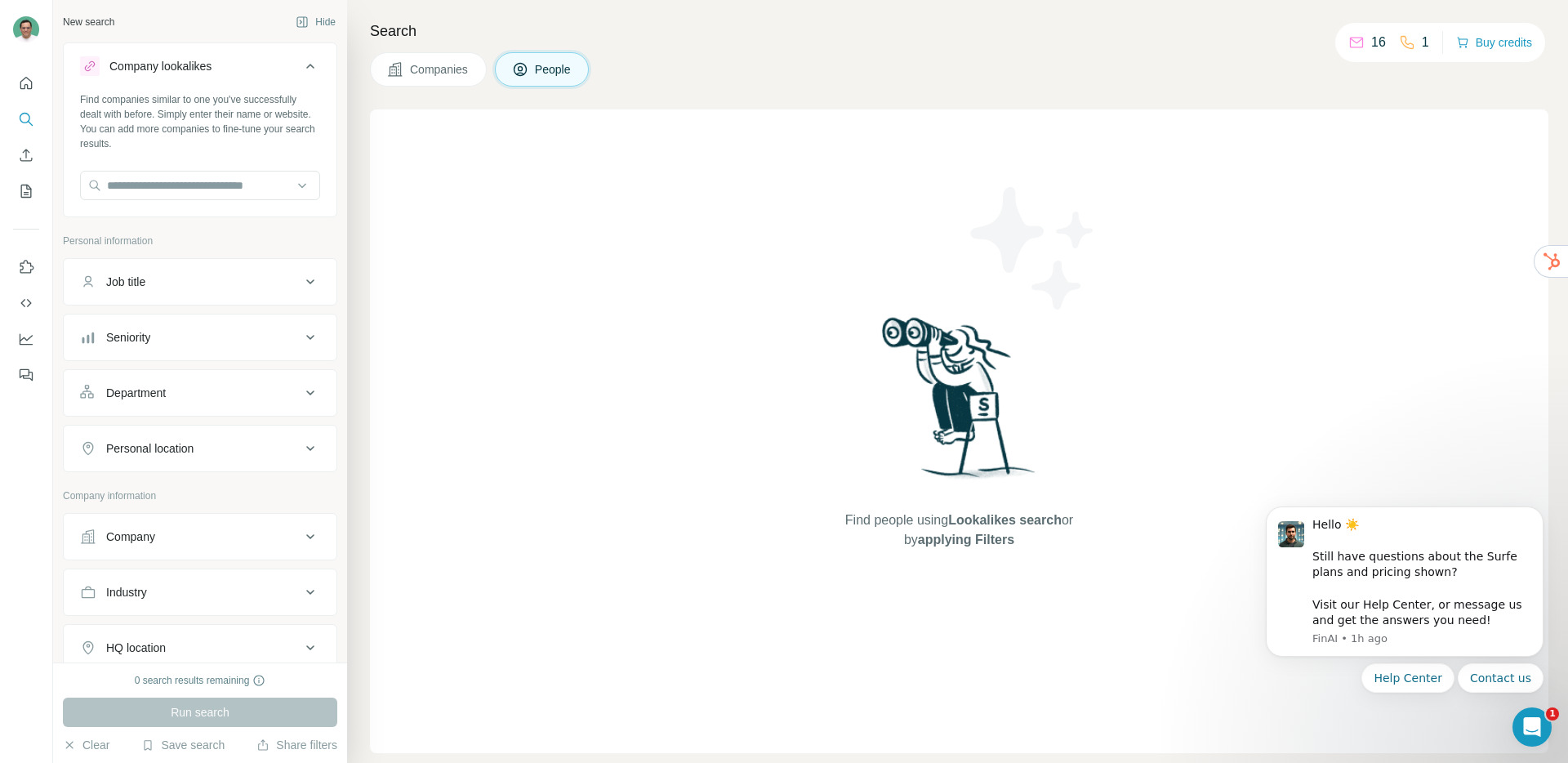
click at [512, 168] on div "Find people using Lookalikes search or by applying Filters" at bounding box center [958, 430] width 1178 height 643
click at [520, 276] on div "Find people using Lookalikes search or by applying Filters" at bounding box center [958, 430] width 1178 height 643
